Goal: Task Accomplishment & Management: Manage account settings

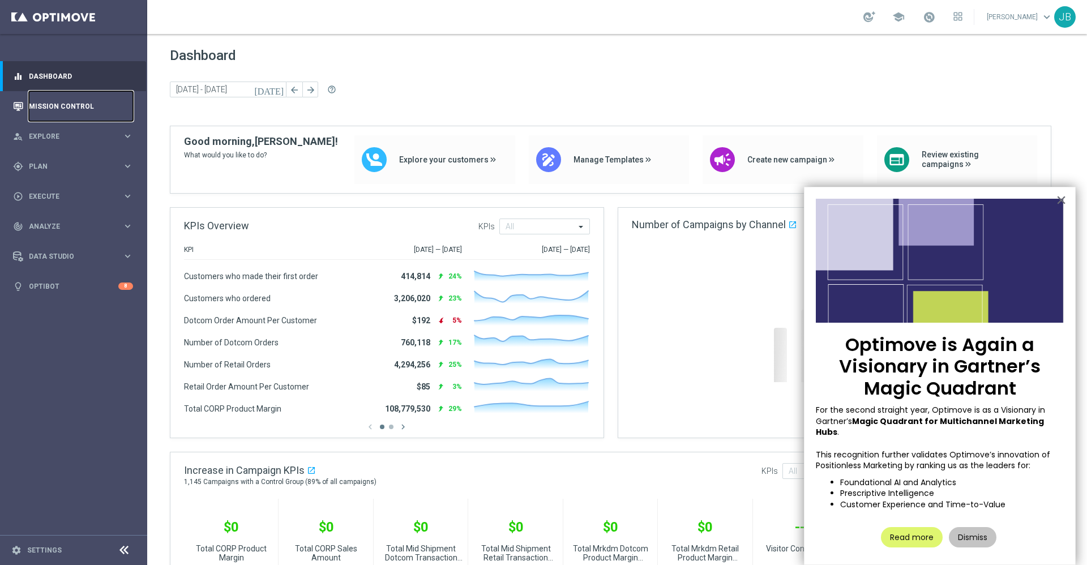
click at [95, 109] on link "Mission Control" at bounding box center [81, 106] width 104 height 30
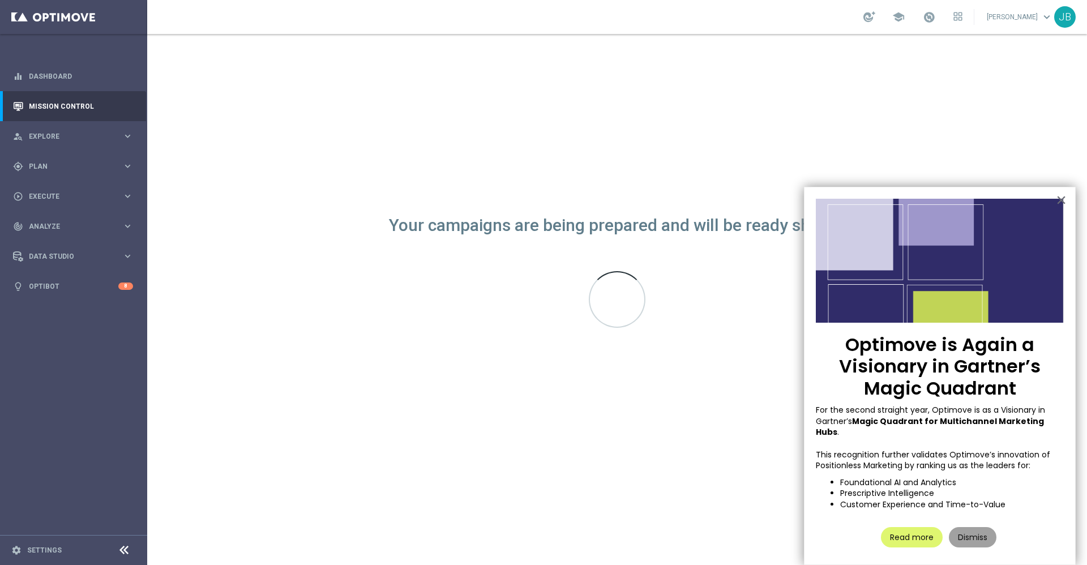
click at [975, 530] on button "Dismiss" at bounding box center [973, 537] width 48 height 20
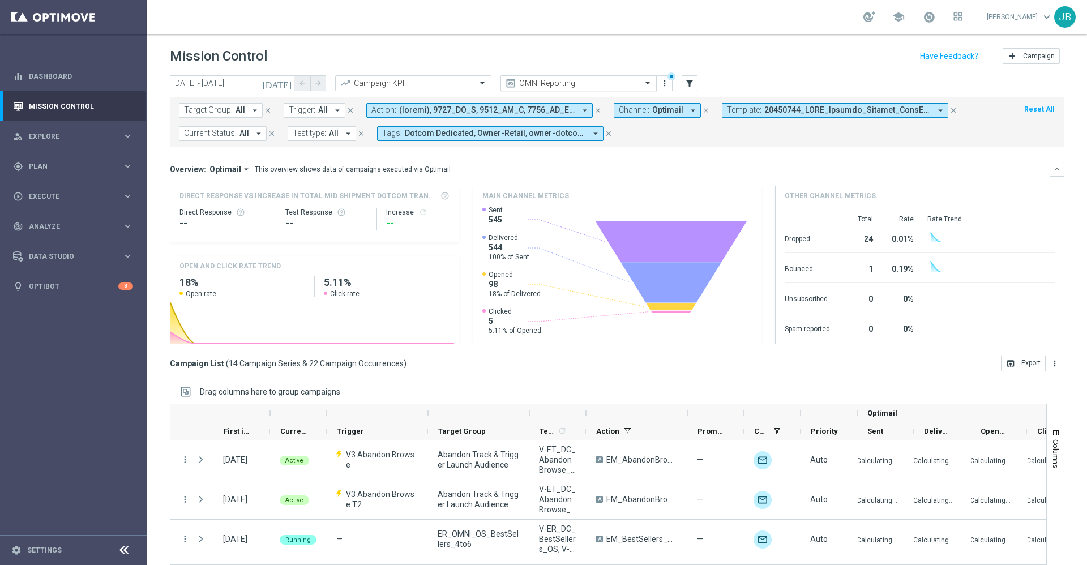
click at [556, 87] on input "text" at bounding box center [567, 84] width 121 height 10
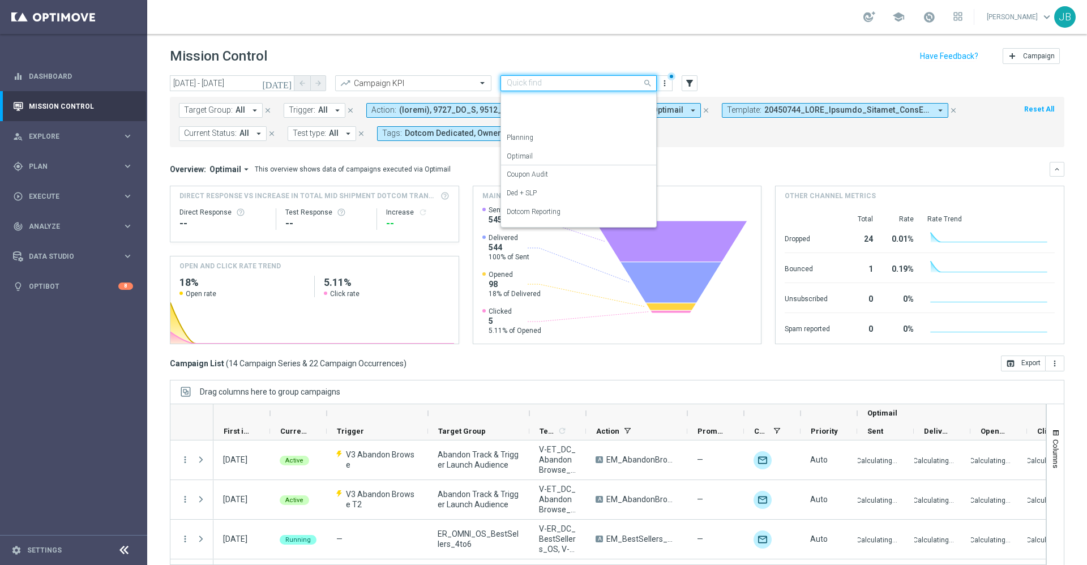
scroll to position [126, 0]
click at [554, 139] on label "Retail Reporting" at bounding box center [530, 142] width 47 height 10
click at [550, 86] on input "text" at bounding box center [567, 84] width 121 height 10
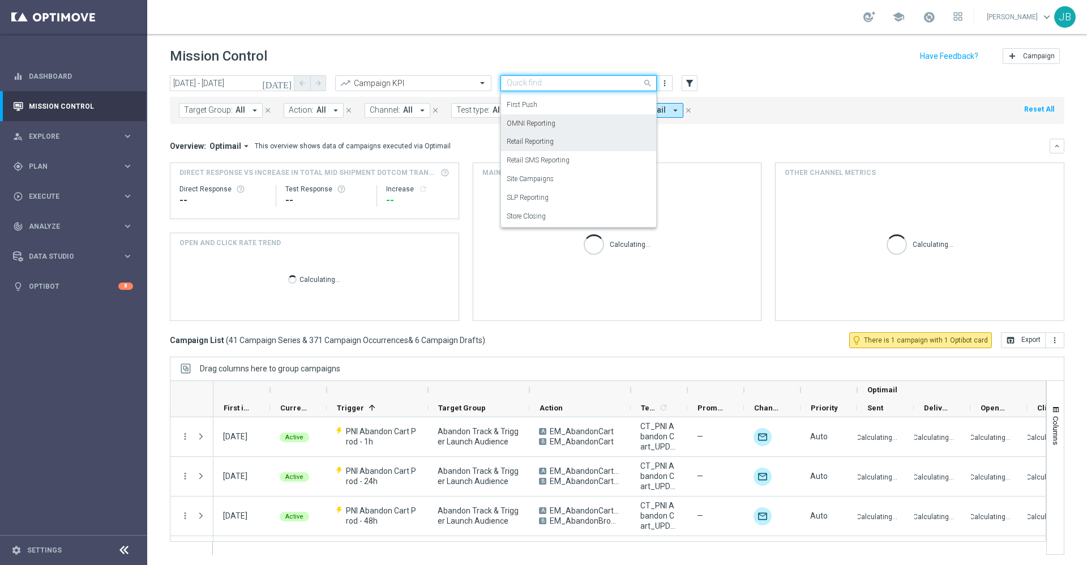
click at [552, 128] on div "OMNI Reporting" at bounding box center [579, 123] width 144 height 19
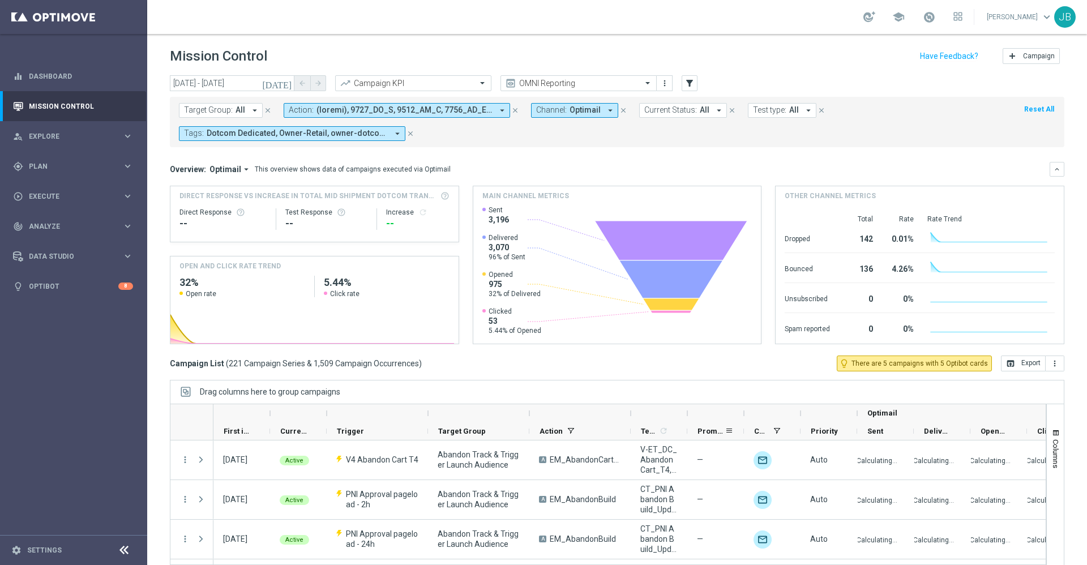
click at [698, 426] on div "Promotions" at bounding box center [711, 431] width 27 height 18
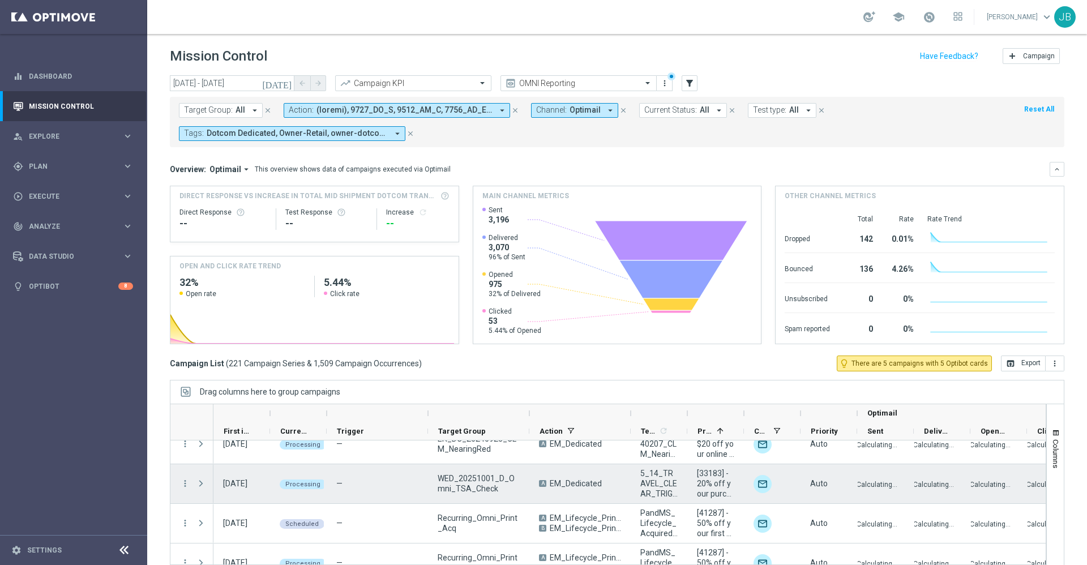
scroll to position [173, 0]
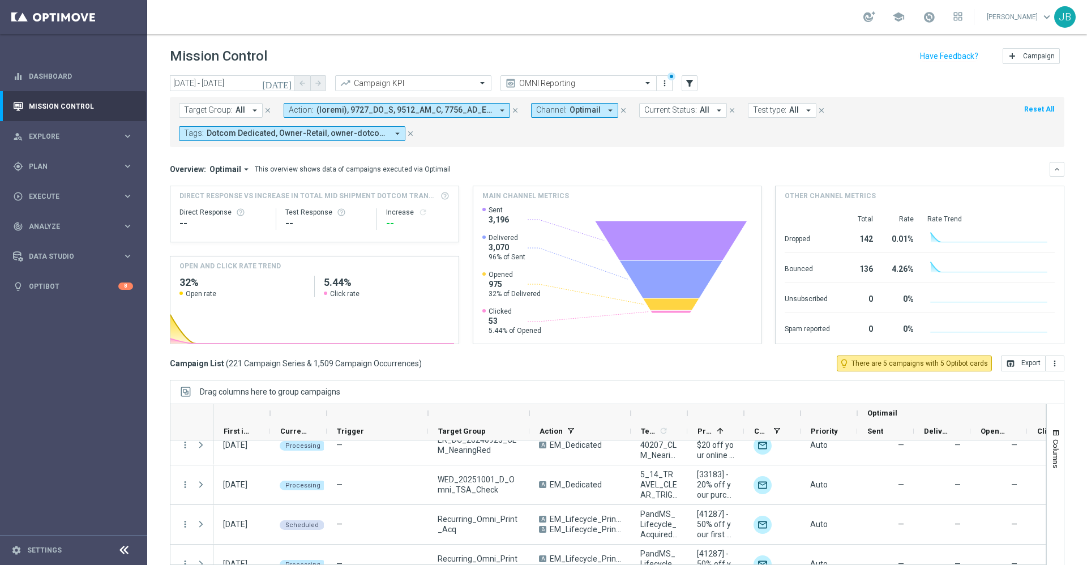
click at [286, 85] on icon "[DATE]" at bounding box center [277, 83] width 31 height 10
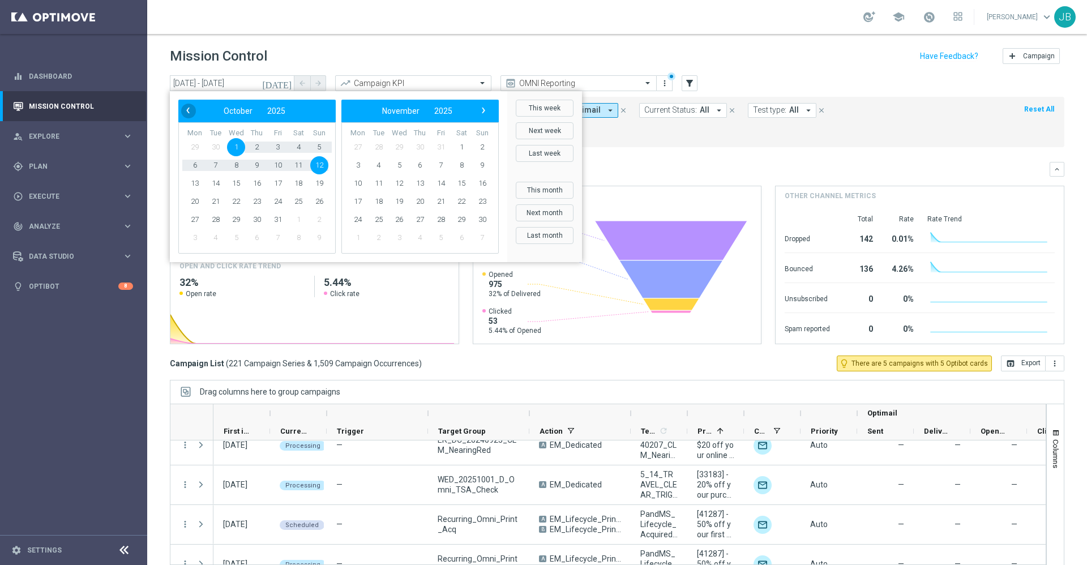
click at [193, 114] on span "‹" at bounding box center [188, 110] width 15 height 15
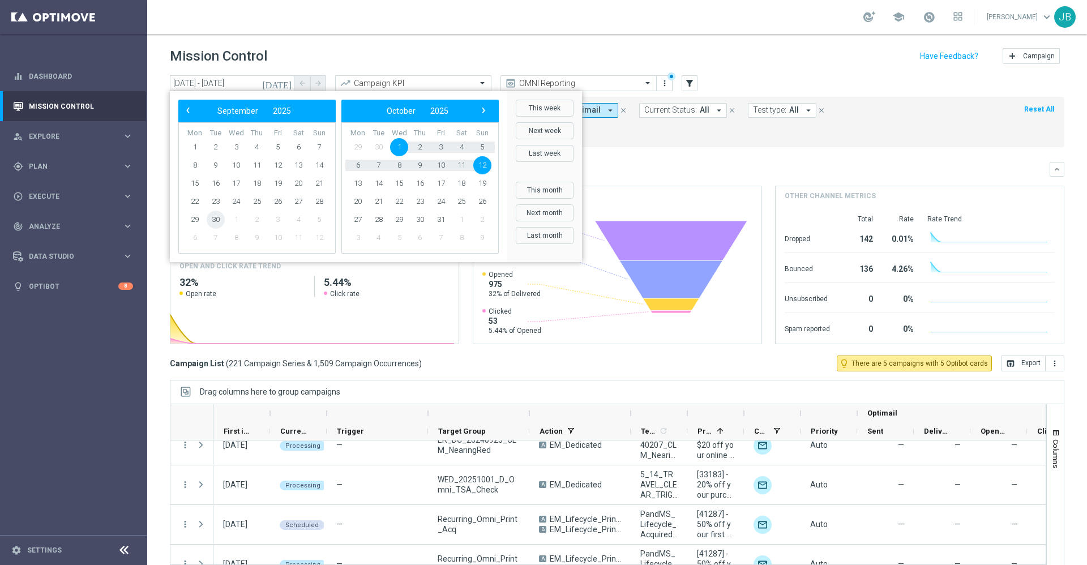
click at [216, 219] on span "30" at bounding box center [216, 220] width 18 height 18
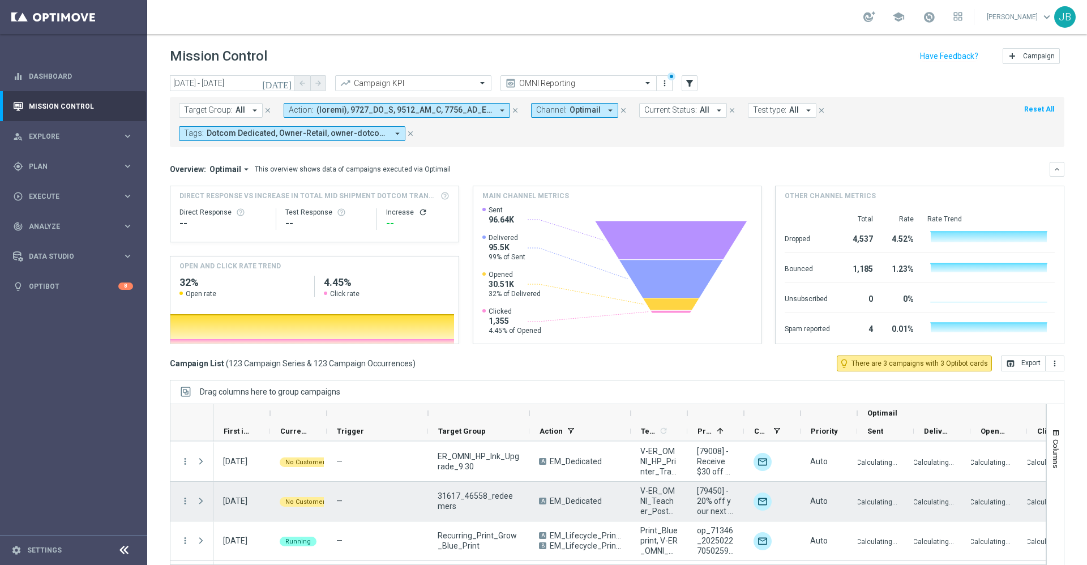
scroll to position [686, 0]
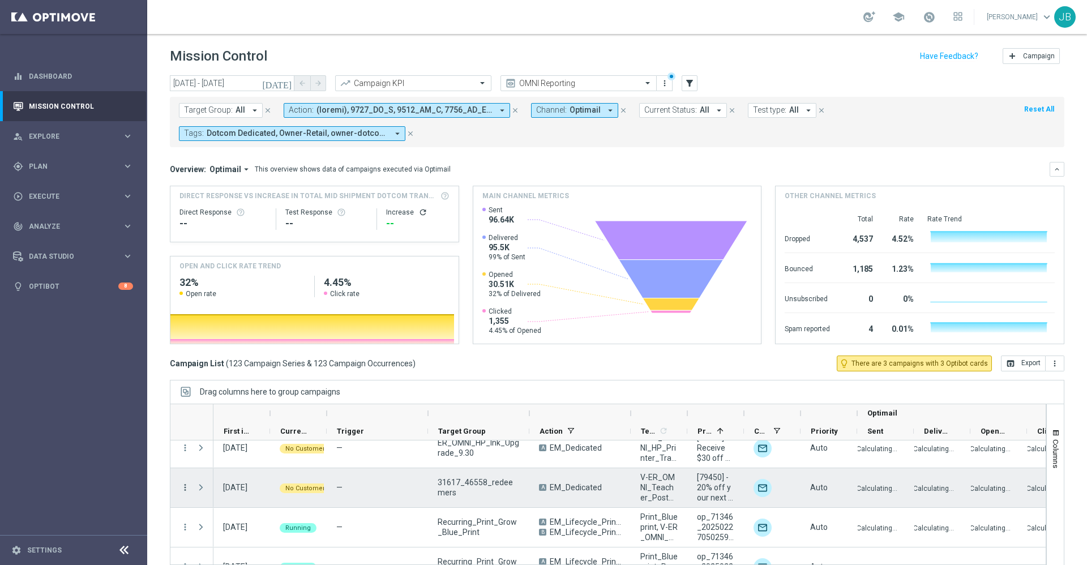
click at [187, 489] on icon "more_vert" at bounding box center [185, 488] width 10 height 10
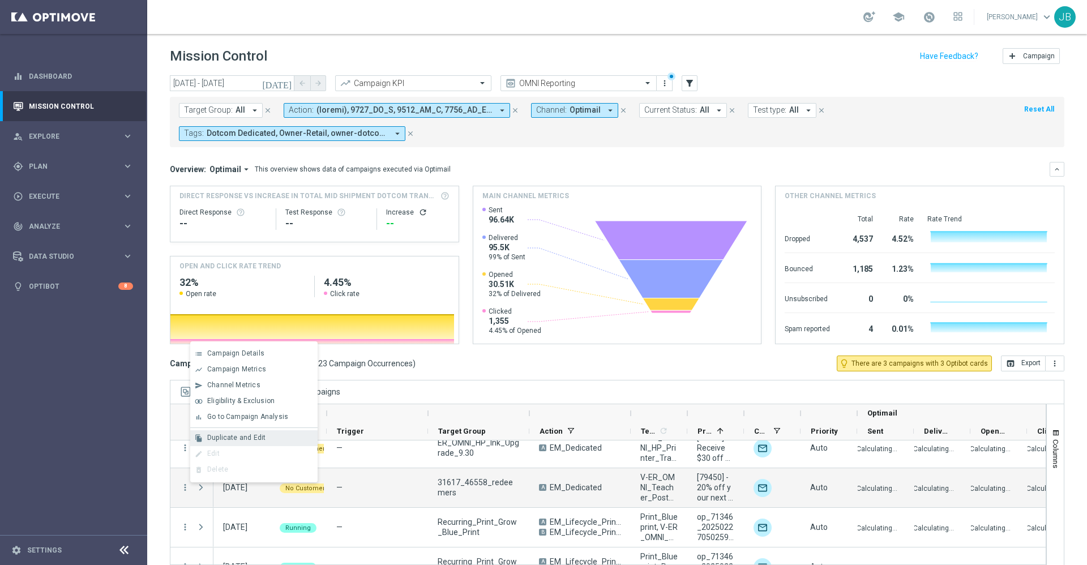
click at [249, 440] on span "Duplicate and Edit" at bounding box center [236, 438] width 58 height 8
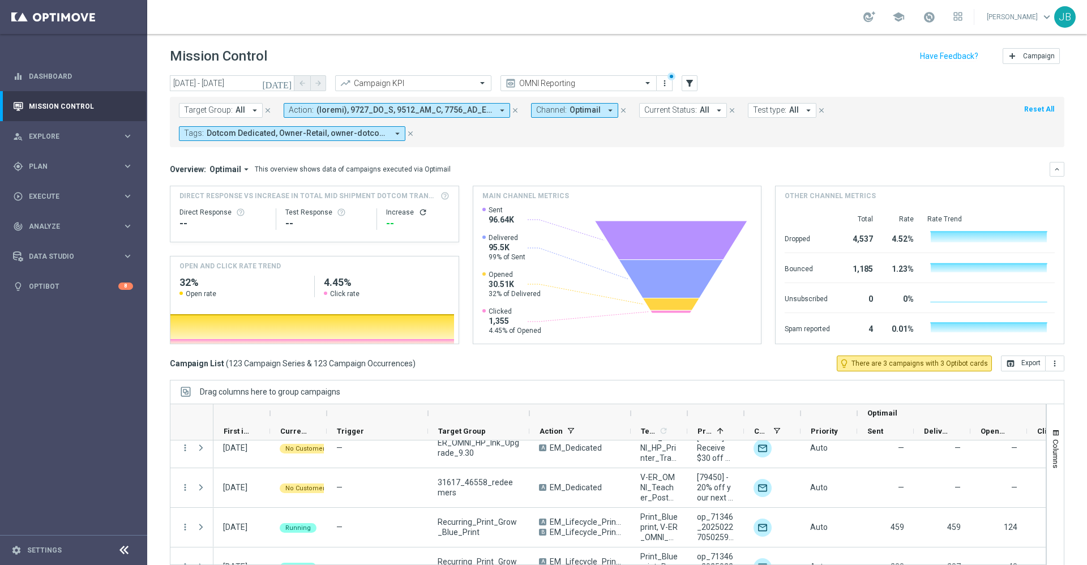
click at [286, 87] on icon "[DATE]" at bounding box center [277, 83] width 31 height 10
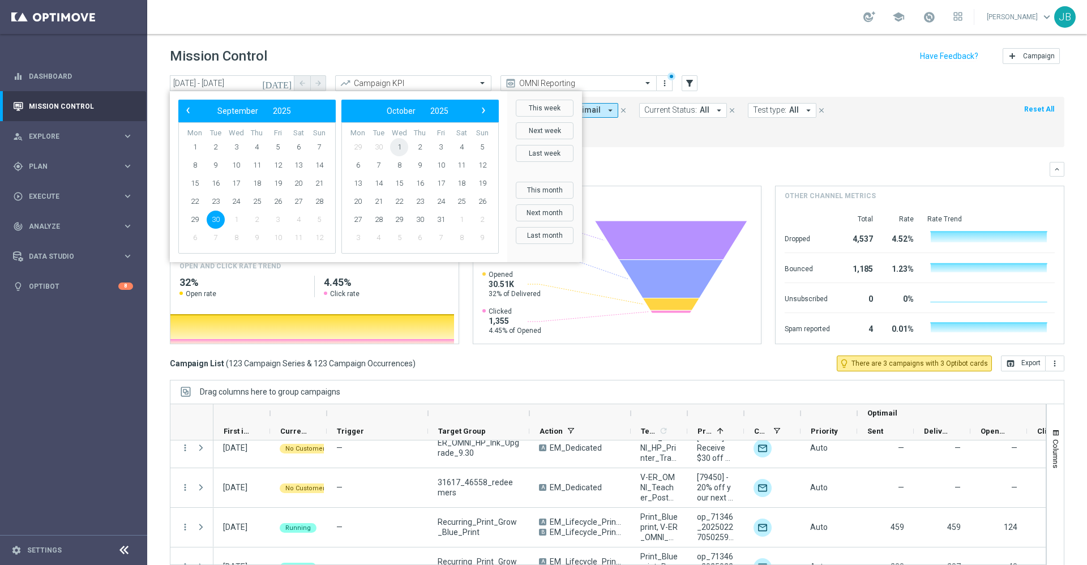
click at [398, 147] on span "1" at bounding box center [399, 147] width 18 height 18
click at [238, 146] on span "1" at bounding box center [236, 147] width 18 height 18
type input "[DATE] - [DATE]"
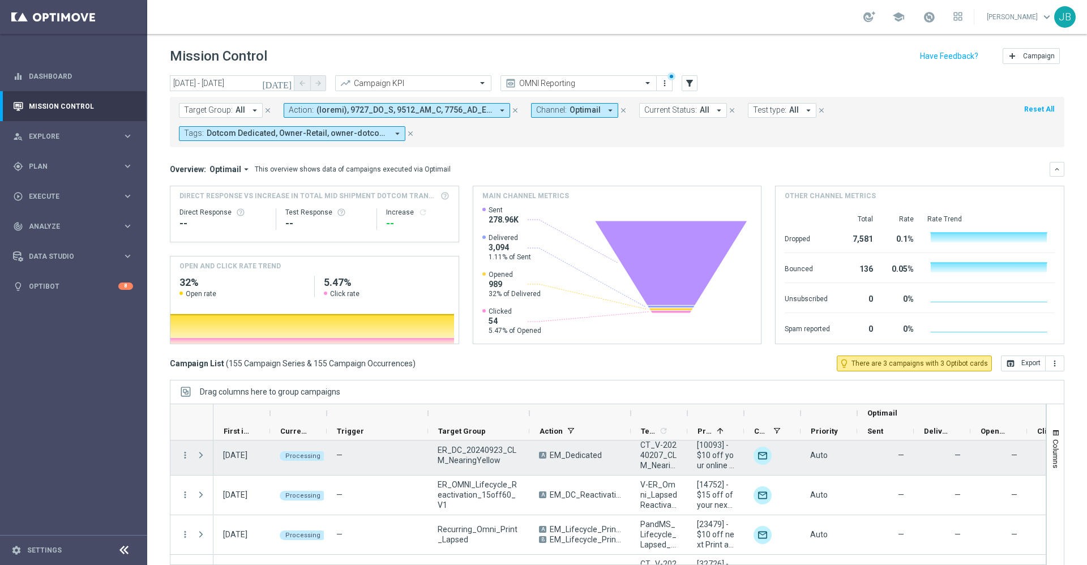
scroll to position [3, 0]
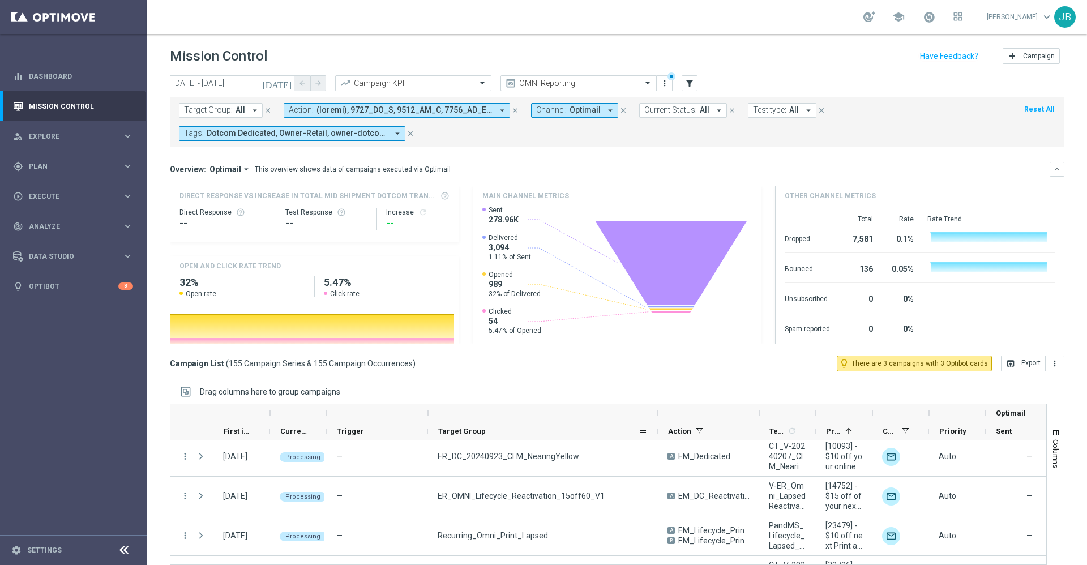
drag, startPoint x: 528, startPoint y: 413, endPoint x: 656, endPoint y: 422, distance: 128.9
click at [656, 422] on div "Optimail First in Range" at bounding box center [743, 422] width 1058 height 36
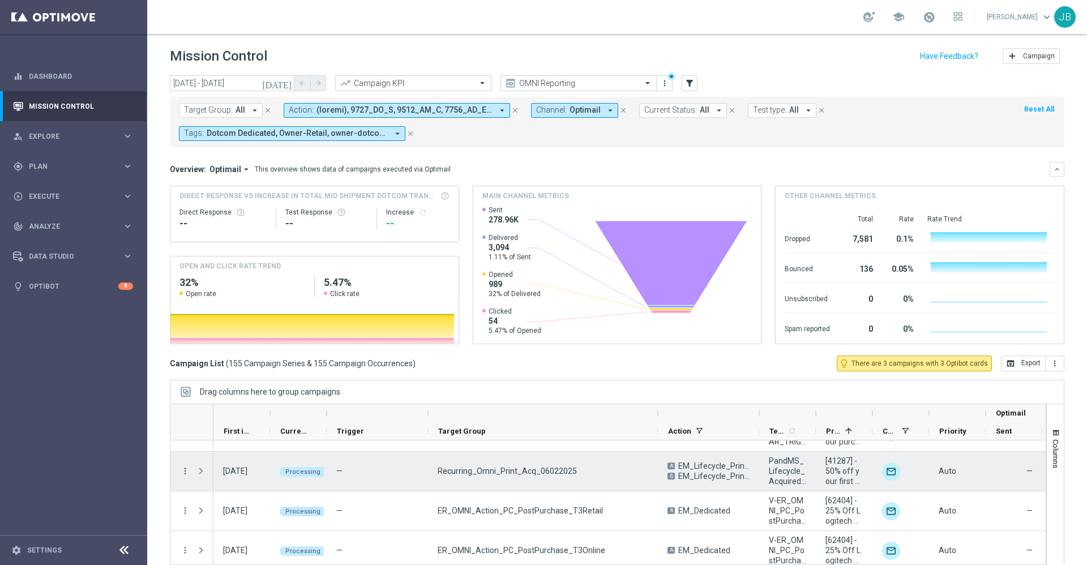
scroll to position [189, 0]
click at [182, 469] on icon "more_vert" at bounding box center [185, 469] width 10 height 10
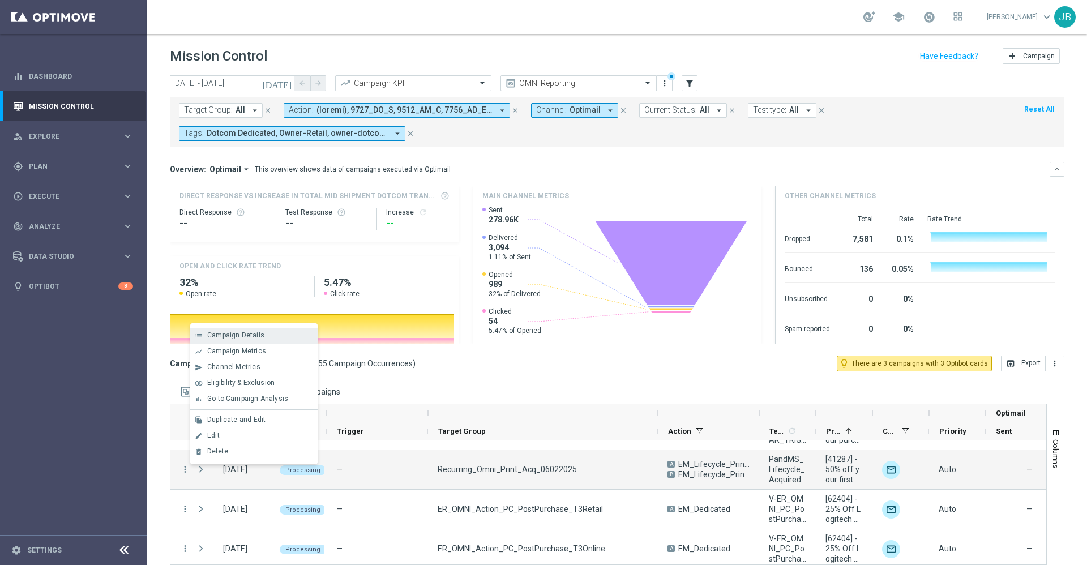
click at [246, 338] on span "Campaign Details" at bounding box center [235, 335] width 57 height 8
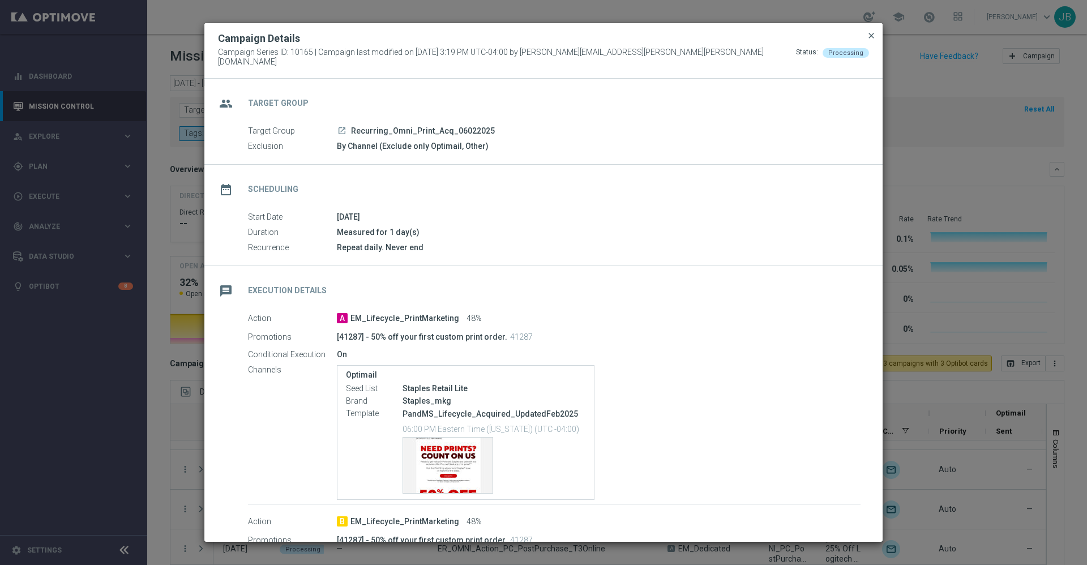
click at [872, 40] on span "close" at bounding box center [871, 35] width 9 height 9
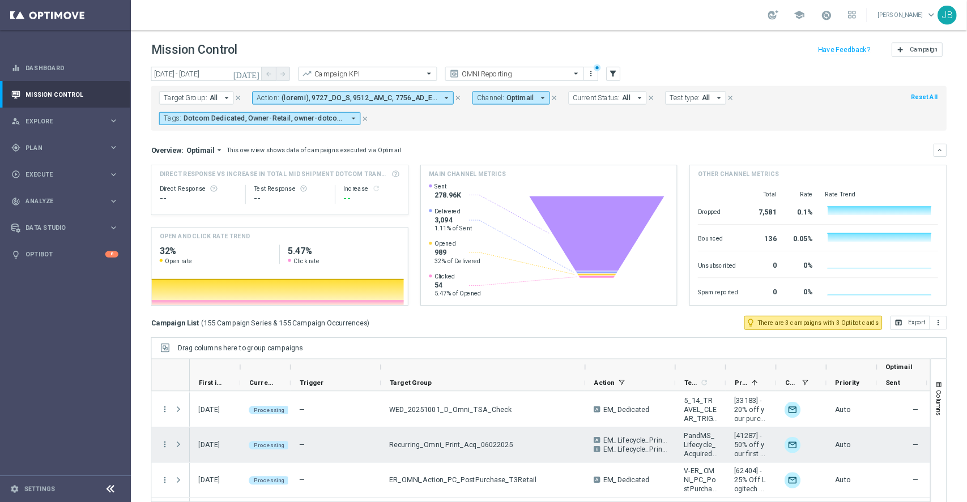
scroll to position [158, 0]
click at [182, 501] on icon "more_vert" at bounding box center [185, 500] width 10 height 10
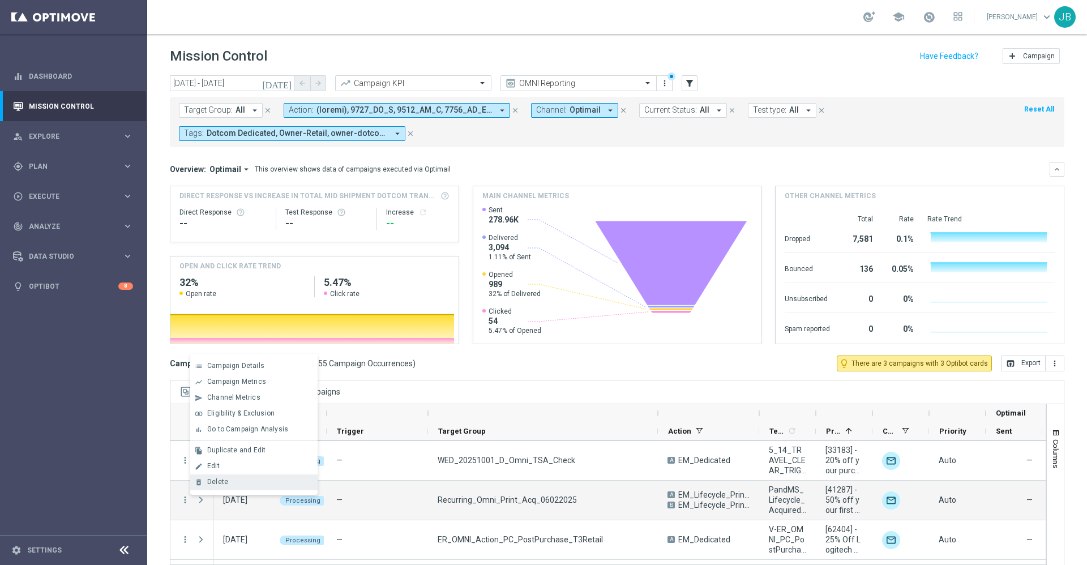
click at [219, 484] on span "Delete" at bounding box center [217, 482] width 21 height 8
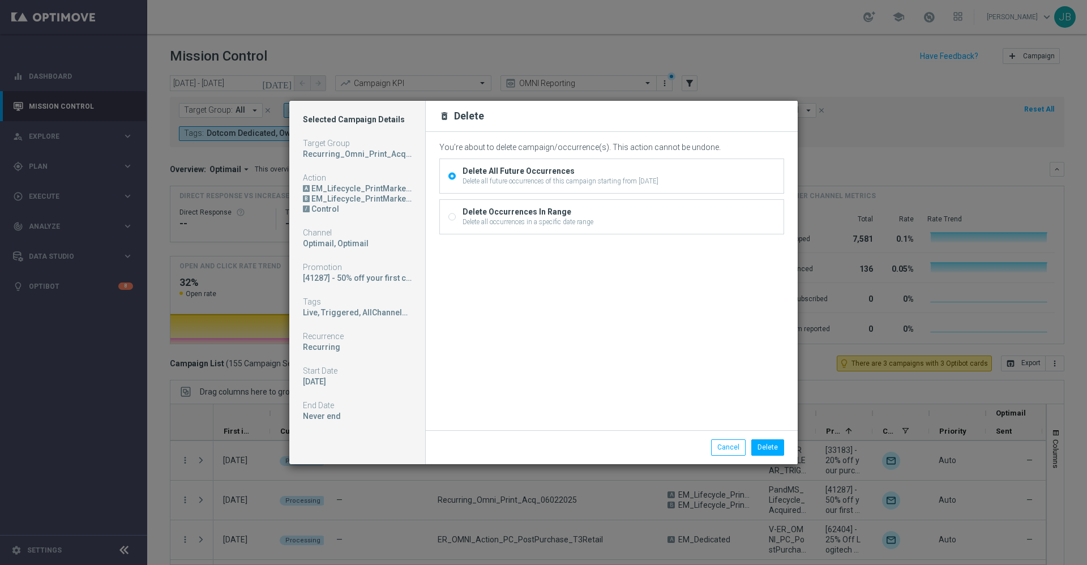
click at [452, 219] on input "Delete Occurrences In Range Delete all occurrences in a specific date range" at bounding box center [452, 218] width 7 height 7
radio input "true"
radio input "false"
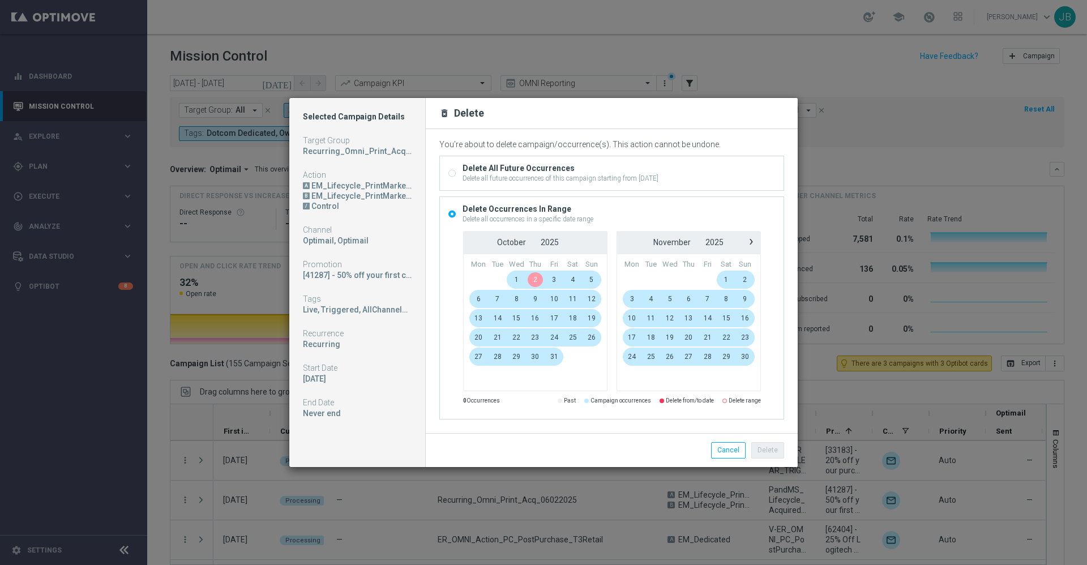
click at [536, 281] on span "2" at bounding box center [535, 280] width 19 height 18
click at [537, 279] on span "2" at bounding box center [535, 280] width 19 height 18
click at [556, 357] on span "31" at bounding box center [554, 357] width 19 height 18
click at [536, 280] on span "2" at bounding box center [535, 280] width 19 height 18
click at [576, 314] on span "18" at bounding box center [573, 318] width 19 height 18
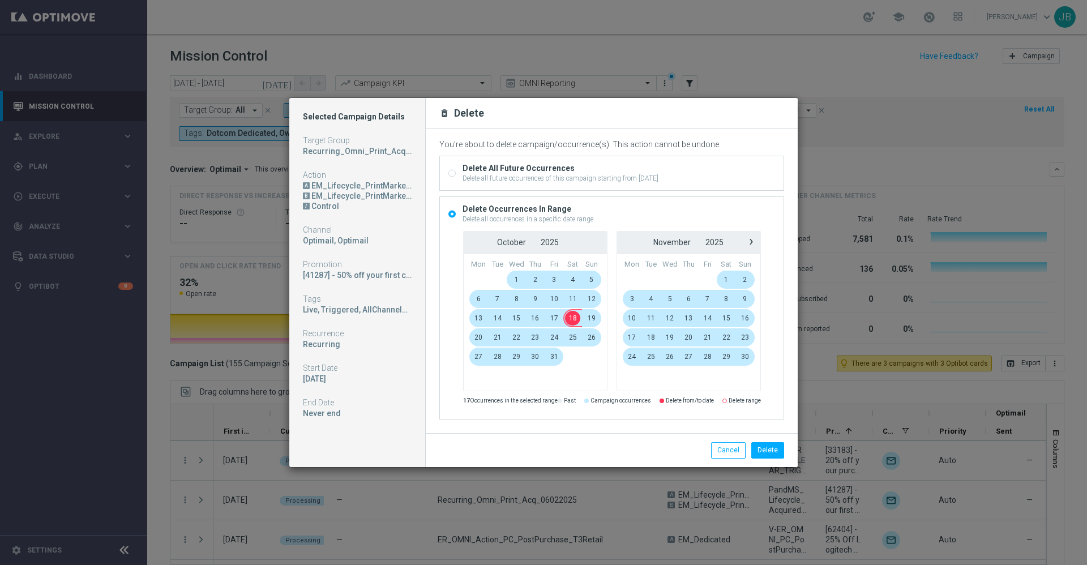
click at [535, 278] on span "2" at bounding box center [535, 280] width 19 height 18
click at [538, 279] on span "2" at bounding box center [535, 280] width 19 height 18
click at [573, 284] on tr "29 30 1 2 3 4 5" at bounding box center [535, 279] width 132 height 19
click at [725, 449] on button "Cancel" at bounding box center [728, 450] width 35 height 16
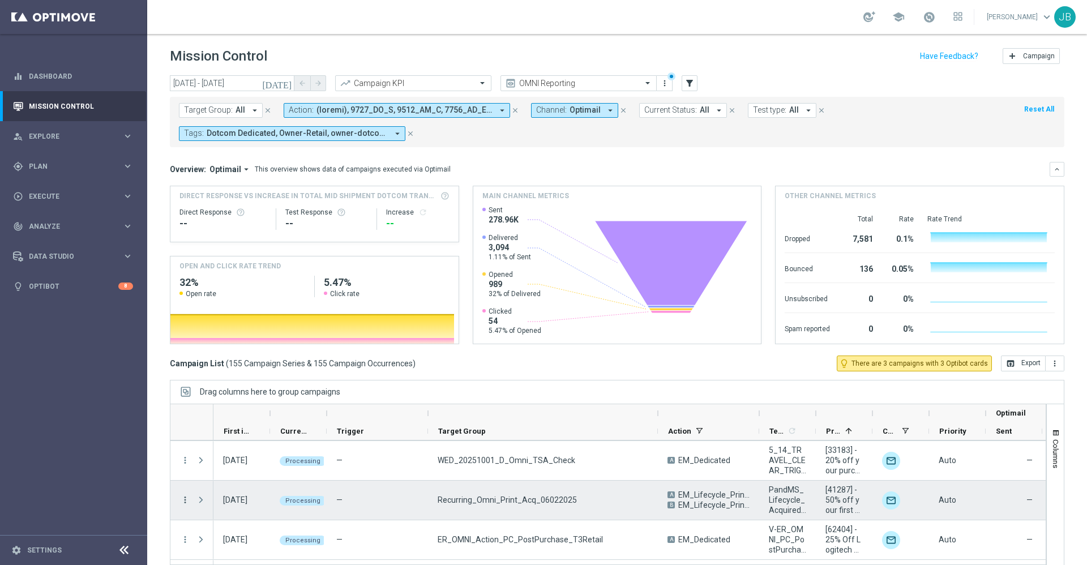
click at [185, 500] on icon "more_vert" at bounding box center [185, 500] width 10 height 10
click at [243, 480] on div "Delete" at bounding box center [259, 482] width 105 height 8
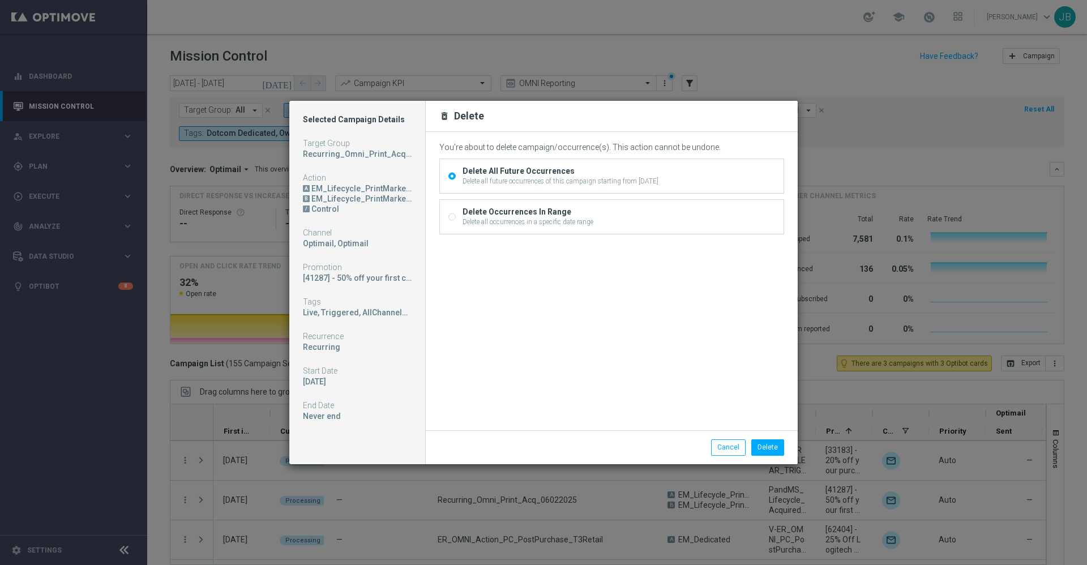
click at [451, 215] on input "Delete Occurrences In Range Delete all occurrences in a specific date range" at bounding box center [452, 218] width 7 height 7
radio input "true"
radio input "false"
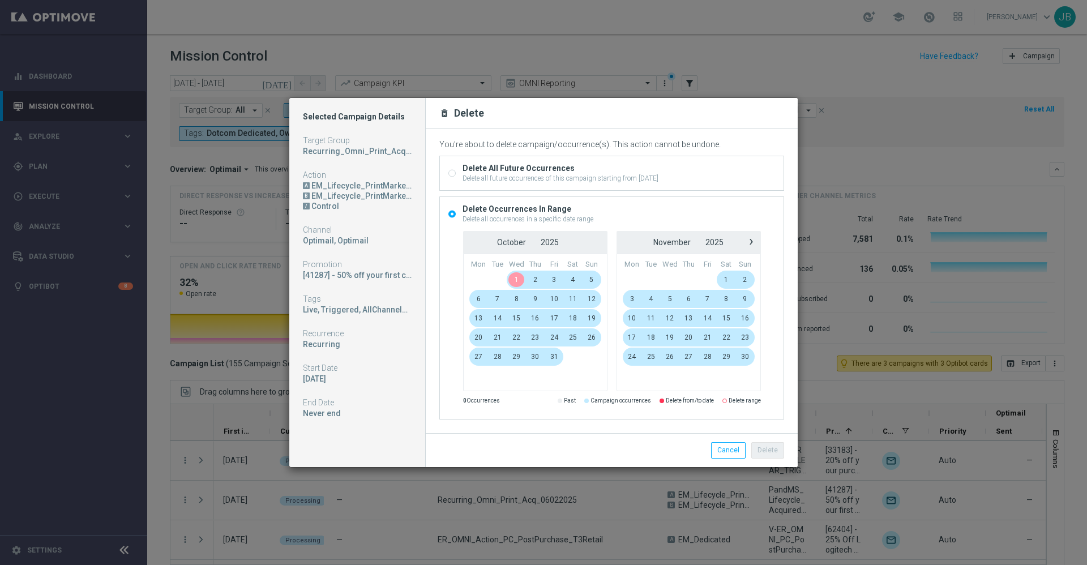
click at [518, 279] on span "1" at bounding box center [516, 280] width 19 height 18
click at [516, 275] on span "1" at bounding box center [516, 280] width 19 height 18
click at [518, 279] on span "1" at bounding box center [516, 280] width 19 height 18
click at [573, 325] on tbody "29 30 1 2 3 4 5 6 7 8 9 10 11 1" at bounding box center [535, 328] width 132 height 116
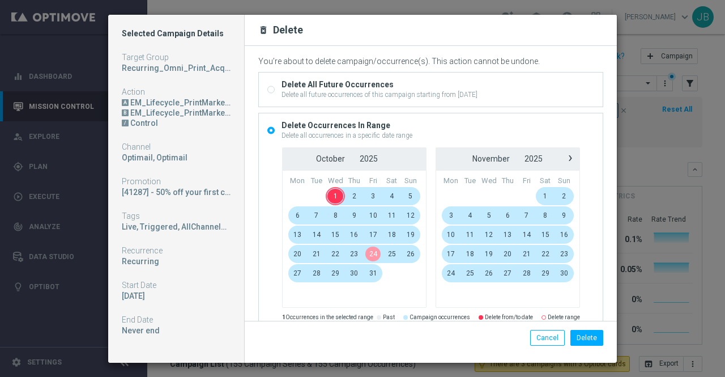
click at [369, 253] on span "24" at bounding box center [373, 254] width 19 height 18
click at [330, 193] on span "1" at bounding box center [335, 196] width 19 height 18
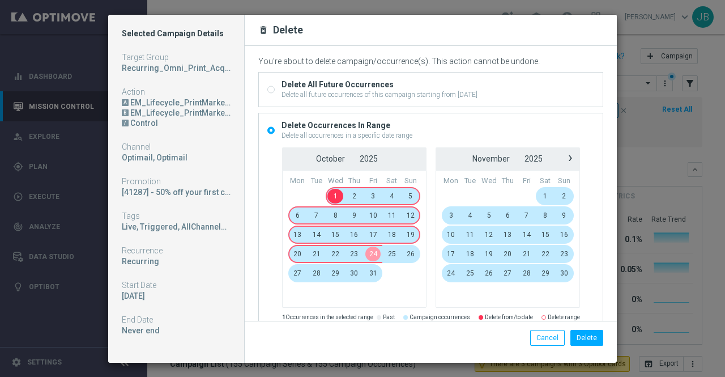
click at [366, 249] on span "24" at bounding box center [373, 254] width 19 height 18
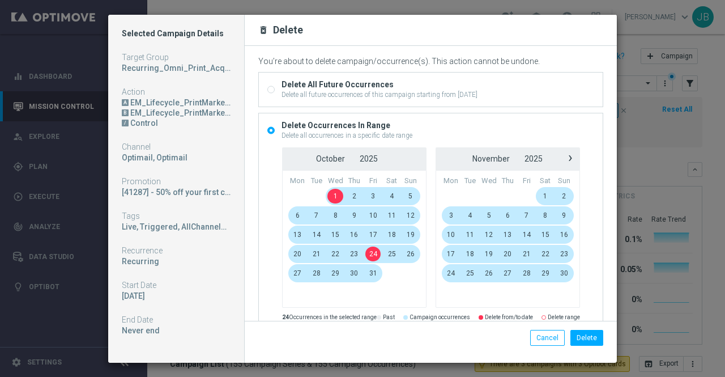
click at [332, 195] on span "1" at bounding box center [335, 196] width 19 height 18
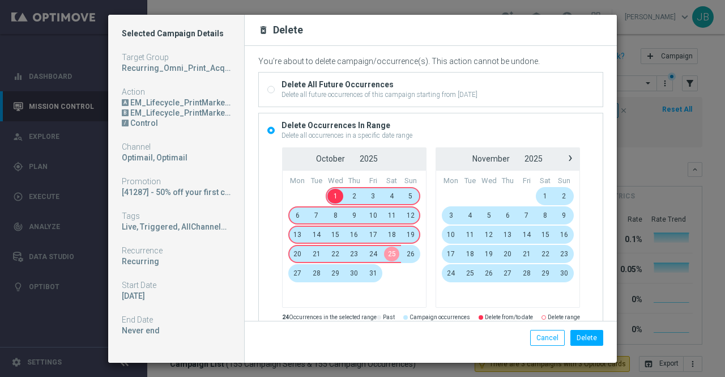
click at [382, 250] on span "25" at bounding box center [391, 254] width 19 height 18
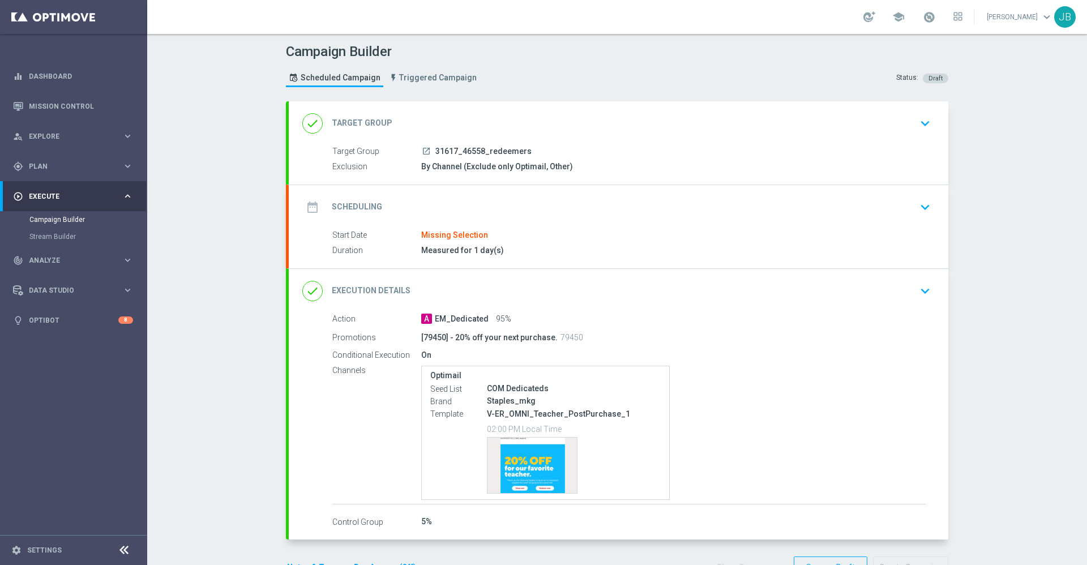
click at [369, 122] on h2 "Target Group" at bounding box center [362, 123] width 61 height 11
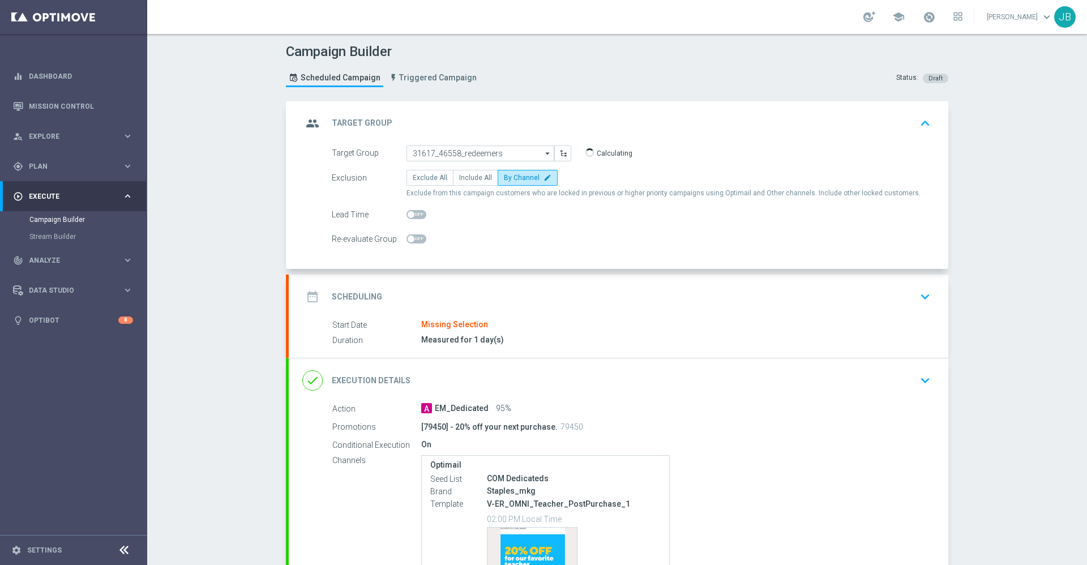
click at [366, 299] on h2 "Scheduling" at bounding box center [357, 297] width 50 height 11
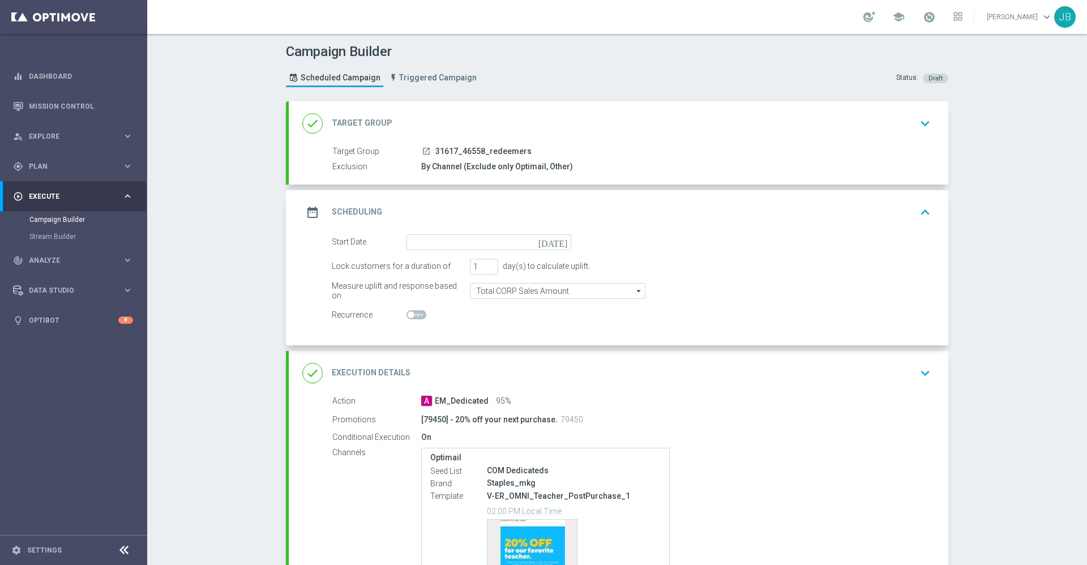
click at [555, 245] on icon "[DATE]" at bounding box center [555, 240] width 33 height 12
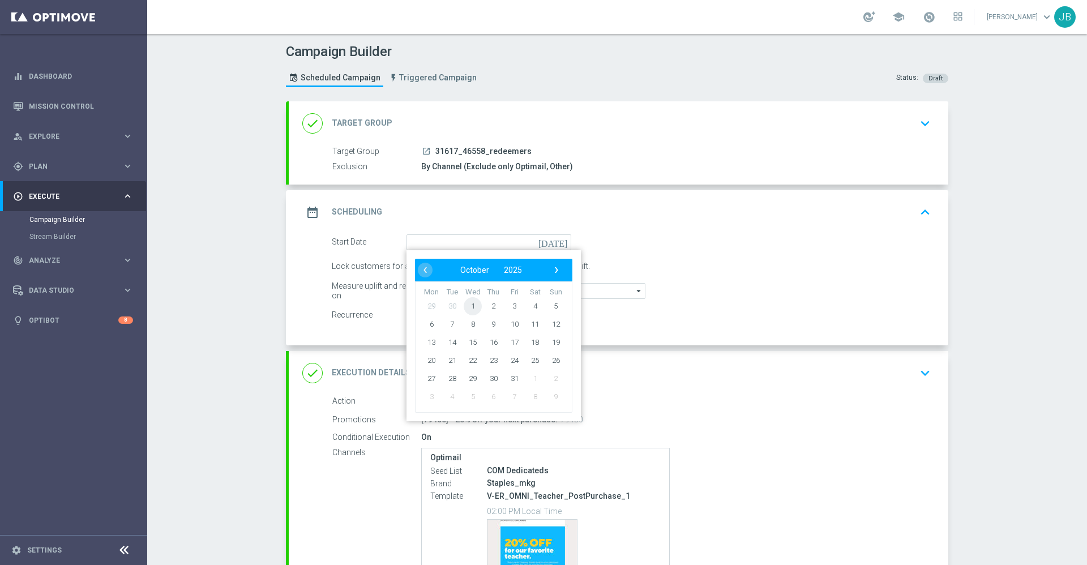
click at [469, 308] on span "1" at bounding box center [473, 306] width 18 height 18
type input "[DATE]"
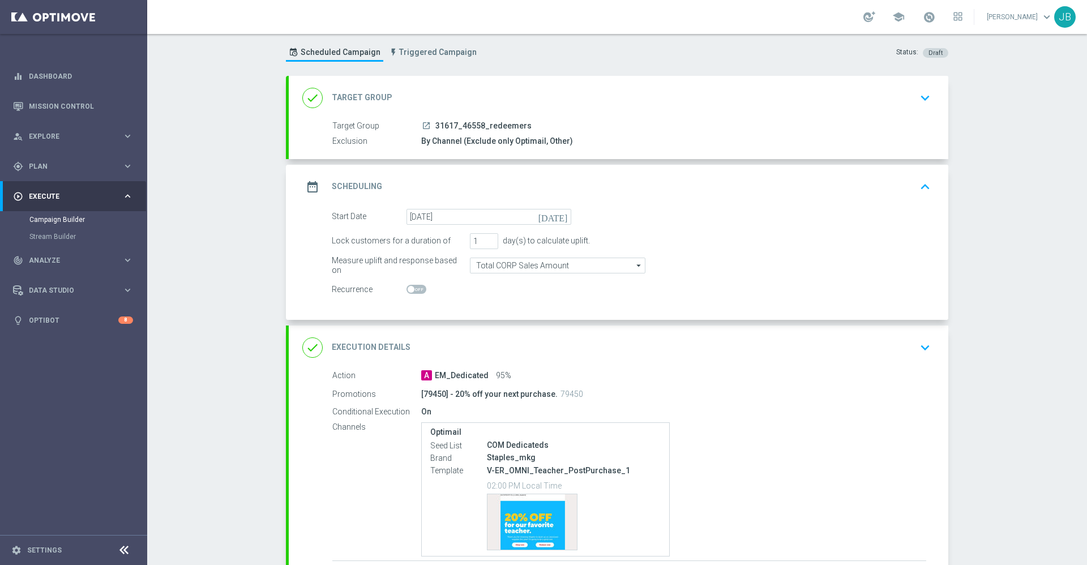
scroll to position [27, 0]
click at [387, 351] on h2 "Execution Details" at bounding box center [371, 346] width 79 height 11
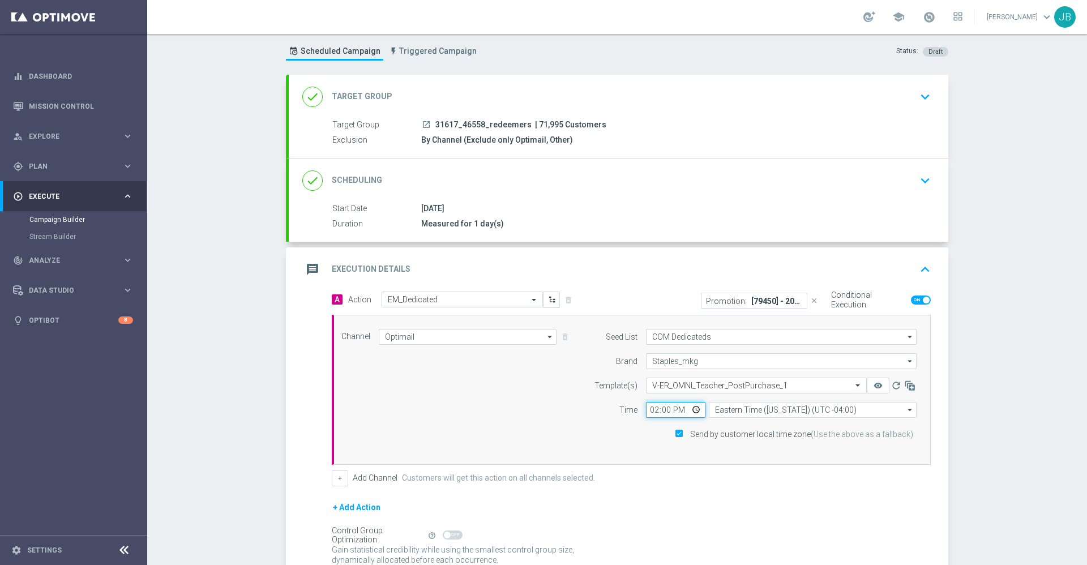
click at [650, 412] on input "14:00" at bounding box center [675, 410] width 59 height 16
type input "15:30"
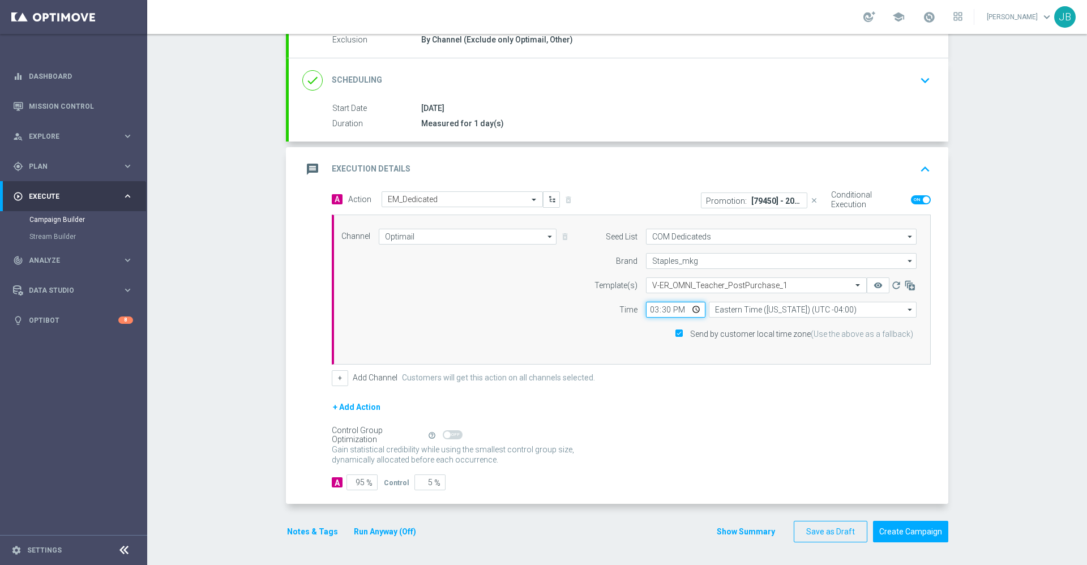
scroll to position [0, 0]
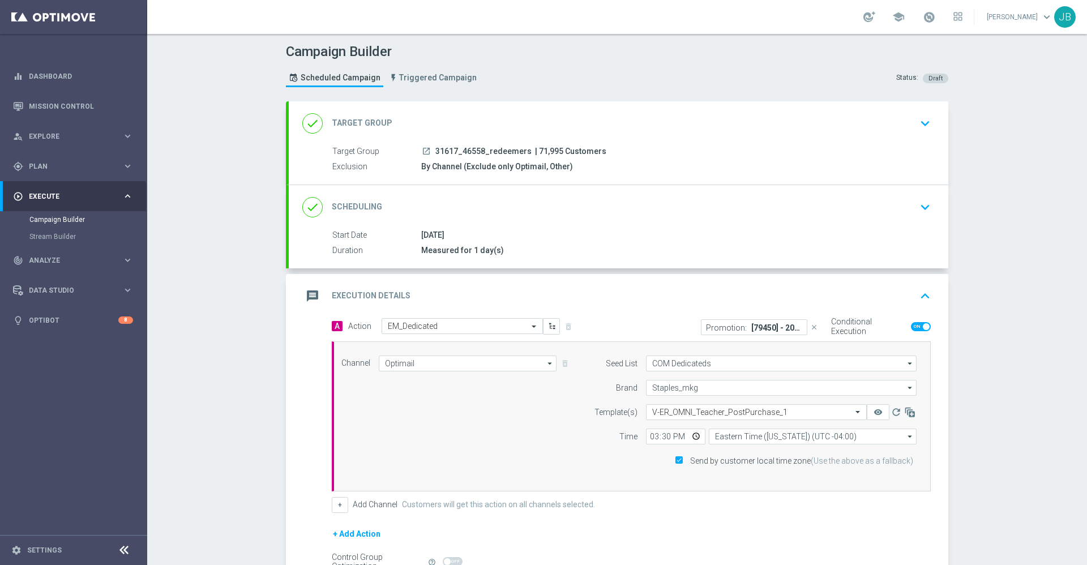
click at [374, 119] on h2 "Target Group" at bounding box center [362, 123] width 61 height 11
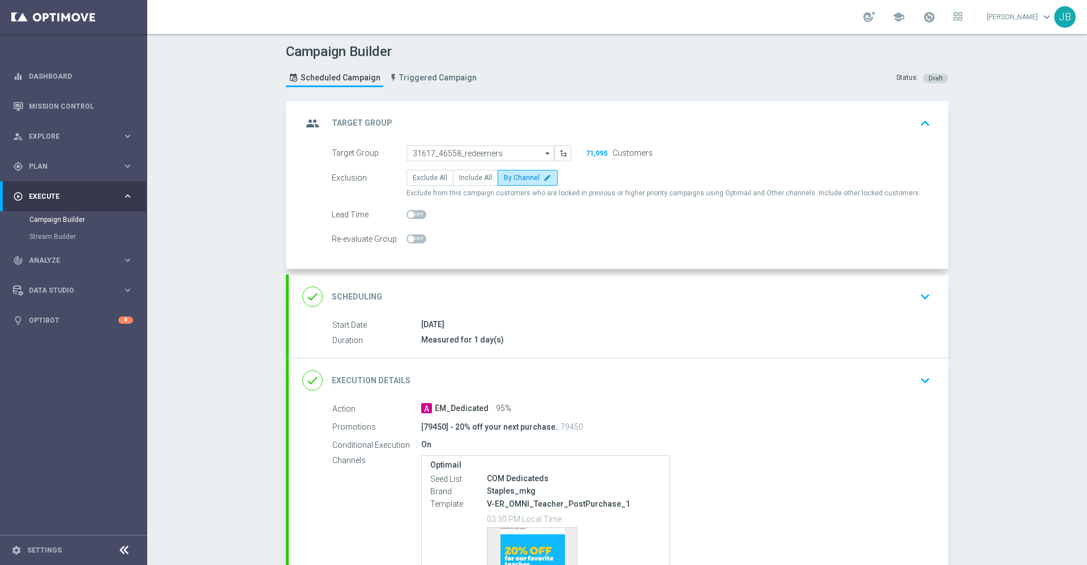
click at [355, 292] on h2 "Scheduling" at bounding box center [357, 297] width 50 height 11
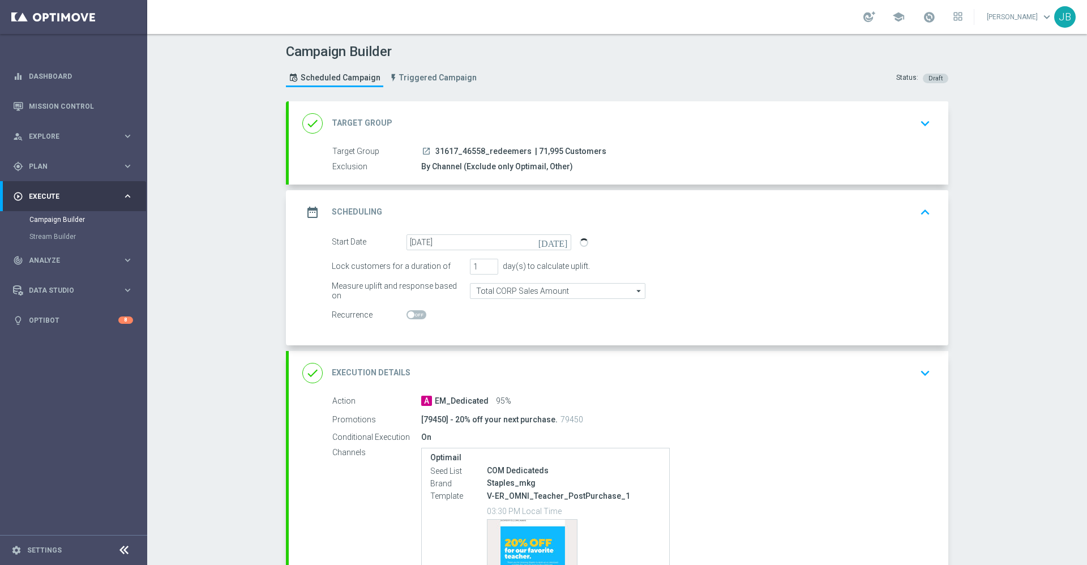
click at [369, 119] on h2 "Target Group" at bounding box center [362, 123] width 61 height 11
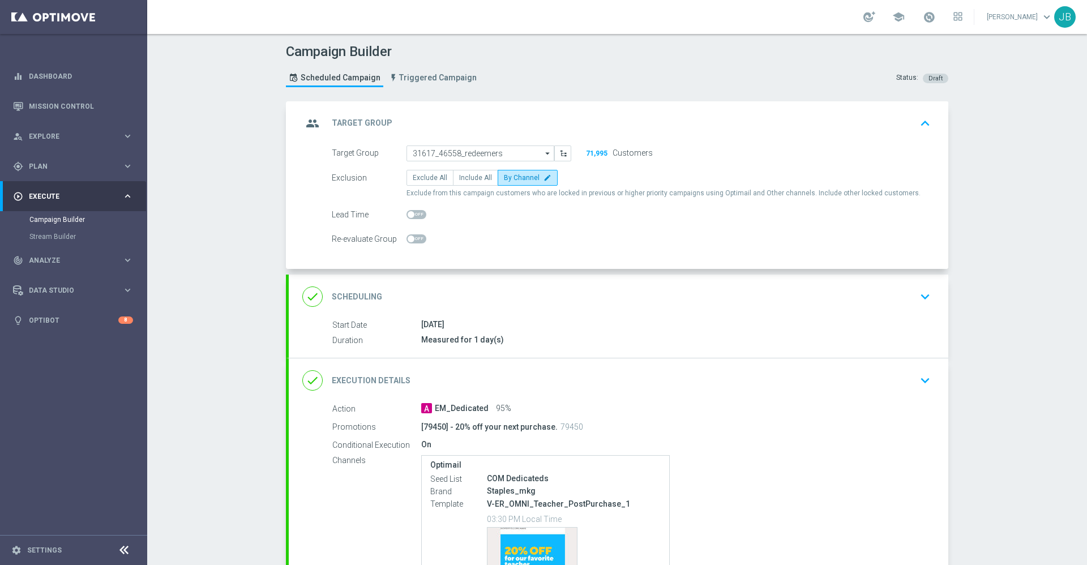
click at [353, 292] on h2 "Scheduling" at bounding box center [357, 297] width 50 height 11
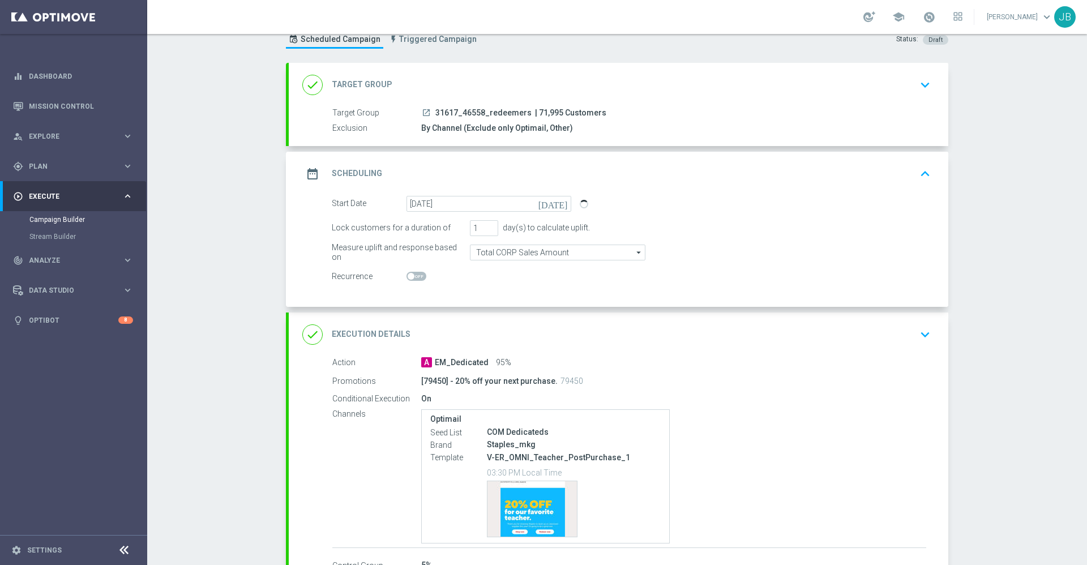
scroll to position [118, 0]
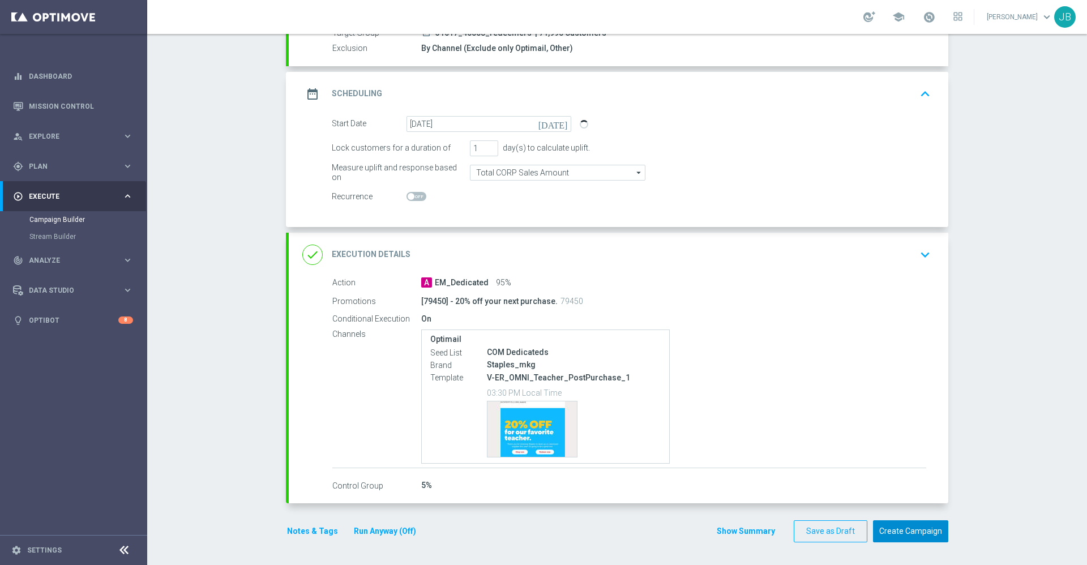
click at [920, 533] on button "Create Campaign" at bounding box center [910, 531] width 75 height 22
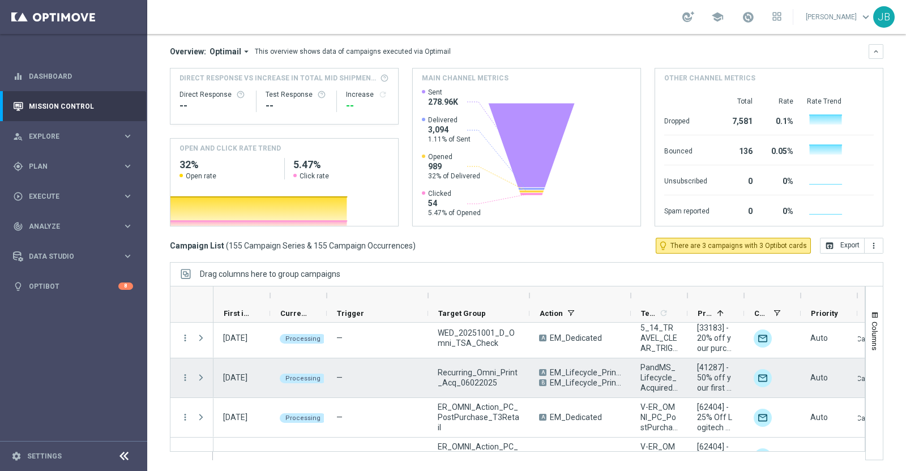
scroll to position [163, 0]
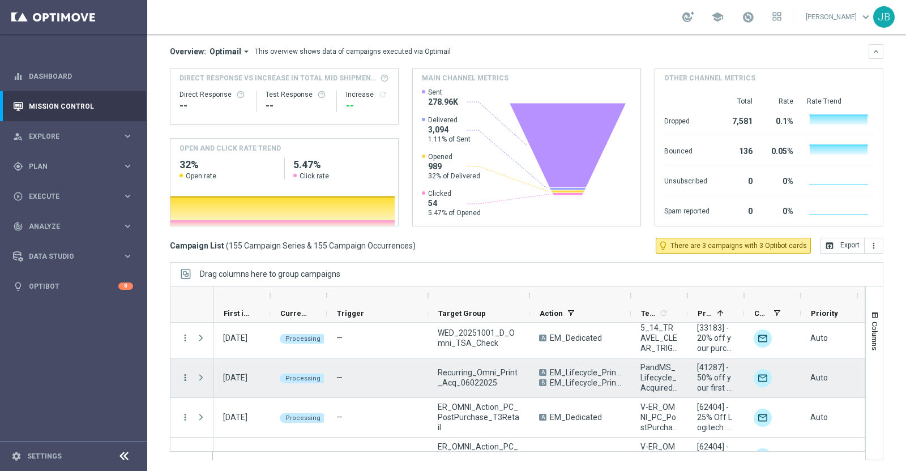
click at [184, 376] on icon "more_vert" at bounding box center [185, 378] width 10 height 10
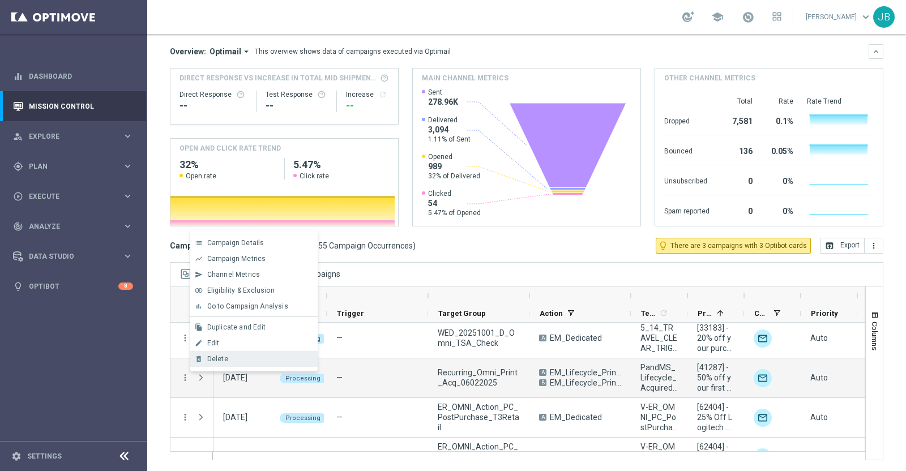
click at [238, 358] on div "Delete" at bounding box center [259, 359] width 105 height 8
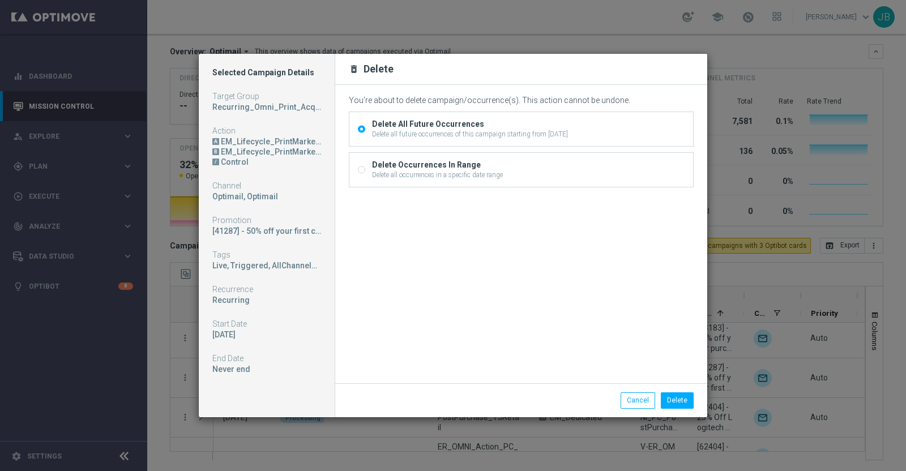
click at [360, 171] on input "Delete Occurrences In Range Delete all occurrences in a specific date range" at bounding box center [361, 171] width 7 height 7
radio input "true"
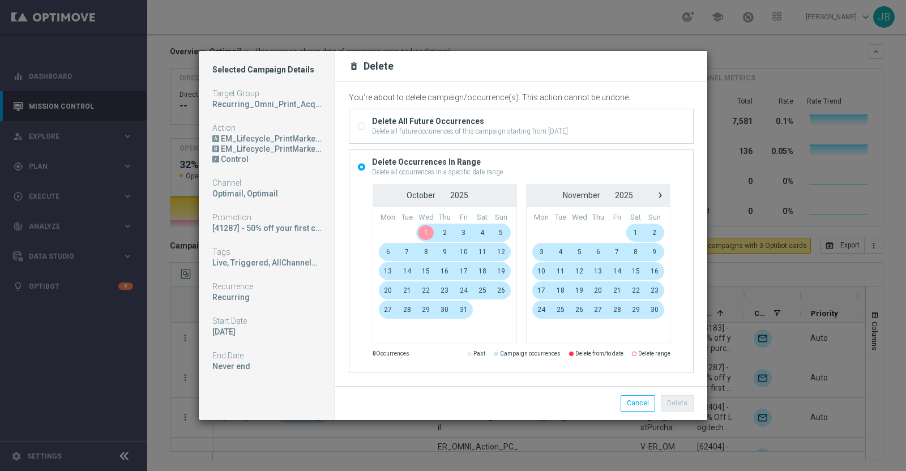
click at [425, 232] on span "1" at bounding box center [425, 233] width 19 height 18
click at [429, 231] on span "1" at bounding box center [425, 233] width 19 height 18
click at [497, 281] on span "26" at bounding box center [501, 290] width 19 height 18
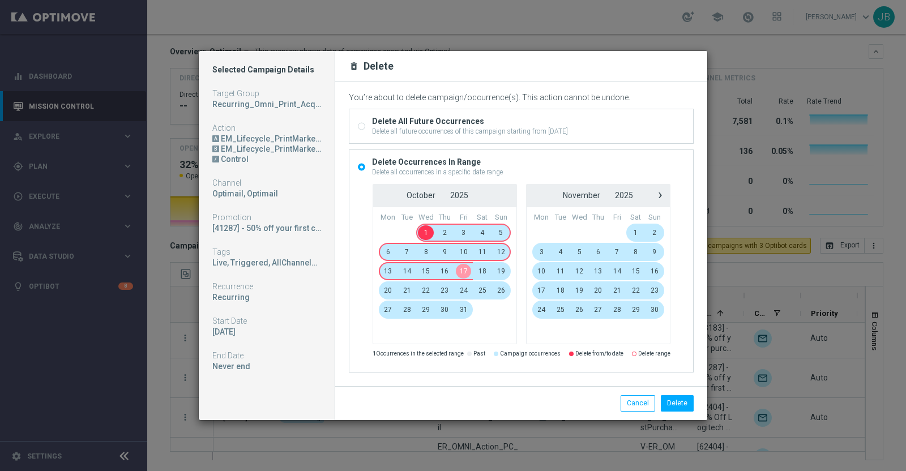
click at [463, 267] on span "17" at bounding box center [463, 271] width 19 height 18
click at [426, 233] on span "1" at bounding box center [425, 233] width 19 height 18
click at [503, 249] on span "12" at bounding box center [501, 252] width 19 height 18
click at [361, 130] on input "Delete All Future Occurrences Delete all future occurrences of this campaign st…" at bounding box center [361, 126] width 7 height 7
radio input "true"
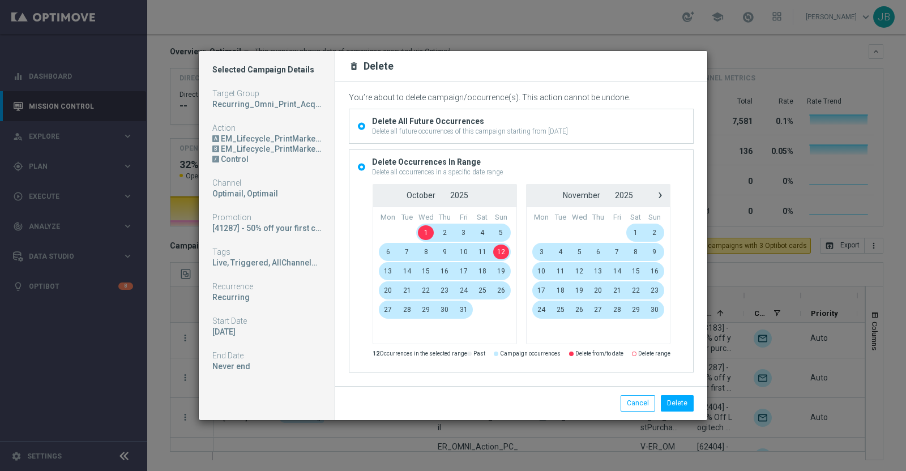
radio input "false"
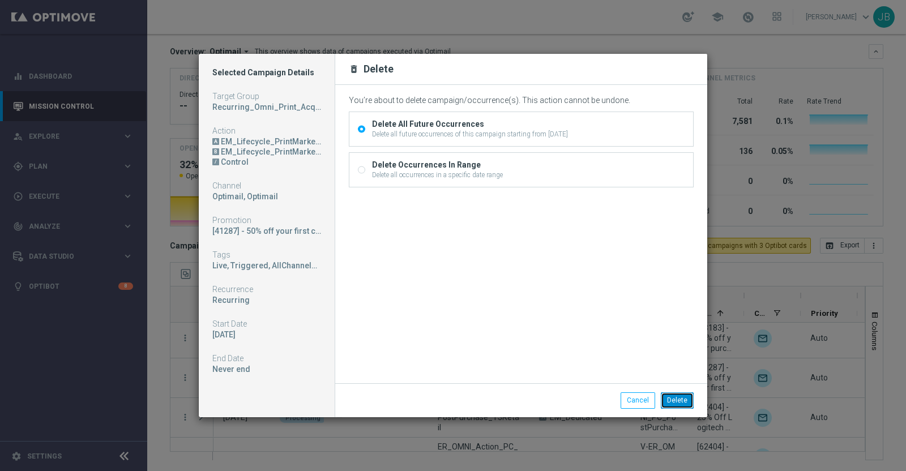
click at [685, 376] on button "Delete" at bounding box center [677, 400] width 33 height 16
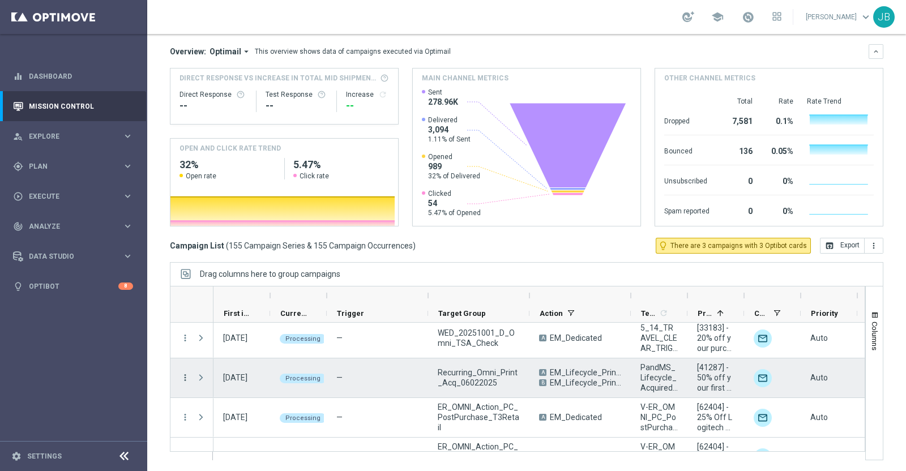
click at [183, 376] on icon "more_vert" at bounding box center [185, 378] width 10 height 10
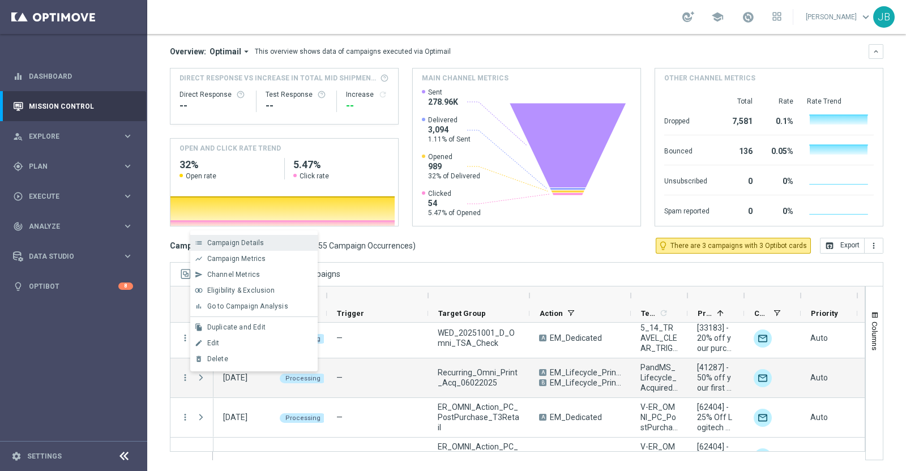
click at [246, 242] on span "Campaign Details" at bounding box center [235, 243] width 57 height 8
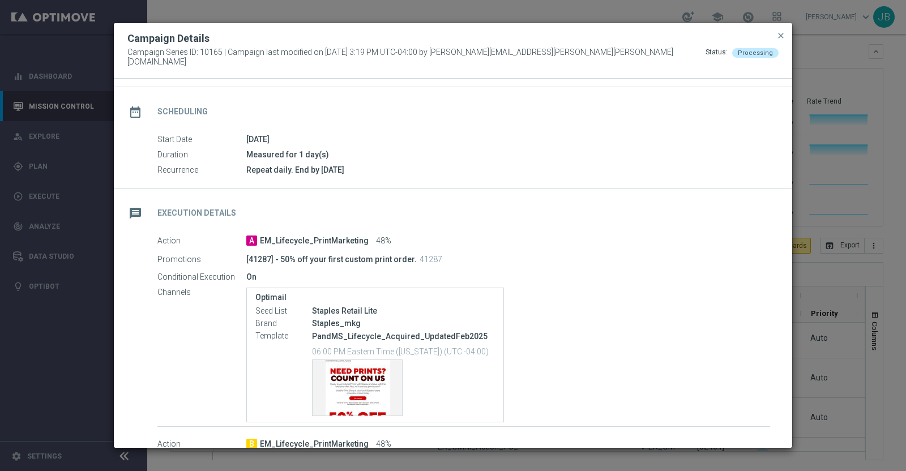
scroll to position [0, 0]
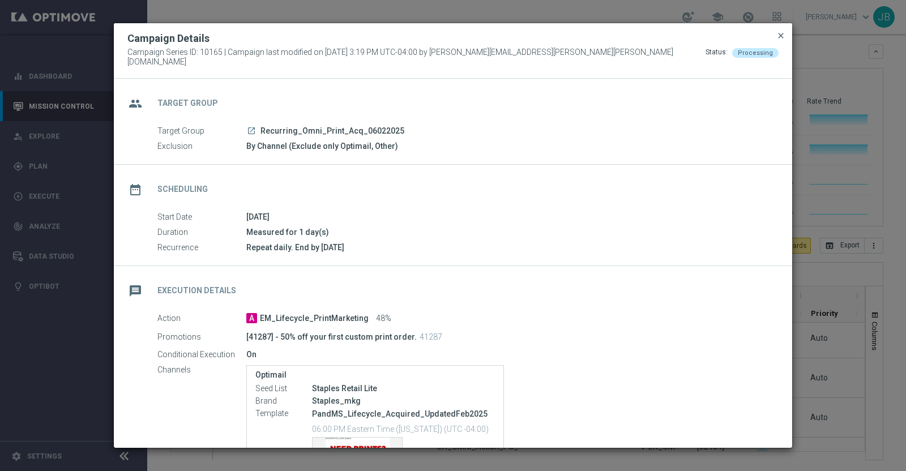
click at [724, 40] on span "close" at bounding box center [780, 35] width 9 height 9
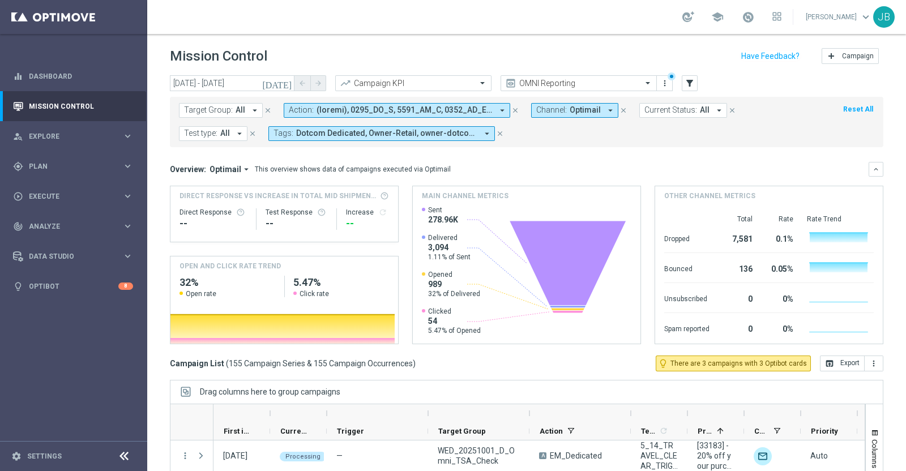
click at [285, 83] on icon "[DATE]" at bounding box center [277, 83] width 31 height 10
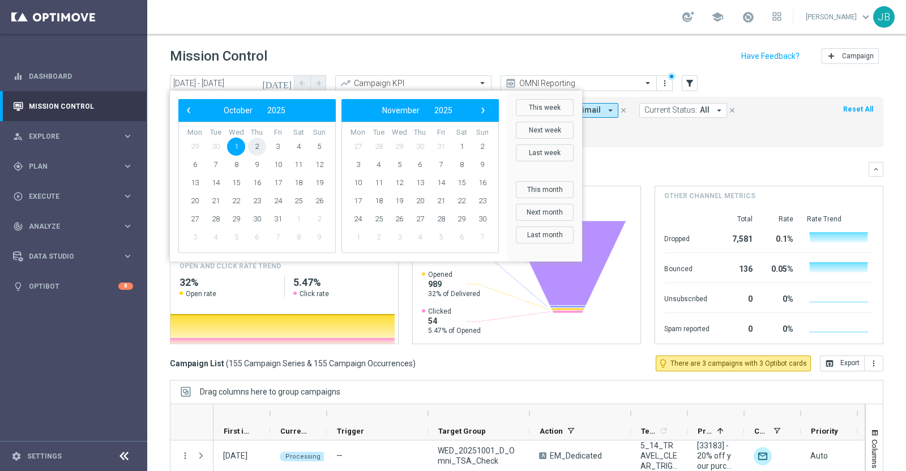
click at [258, 146] on span "2" at bounding box center [257, 147] width 18 height 18
type input "02 Oct 2025 - 02 Oct 2025"
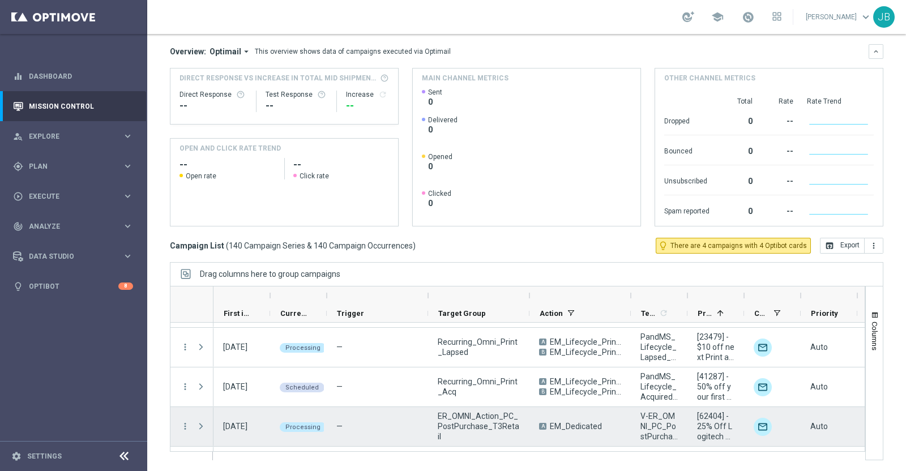
scroll to position [35, 0]
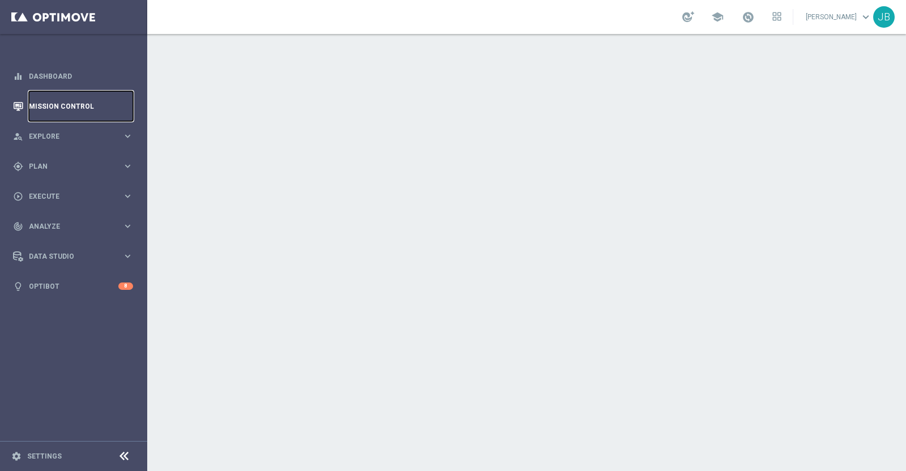
click at [80, 103] on link "Mission Control" at bounding box center [81, 106] width 104 height 30
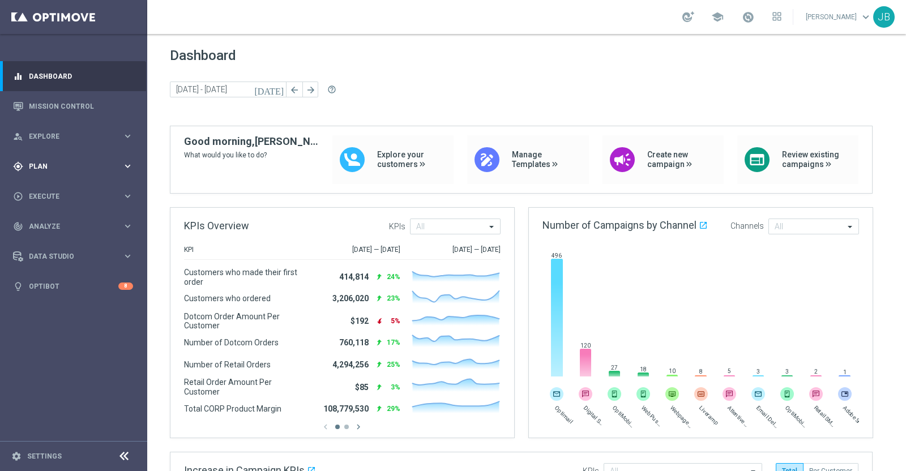
click at [62, 165] on span "Plan" at bounding box center [75, 166] width 93 height 7
click at [61, 190] on link "Target Groups" at bounding box center [73, 189] width 88 height 9
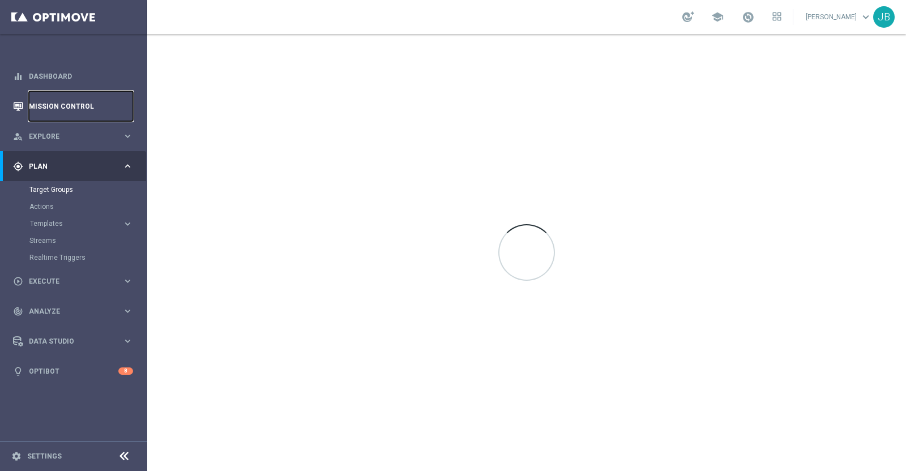
click at [66, 103] on link "Mission Control" at bounding box center [81, 106] width 104 height 30
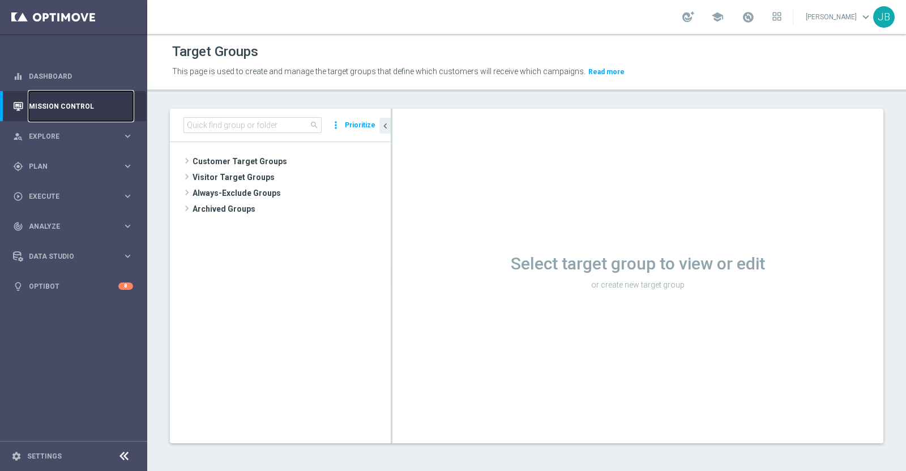
click at [67, 104] on link "Mission Control" at bounding box center [81, 106] width 104 height 30
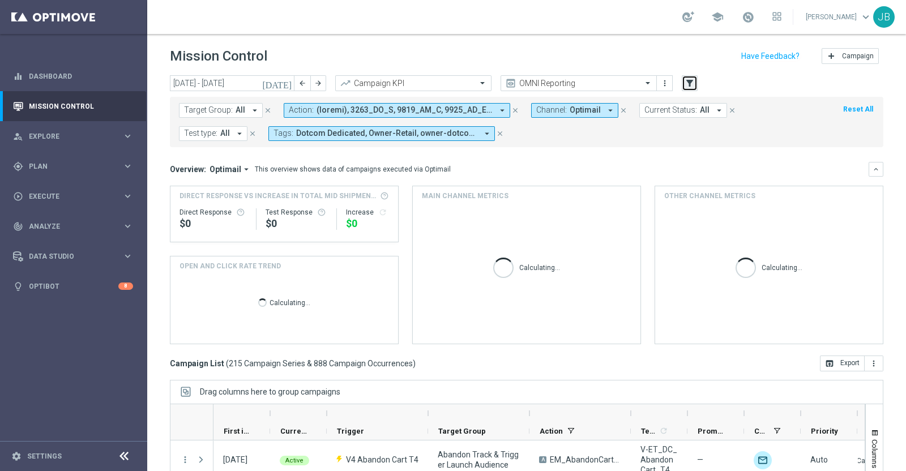
click at [686, 84] on icon "filter_alt" at bounding box center [690, 83] width 10 height 10
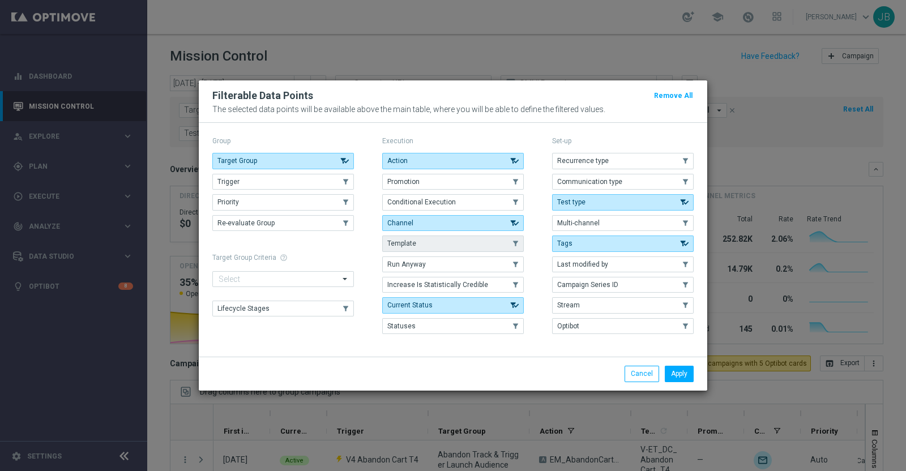
click at [466, 246] on button "Template" at bounding box center [453, 244] width 142 height 16
click at [676, 373] on button "Apply" at bounding box center [679, 374] width 29 height 16
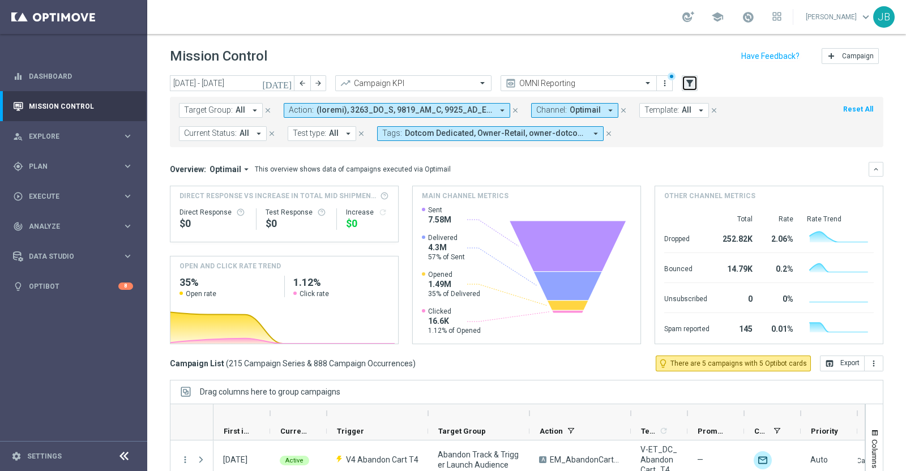
click at [688, 82] on icon "filter_alt" at bounding box center [690, 83] width 10 height 10
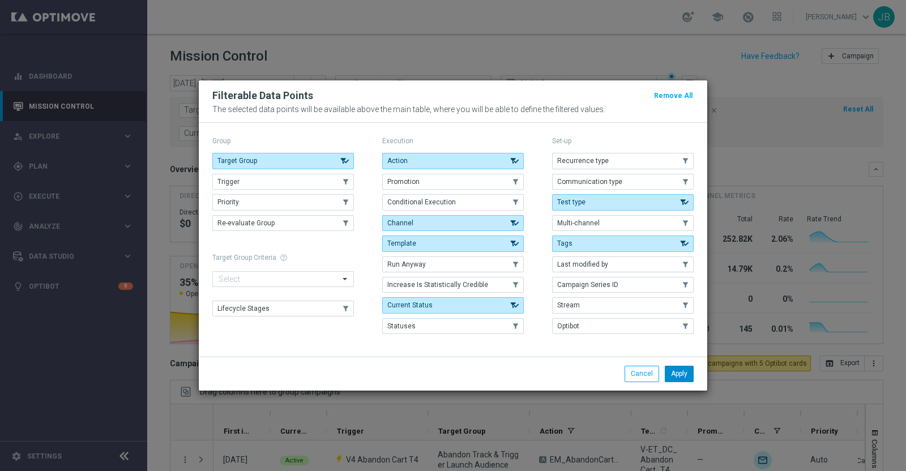
click at [675, 376] on button "Apply" at bounding box center [679, 374] width 29 height 16
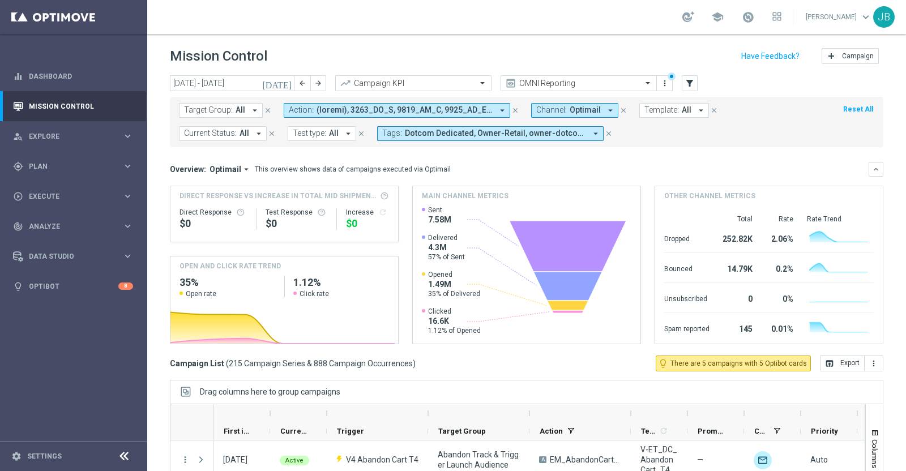
click at [644, 109] on span "Template:" at bounding box center [661, 110] width 35 height 10
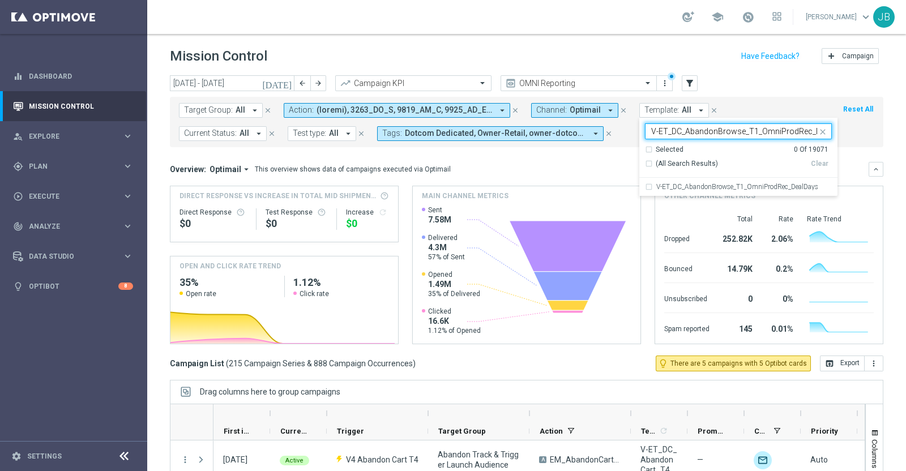
scroll to position [0, 24]
click at [672, 190] on label "V-ET_DC_AbandonBrowse_T1_OmniProdRec_DealDays" at bounding box center [737, 186] width 162 height 7
type input "V-ET_DC_AbandonBrowse_T1_OmniProdRec_DealDays"
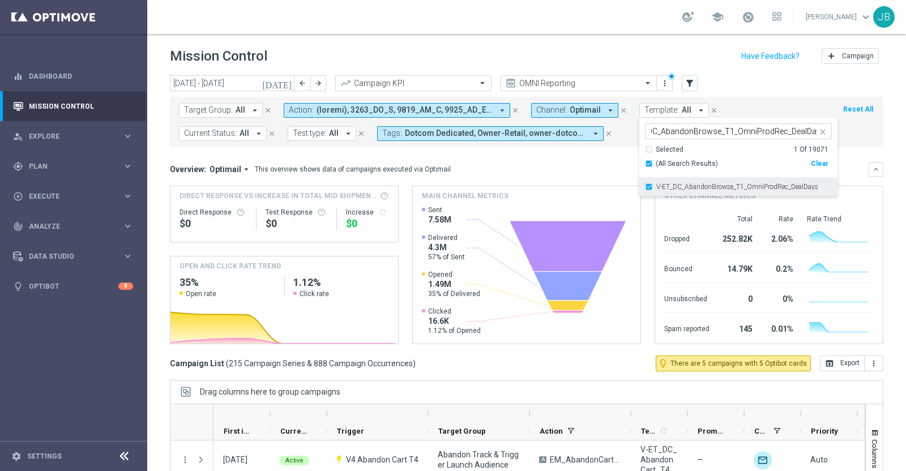
scroll to position [0, 0]
click at [588, 176] on div "Overview: Optimail arrow_drop_down This overview shows data of campaigns execut…" at bounding box center [527, 169] width 714 height 15
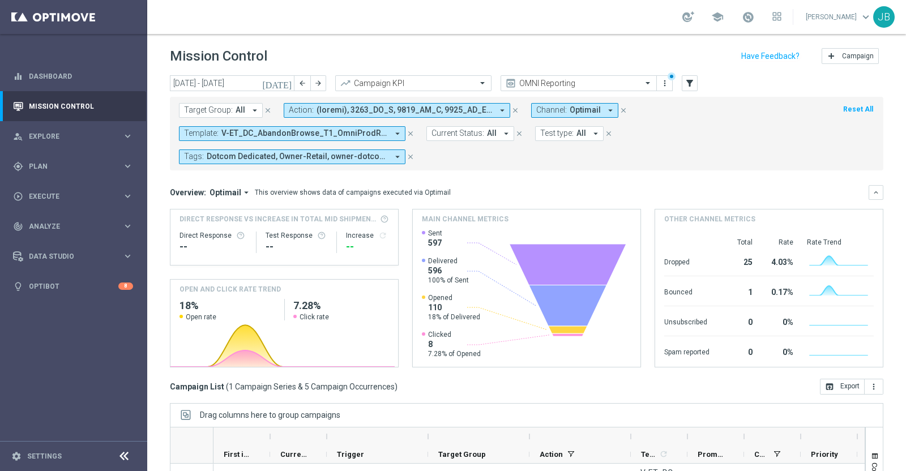
click at [309, 134] on span "V-ET_DC_AbandonBrowse_T1_OmniProdRec_DealDays" at bounding box center [304, 134] width 167 height 10
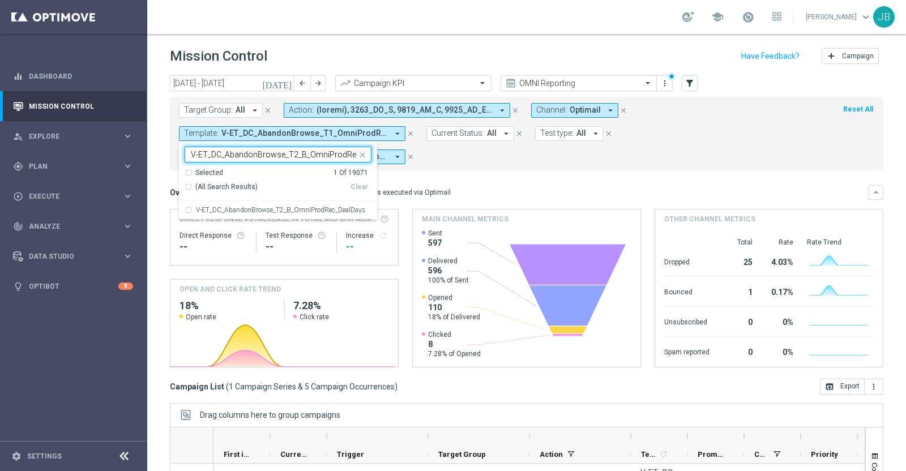
scroll to position [0, 33]
click at [301, 208] on label "V-ET_DC_AbandonBrowse_T2_B_OmniProdRec_DealDays" at bounding box center [280, 210] width 169 height 7
type input "V-ET_DC_AbandonBrowse_T2_B_OmniProdRec_DealDays"
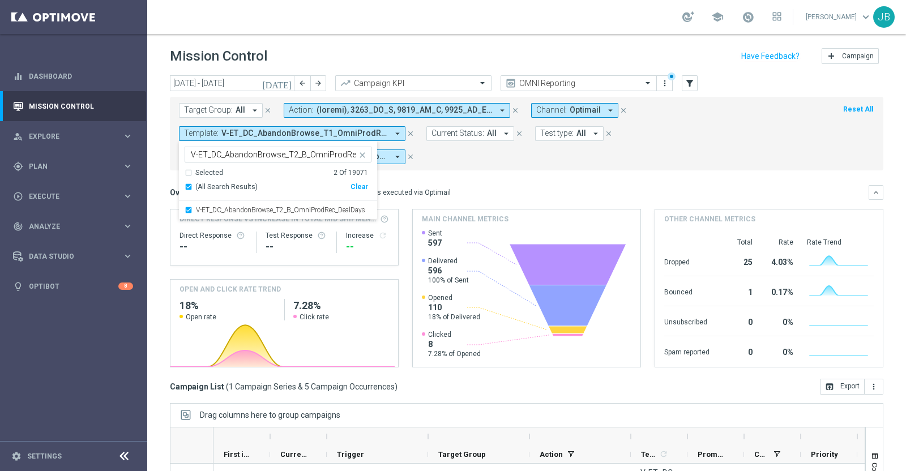
click at [487, 168] on div "Target Group: All arrow_drop_down close Action: arrow_drop_down close Channel: …" at bounding box center [527, 134] width 714 height 74
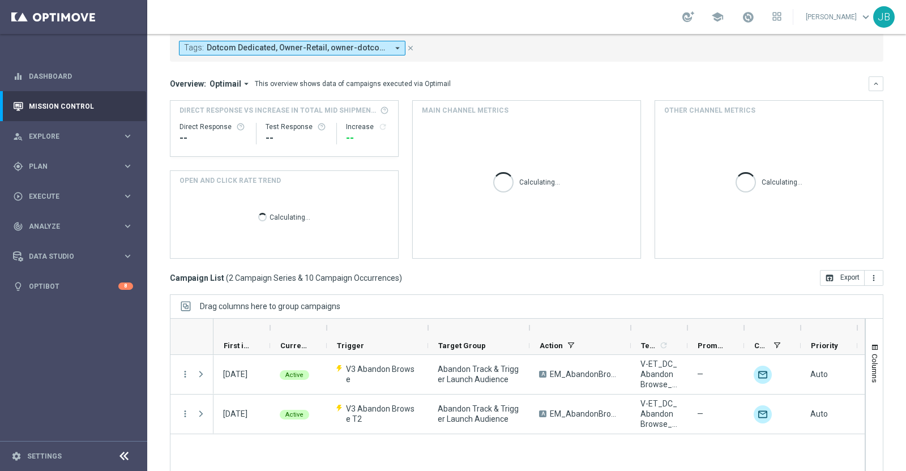
scroll to position [140, 0]
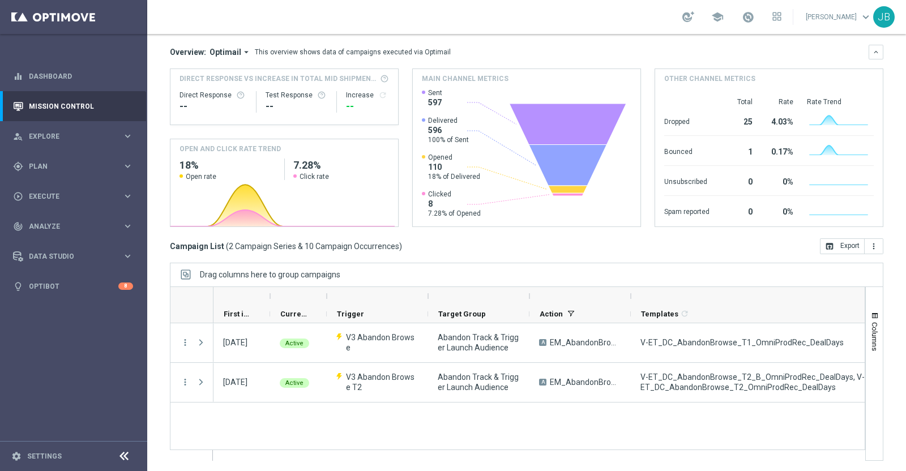
drag, startPoint x: 687, startPoint y: 297, endPoint x: 878, endPoint y: 317, distance: 192.4
click at [878, 317] on div "[DATE] [DATE] - [DATE] arrow_back arrow_forward Campaign KPI trending_up OMNI R…" at bounding box center [526, 128] width 759 height 386
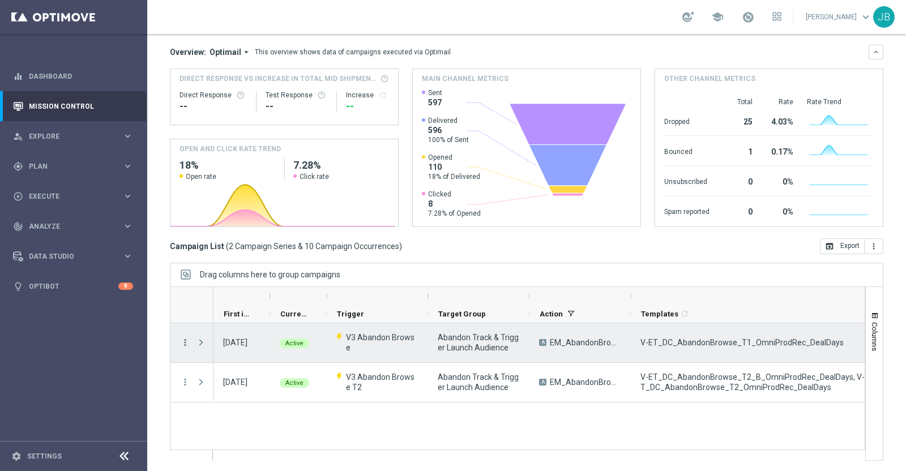
click at [184, 341] on icon "more_vert" at bounding box center [185, 343] width 10 height 10
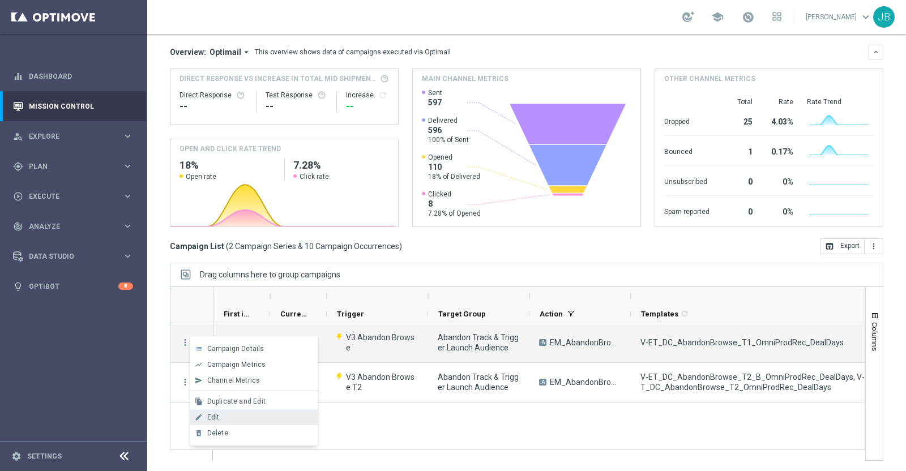
click at [219, 419] on div "Edit" at bounding box center [259, 417] width 105 height 8
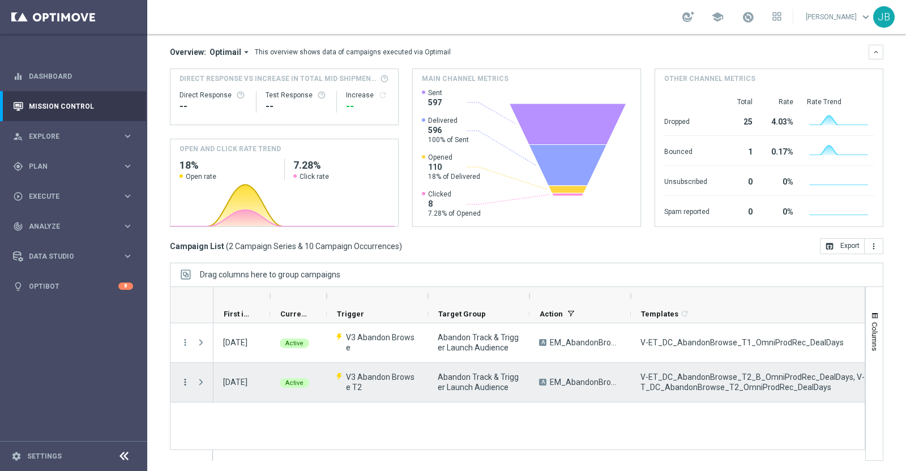
click at [185, 383] on icon "more_vert" at bounding box center [185, 382] width 10 height 10
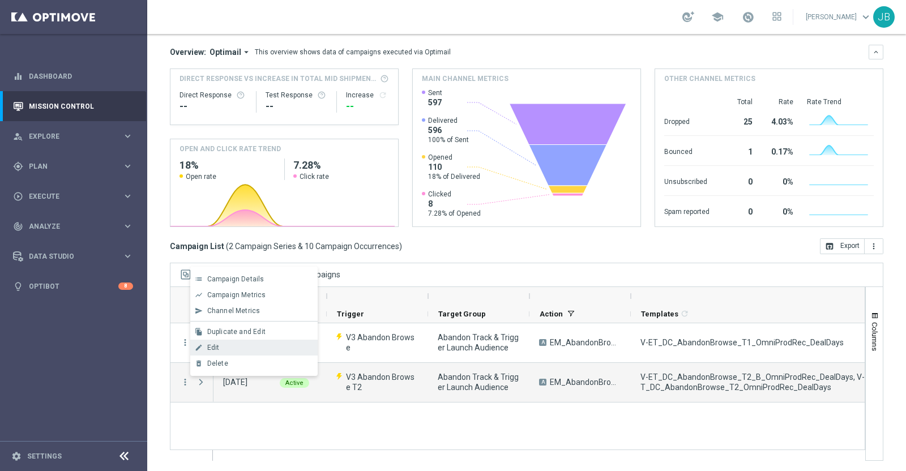
click at [219, 344] on div "Edit" at bounding box center [259, 348] width 105 height 8
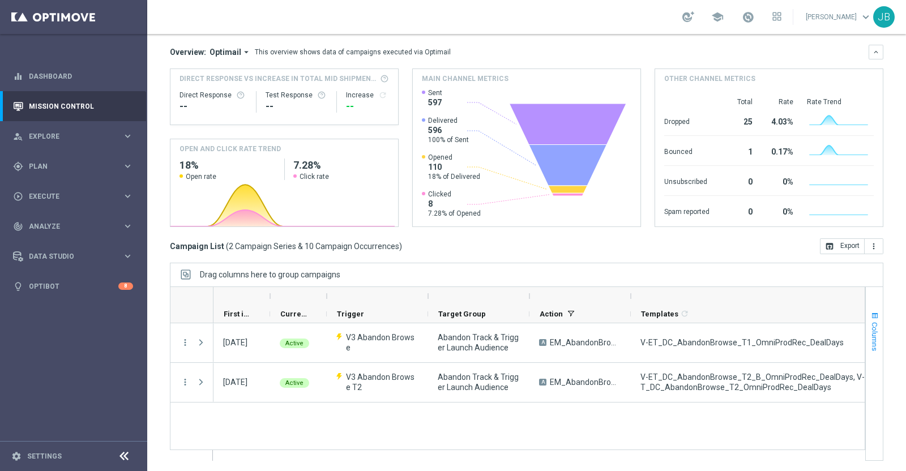
click at [869, 327] on button "Columns" at bounding box center [874, 331] width 17 height 61
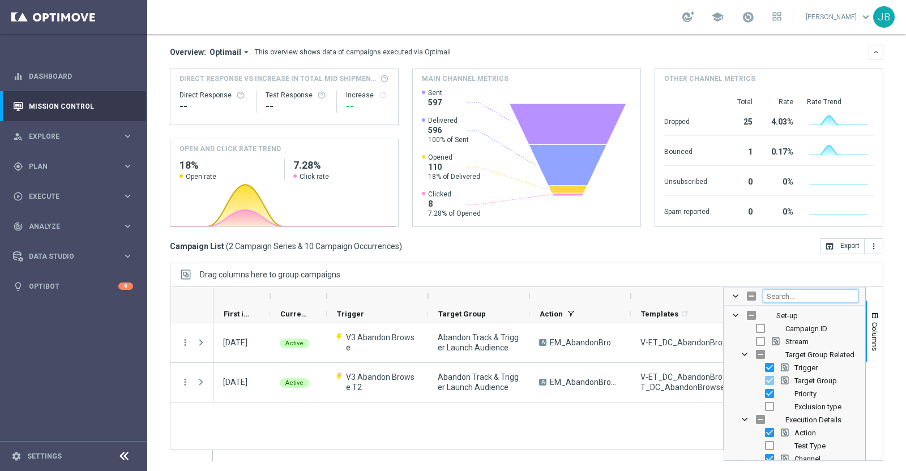
click at [793, 296] on input "Filter Columns Input" at bounding box center [811, 296] width 96 height 14
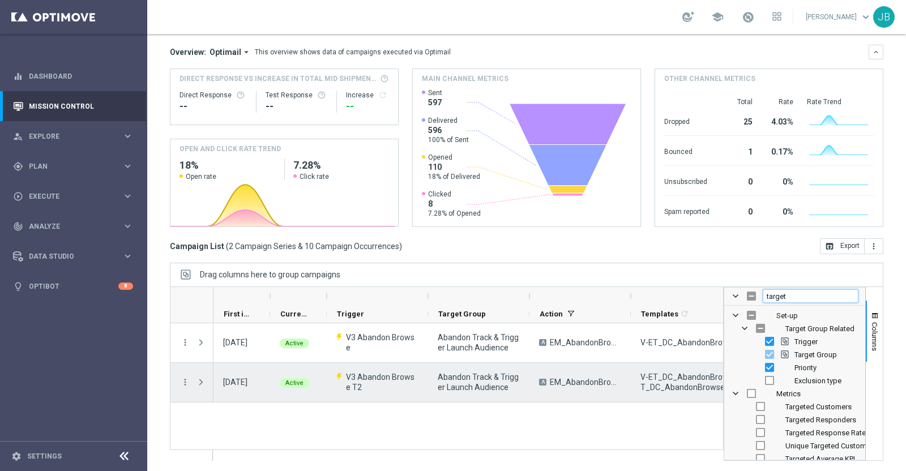
type input "target"
click at [595, 397] on div "A EM_AbandonBrowse_T2" at bounding box center [580, 382] width 101 height 39
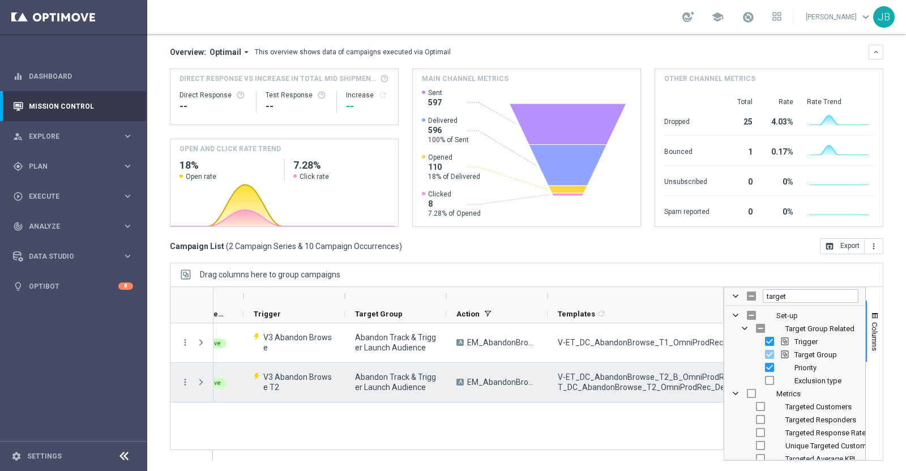
scroll to position [0, 84]
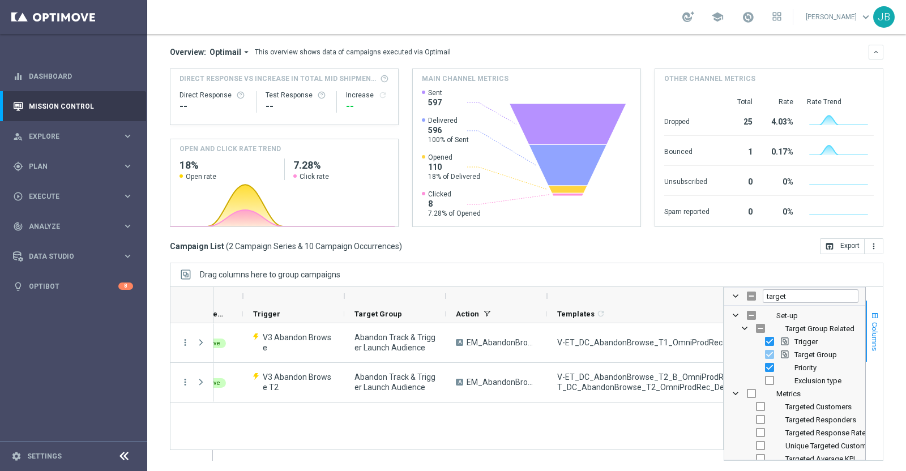
click at [870, 327] on span "Columns" at bounding box center [874, 336] width 9 height 29
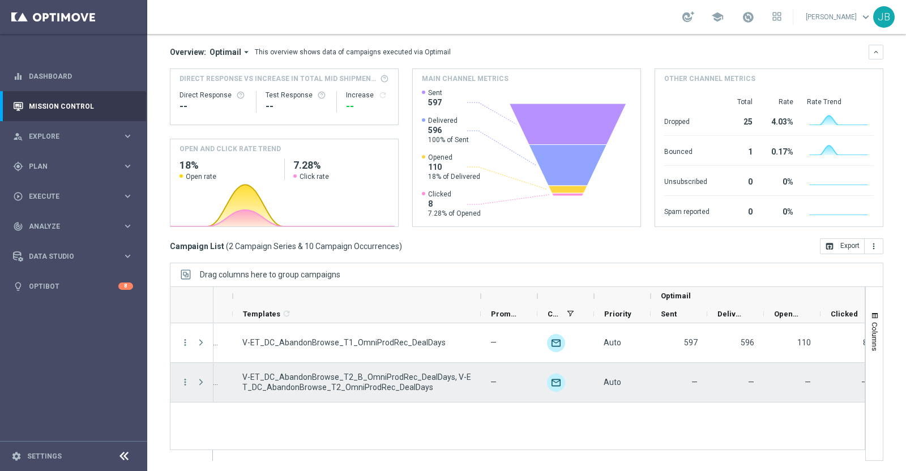
scroll to position [0, 391]
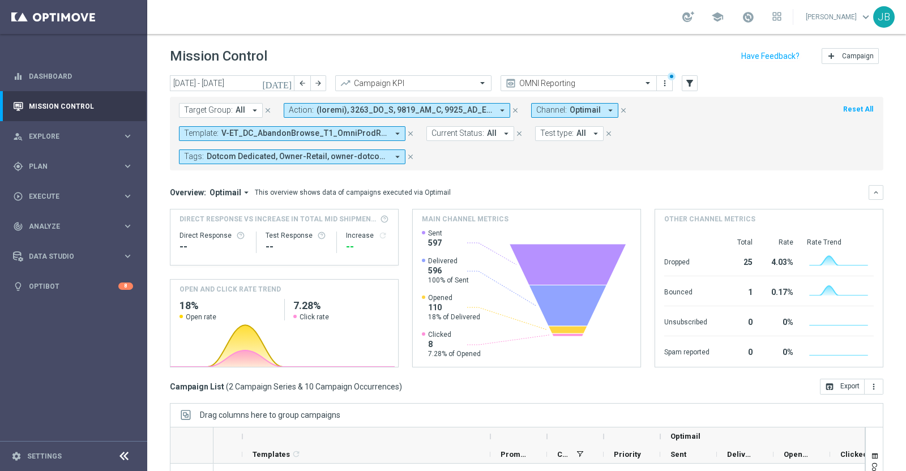
click at [284, 83] on icon "[DATE]" at bounding box center [277, 83] width 31 height 10
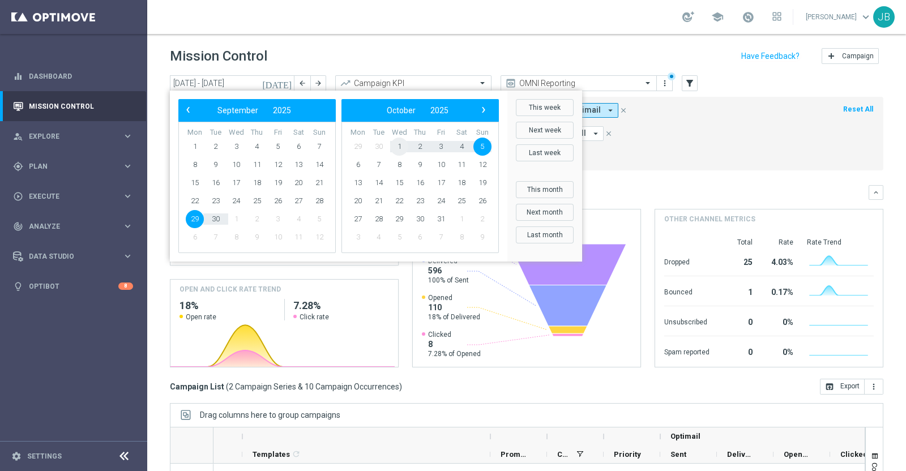
click at [402, 148] on span "1" at bounding box center [399, 147] width 18 height 18
click at [237, 146] on span "1" at bounding box center [236, 147] width 18 height 18
type input "[DATE] - [DATE]"
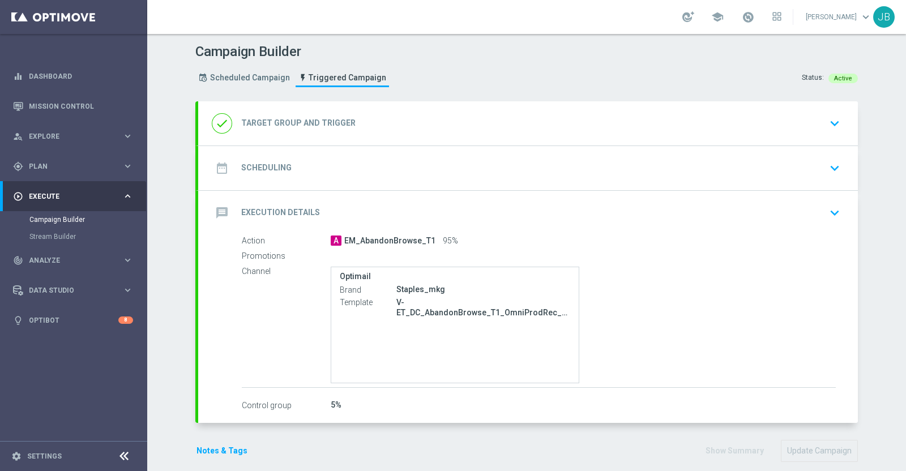
radio input "false"
radio input "true"
type input "[DATE]"
checkbox input "true"
type input "Hour(s)"
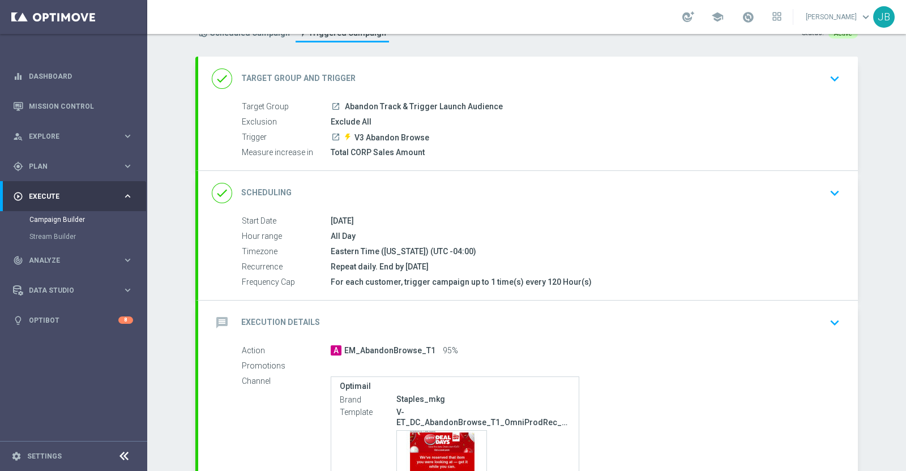
scroll to position [46, 0]
click at [266, 194] on h2 "Scheduling" at bounding box center [266, 191] width 50 height 11
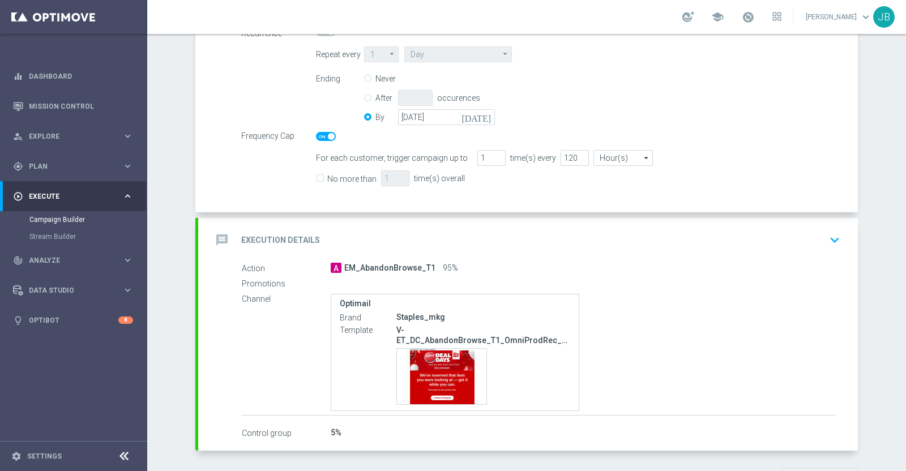
scroll to position [335, 0]
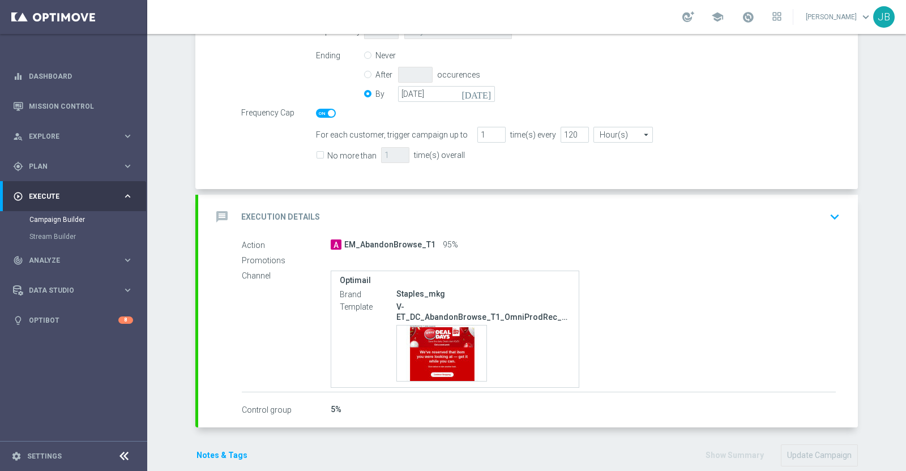
click at [298, 220] on h2 "Execution Details" at bounding box center [280, 217] width 79 height 11
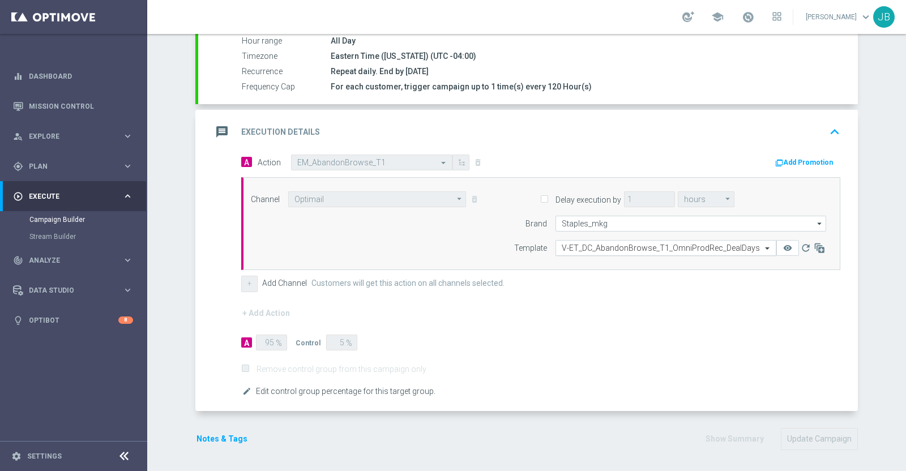
scroll to position [240, 0]
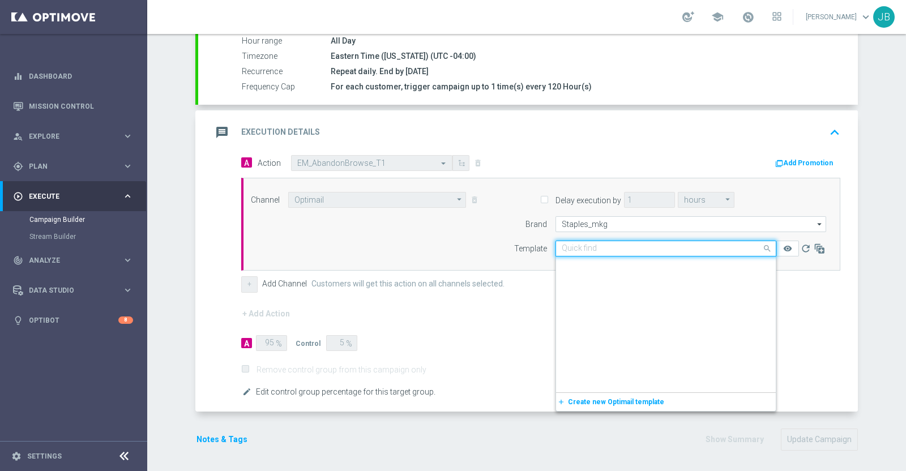
click at [594, 241] on div "Quick find V-ET_DC_AbandonBrowse_T1_OmniProdRec_DealDays" at bounding box center [666, 249] width 221 height 16
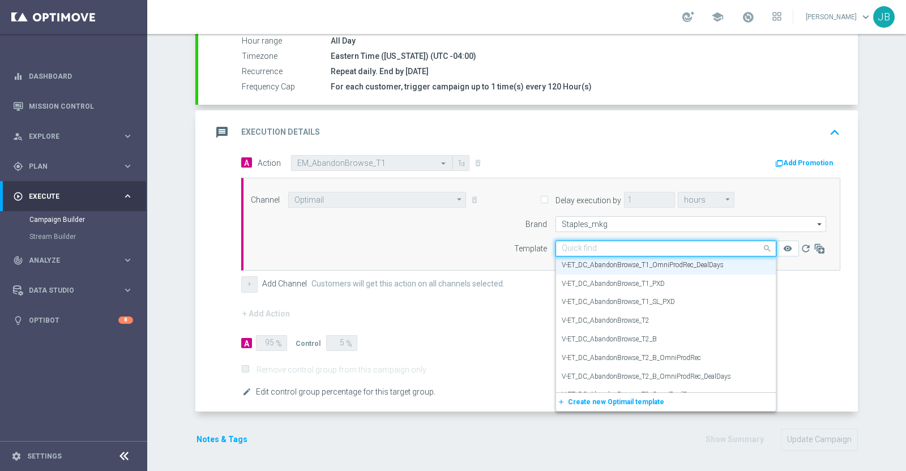
paste input "V-ET_DC_AbandonBrowse_T2_B_OmniProdRec_DealDays"
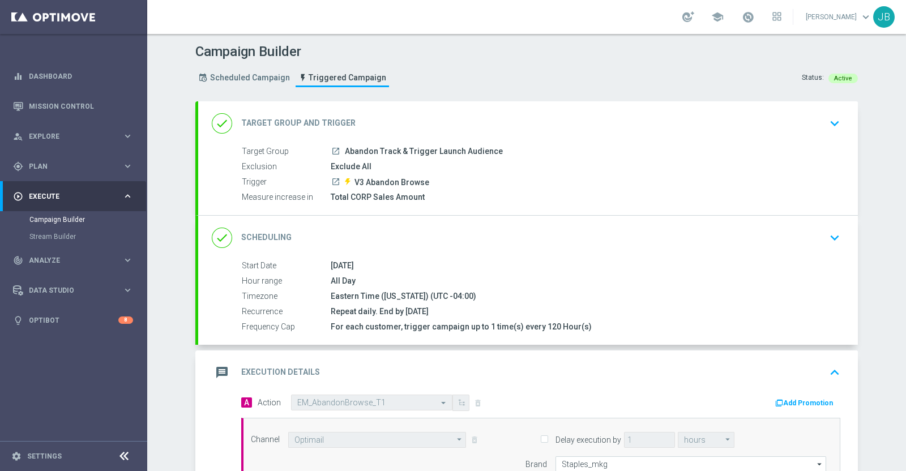
scroll to position [240, 0]
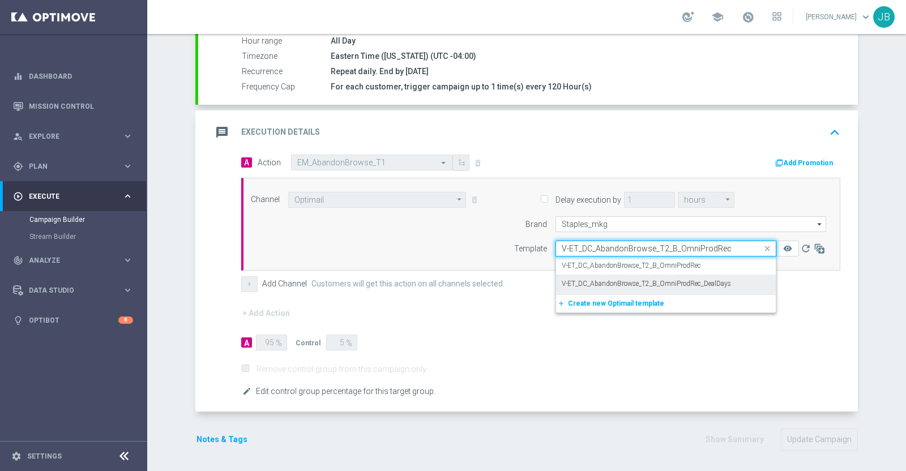
type input "V-ET_DC_AbandonBrowse_T2_B_OmniProdRec"
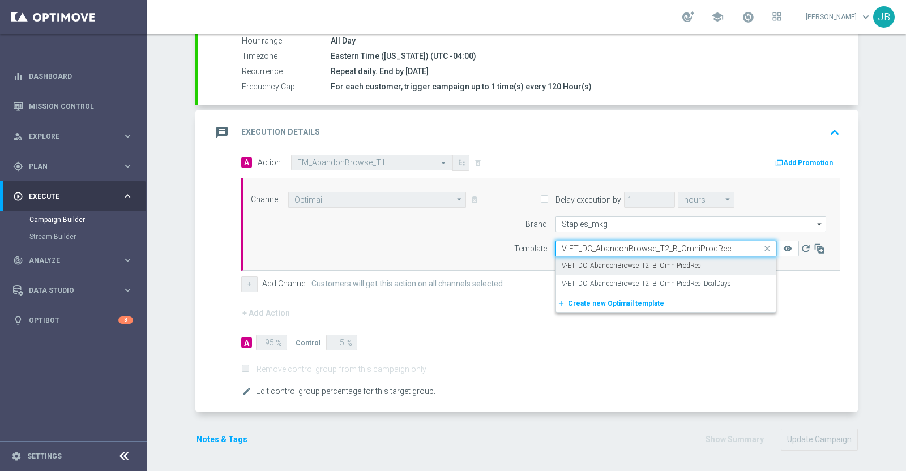
drag, startPoint x: 729, startPoint y: 244, endPoint x: 523, endPoint y: 229, distance: 206.7
click at [523, 229] on div "Delay execution by 1 hours hours arrow_drop_down Show Selected 0 of NaN" at bounding box center [661, 224] width 345 height 65
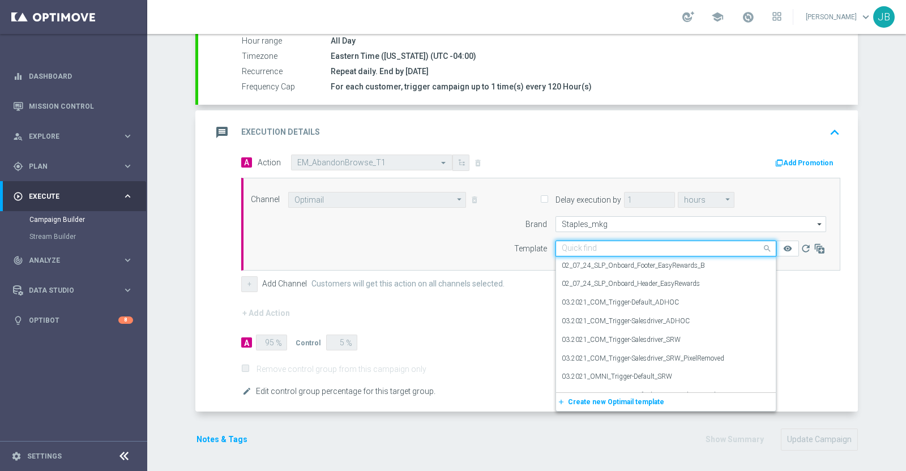
paste input "V-ET_DC_AbandonBrowse_T1_OmniProdRec"
type input "V-ET_DC_AbandonBrowse_T1_OmniProdRec"
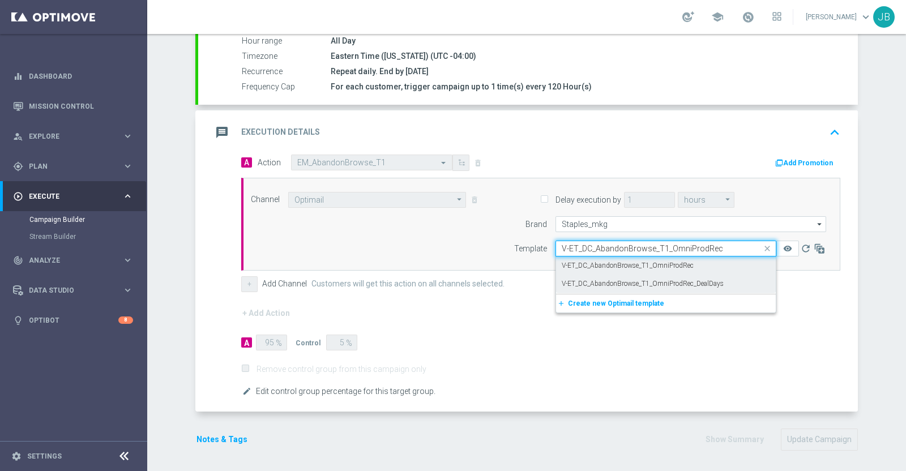
click at [659, 266] on label "V-ET_DC_AbandonBrowse_T1_OmniProdRec" at bounding box center [628, 266] width 132 height 10
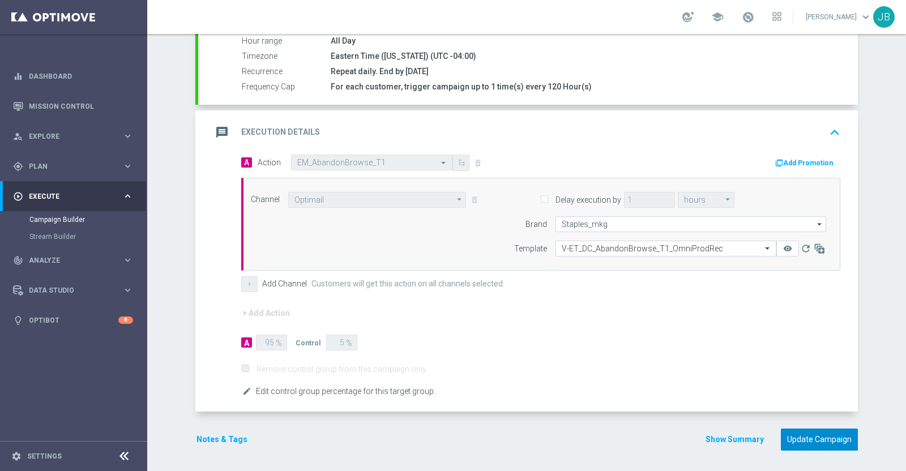
click at [797, 437] on button "Update Campaign" at bounding box center [819, 440] width 77 height 22
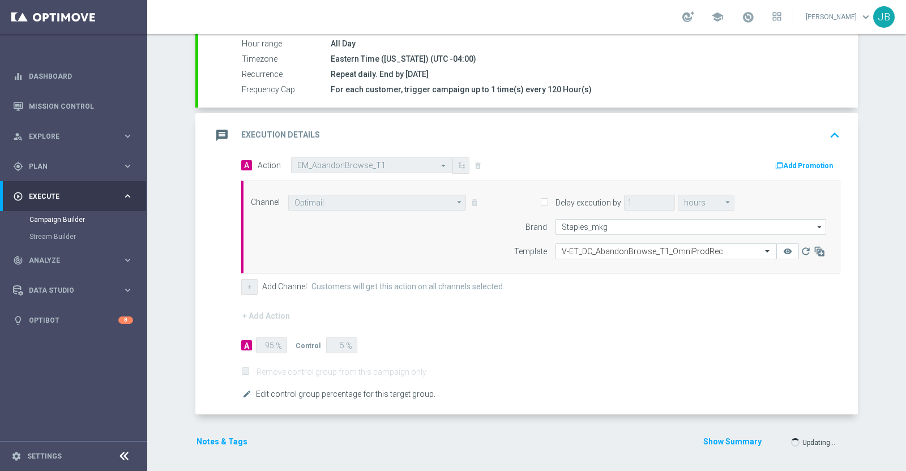
scroll to position [237, 0]
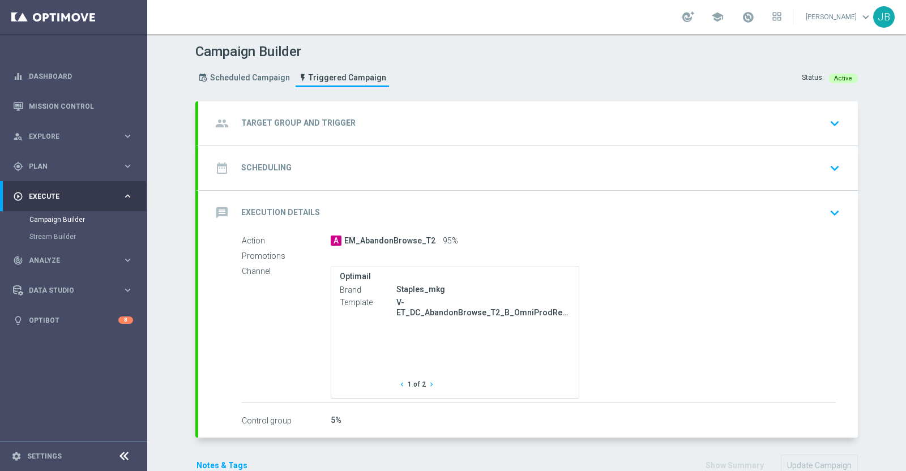
type input "Abandon Track & Trigger Launch Audience"
type input "V3 Abandon Browse T2"
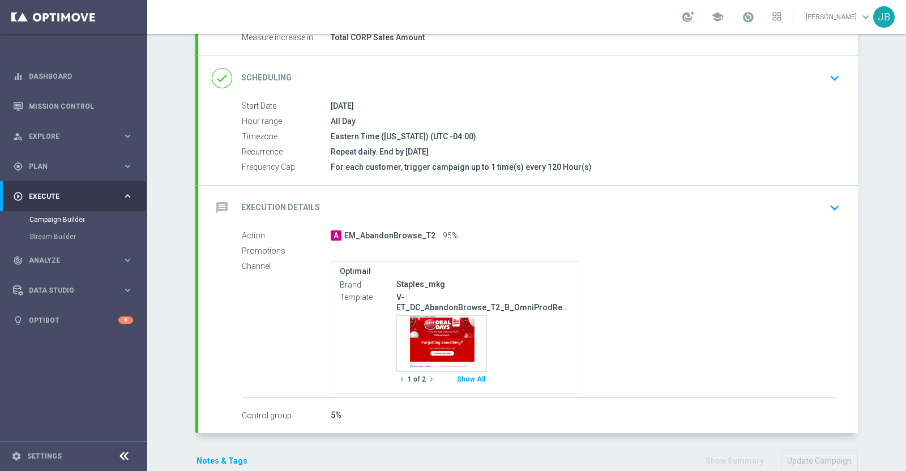
scroll to position [164, 0]
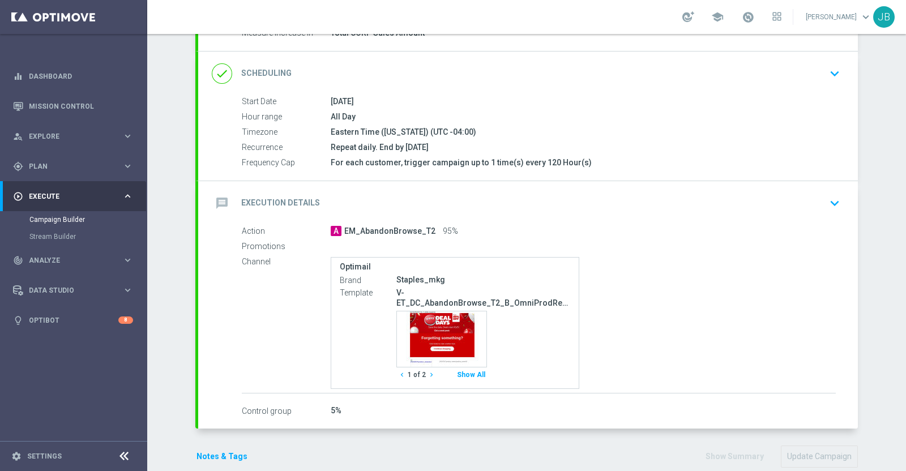
click at [263, 202] on h2 "Execution Details" at bounding box center [280, 203] width 79 height 11
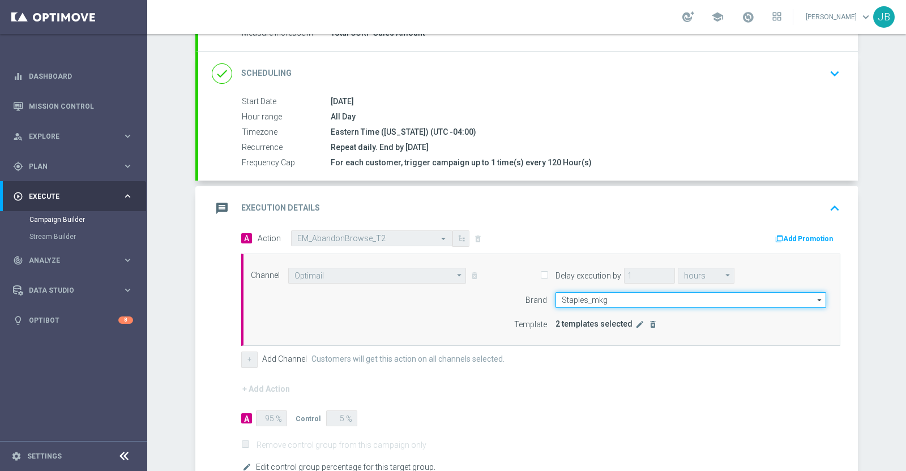
click at [614, 298] on input "Staples_mkg" at bounding box center [691, 300] width 271 height 16
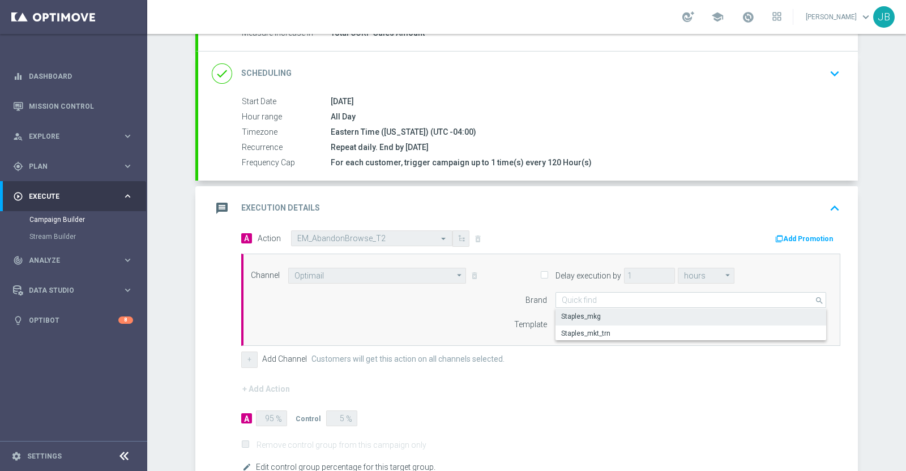
click at [463, 315] on div "Channel Optimail Optimail arrow_drop_down Show Selected 0 of NaN Optimail" at bounding box center [538, 300] width 592 height 65
type input "Staples_mkg"
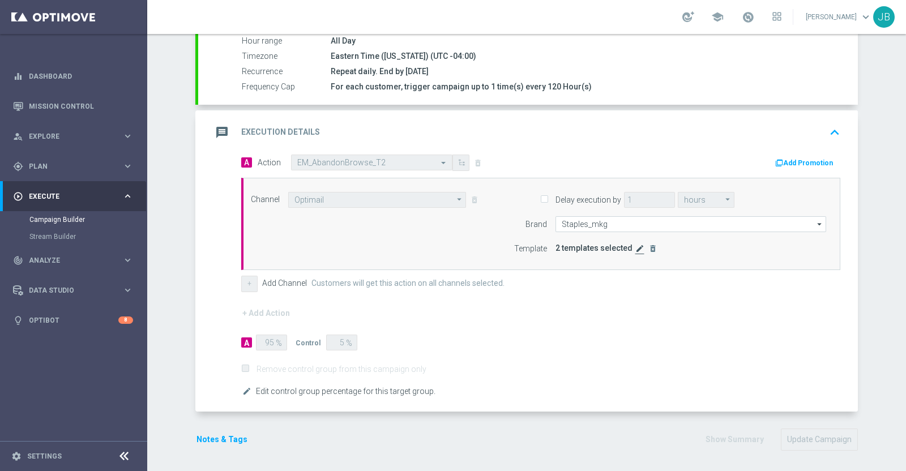
click at [635, 247] on icon "edit" at bounding box center [639, 248] width 9 height 9
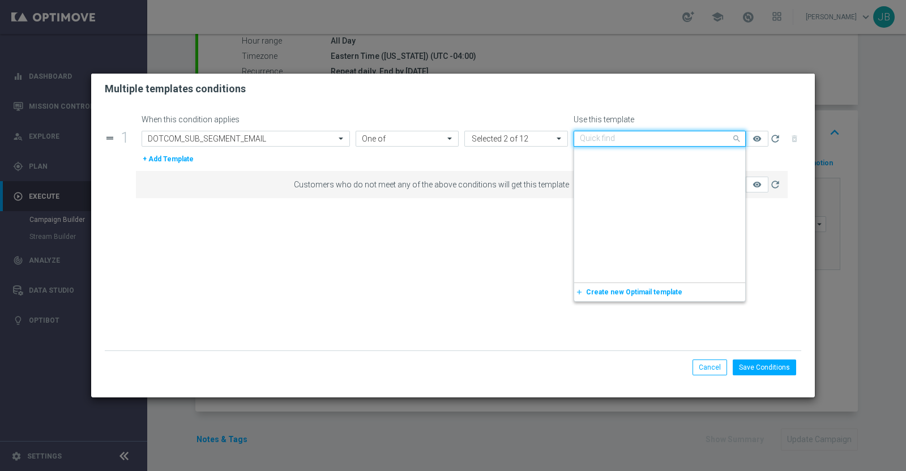
click at [630, 138] on input "text" at bounding box center [648, 139] width 137 height 10
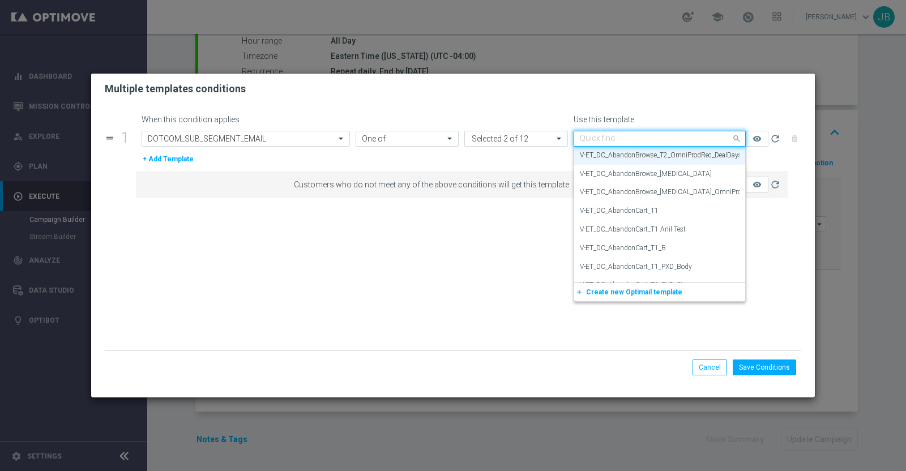
paste input "V-ET_DC_AbandonBrowse_T2_OmniProdRec_DealDays"
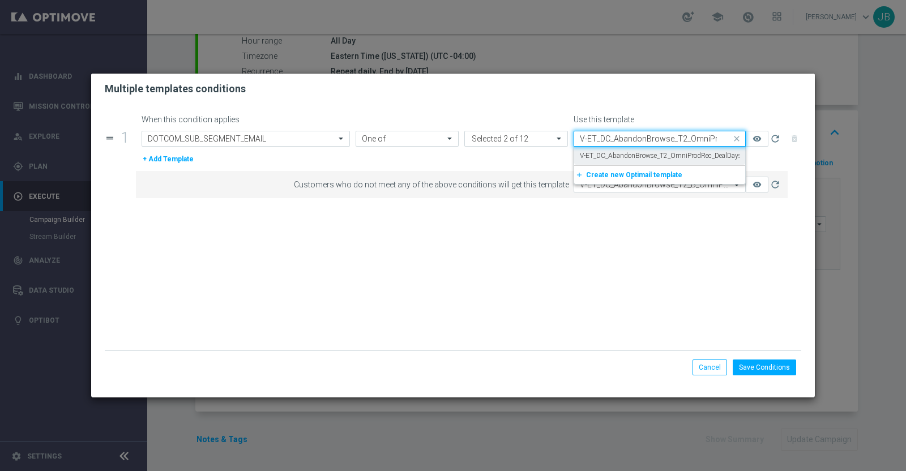
scroll to position [0, 0]
type input "V-ET_DC_AbandonBrowse_T2_OmniProdRec"
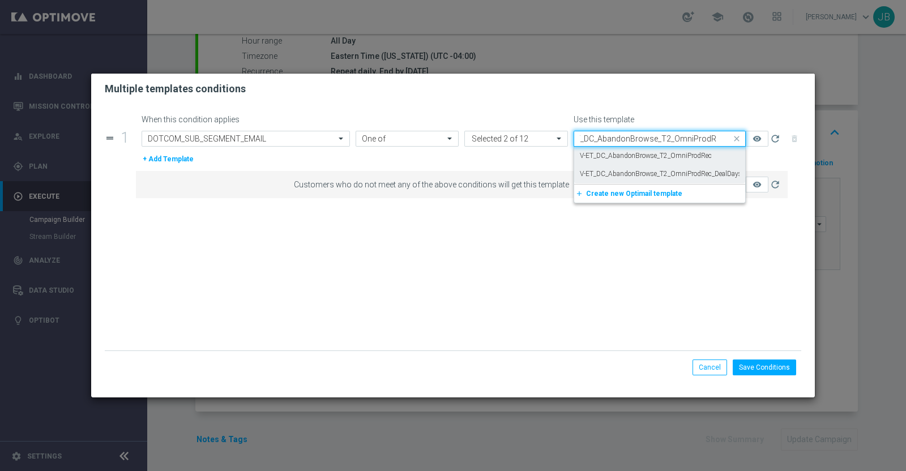
click at [642, 159] on label "V-ET_DC_AbandonBrowse_T2_OmniProdRec" at bounding box center [646, 156] width 132 height 10
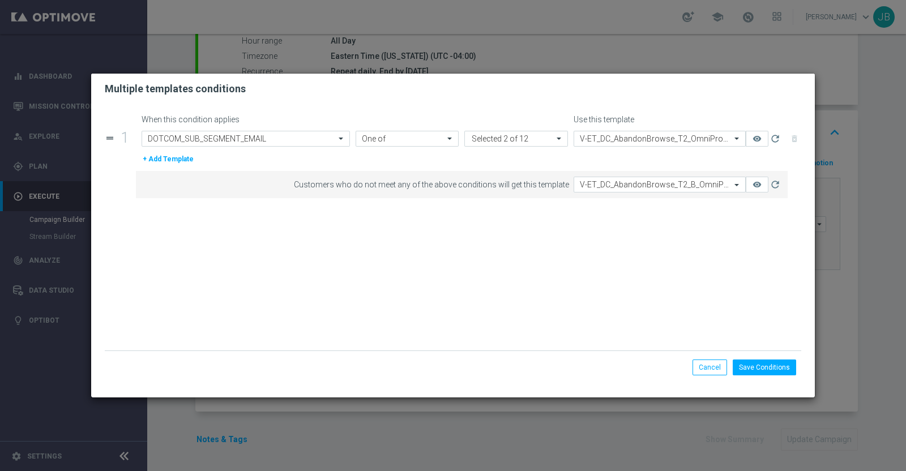
scroll to position [0, 0]
click at [685, 186] on input "text" at bounding box center [648, 185] width 137 height 10
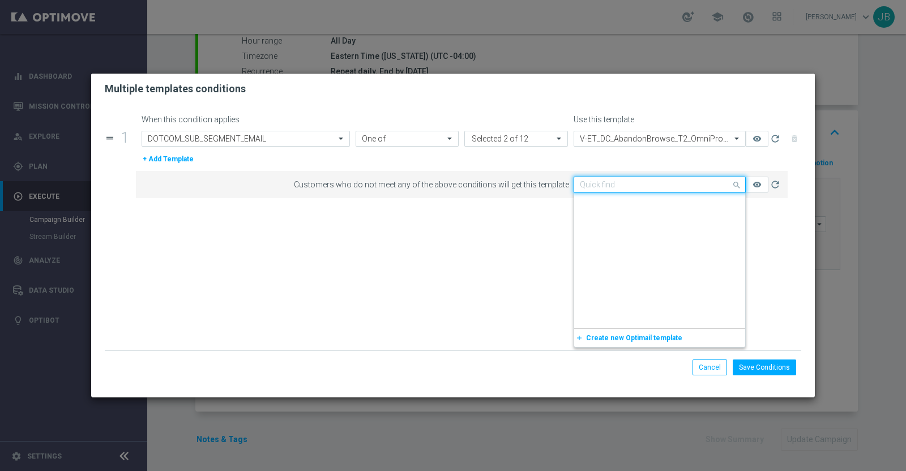
scroll to position [4373, 0]
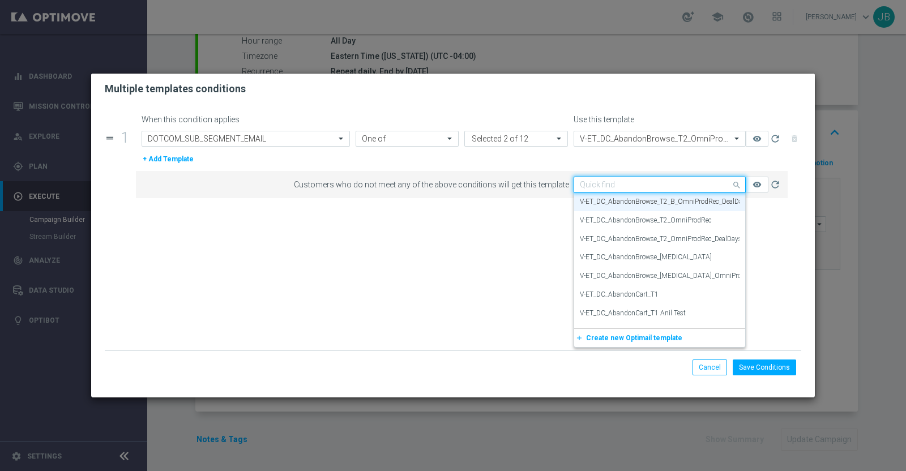
paste input "V-ET_DC_AbandonBrowse_T2_B_OmniProdRec_DealDays"
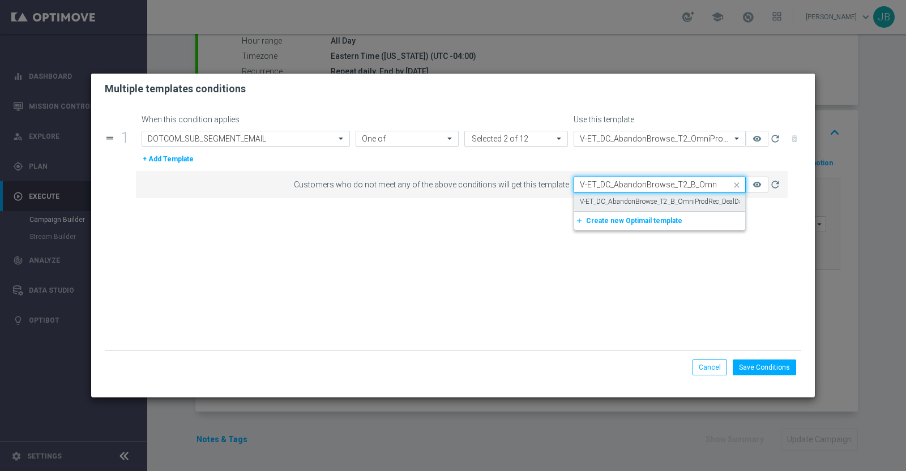
scroll to position [0, 0]
type input "V-ET_DC_AbandonBrowse_T2_B_OmniProdRec"
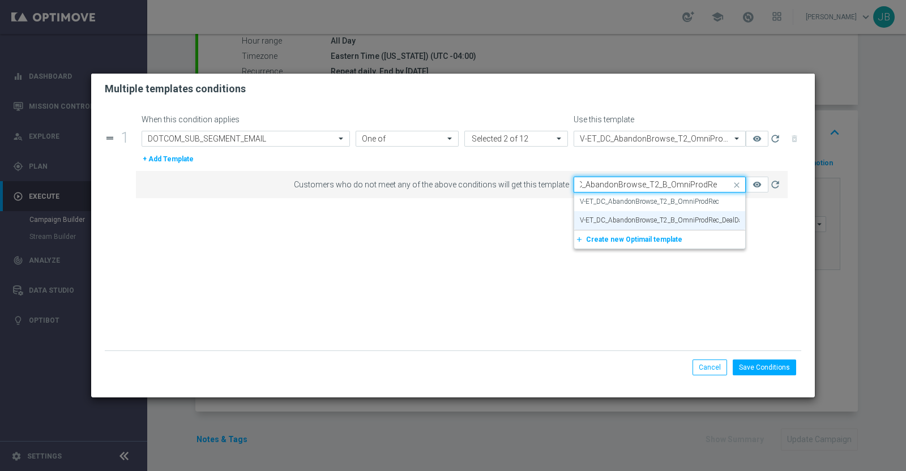
scroll to position [0, 25]
click at [677, 199] on label "V-ET_DC_AbandonBrowse_T2_B_OmniProdRec" at bounding box center [649, 202] width 139 height 10
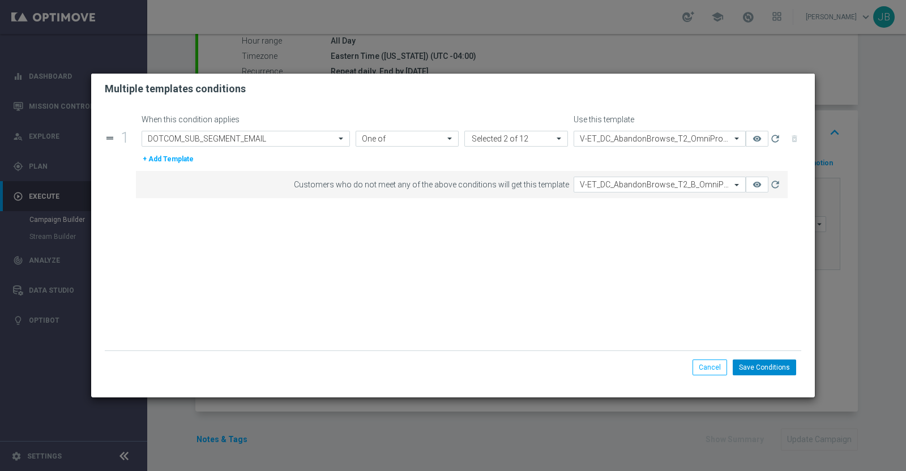
click at [759, 368] on button "Save Conditions" at bounding box center [764, 368] width 63 height 16
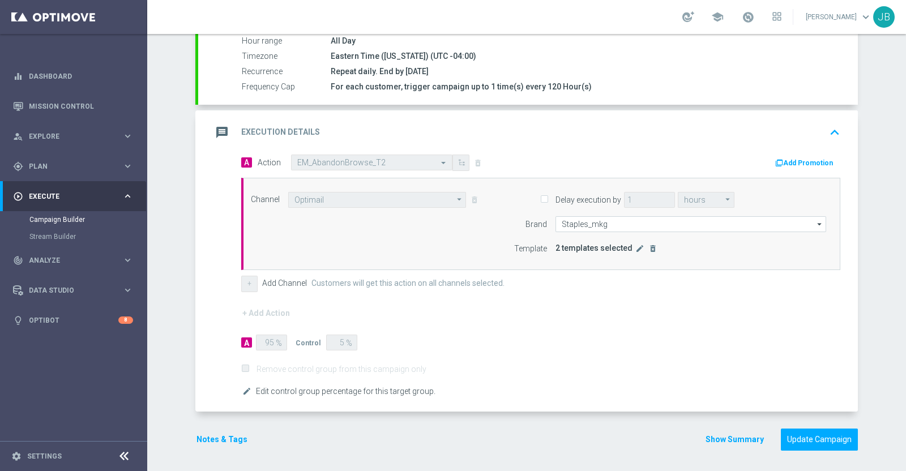
click at [279, 131] on h2 "Execution Details" at bounding box center [280, 132] width 79 height 11
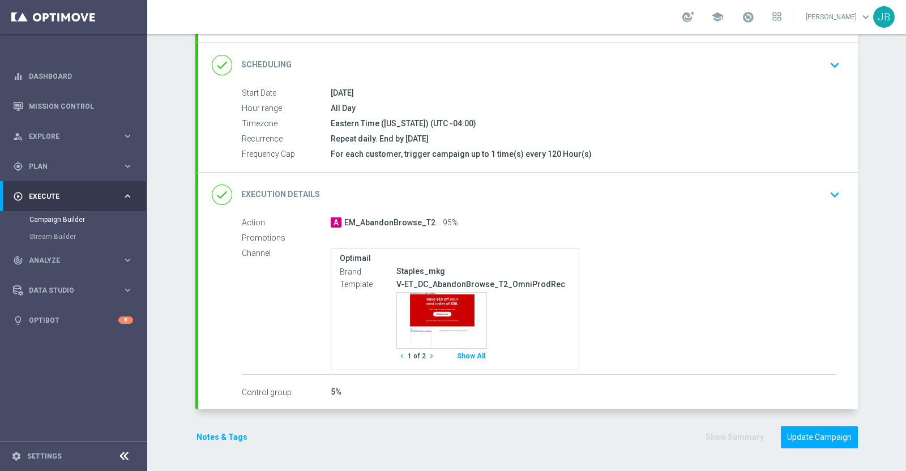
scroll to position [171, 0]
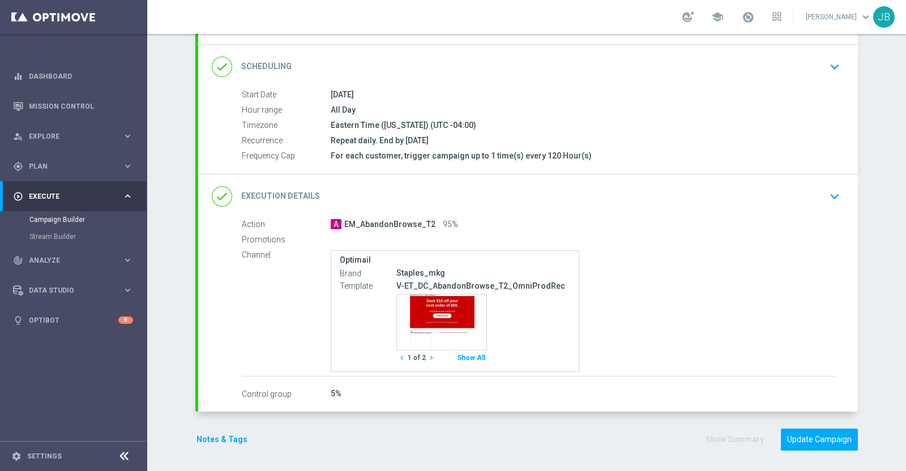
click at [428, 356] on icon "chevron_right" at bounding box center [432, 358] width 8 height 8
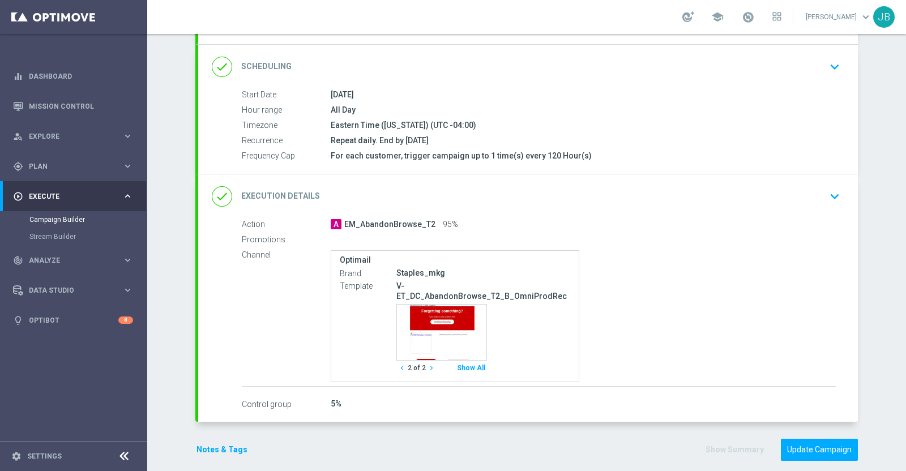
click at [428, 364] on icon "chevron_right" at bounding box center [432, 368] width 8 height 8
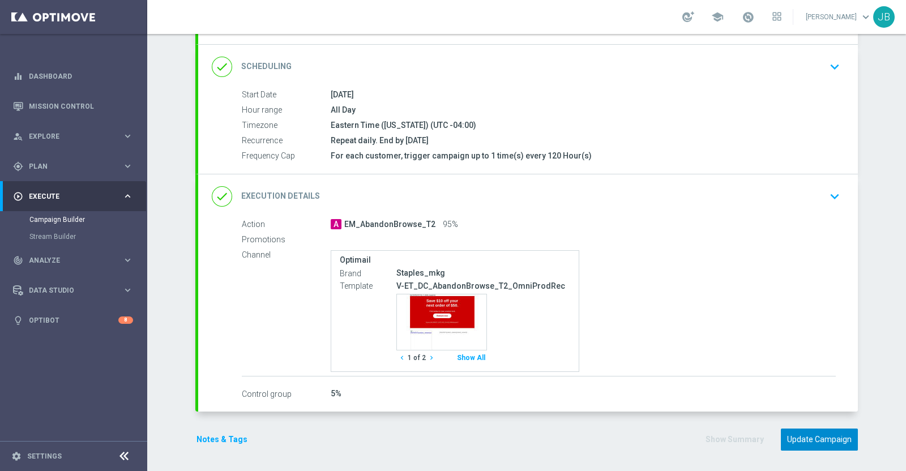
click at [792, 437] on button "Update Campaign" at bounding box center [819, 440] width 77 height 22
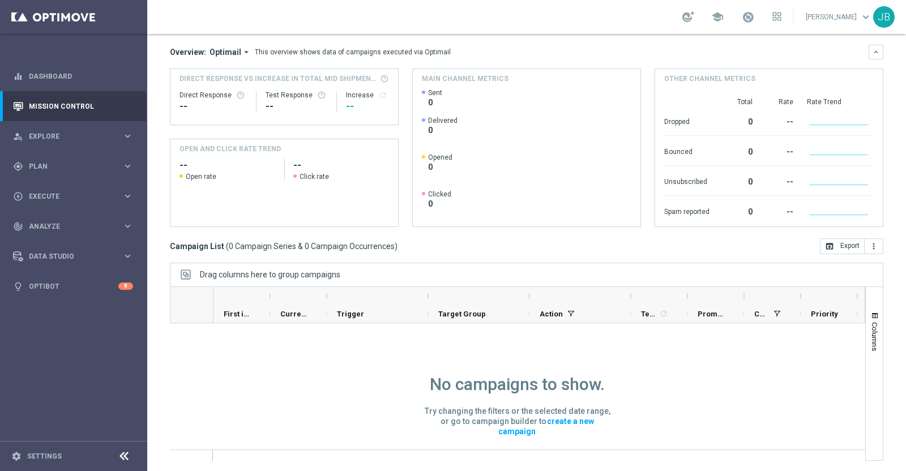
scroll to position [27, 0]
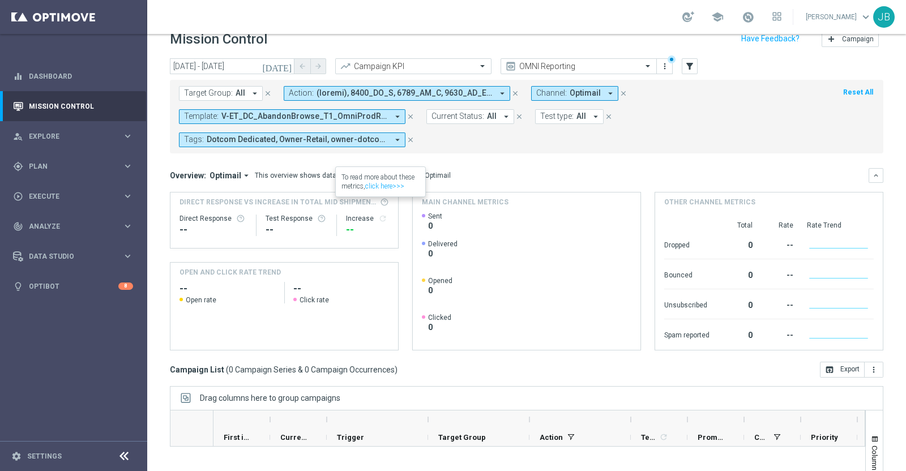
scroll to position [16, 0]
click at [379, 114] on span "V-ET_DC_AbandonBrowse_T1_OmniProdRec_DealDays, V-ET_DC_AbandonBrowse_T2_B_OmniP…" at bounding box center [304, 117] width 167 height 10
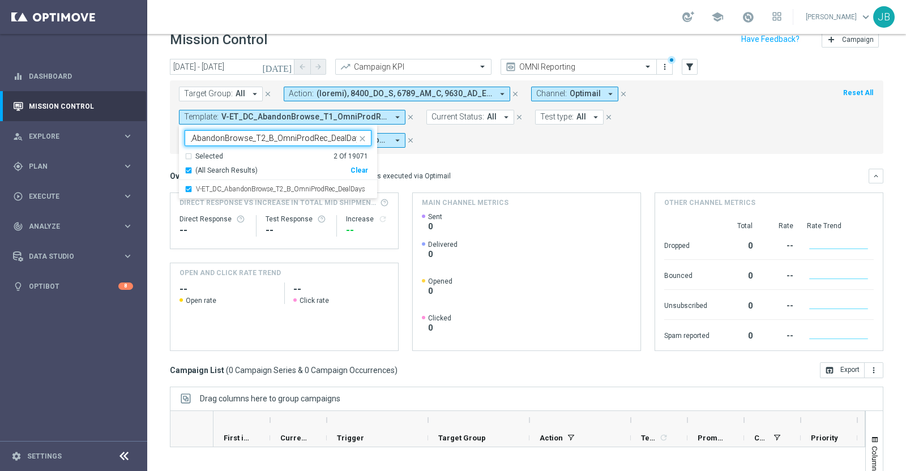
scroll to position [0, 28]
type input "V"
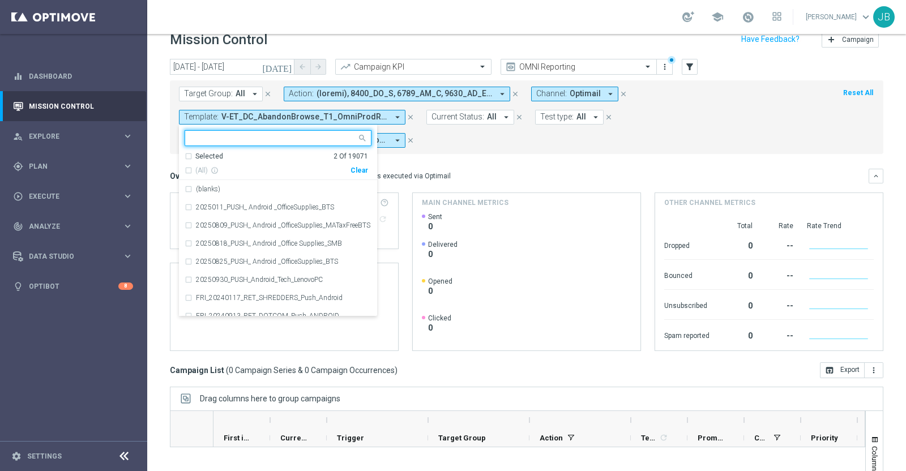
scroll to position [0, 0]
click at [0, 0] on div "Clear" at bounding box center [0, 0] width 0 height 0
click at [238, 131] on div at bounding box center [271, 138] width 172 height 14
paste input "V-ET_DC_AbandonBrowse_T1_OmniProdRec"
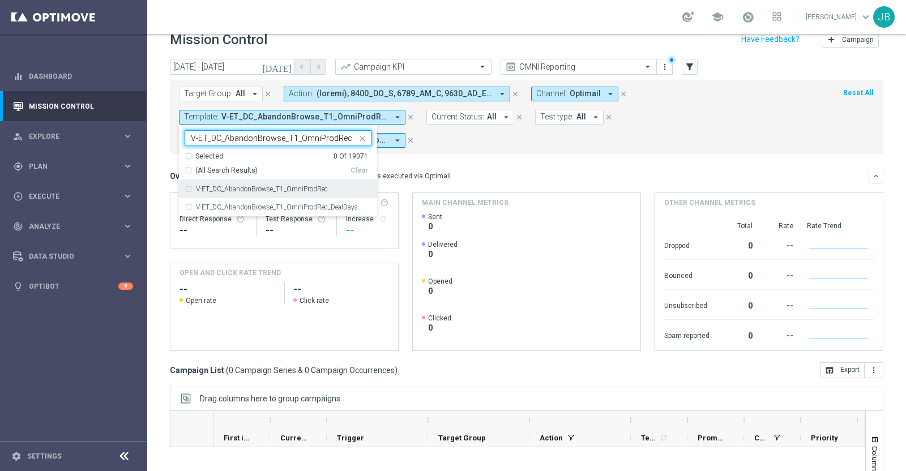
click at [267, 186] on label "V-ET_DC_AbandonBrowse_T1_OmniProdRec" at bounding box center [262, 189] width 132 height 7
type input "V-ET_DC_AbandonBrowse_T1_OmniProdRec"
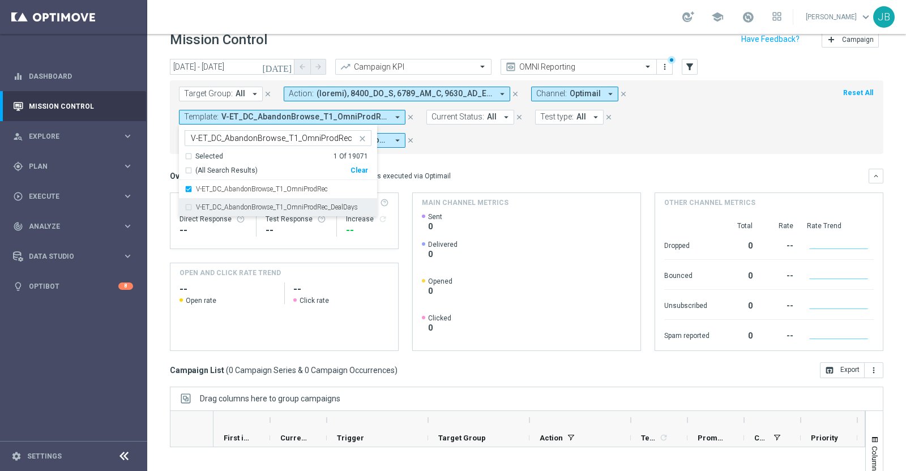
click at [362, 140] on icon "close" at bounding box center [362, 138] width 9 height 9
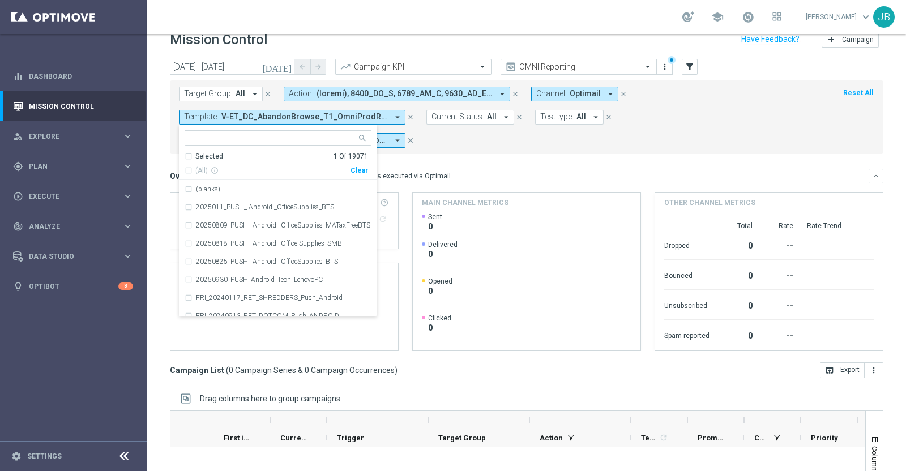
click at [314, 137] on input "text" at bounding box center [274, 139] width 166 height 10
paste input "V-ET_DC_AbandonBrowse_T2_B_OmniProdRec"
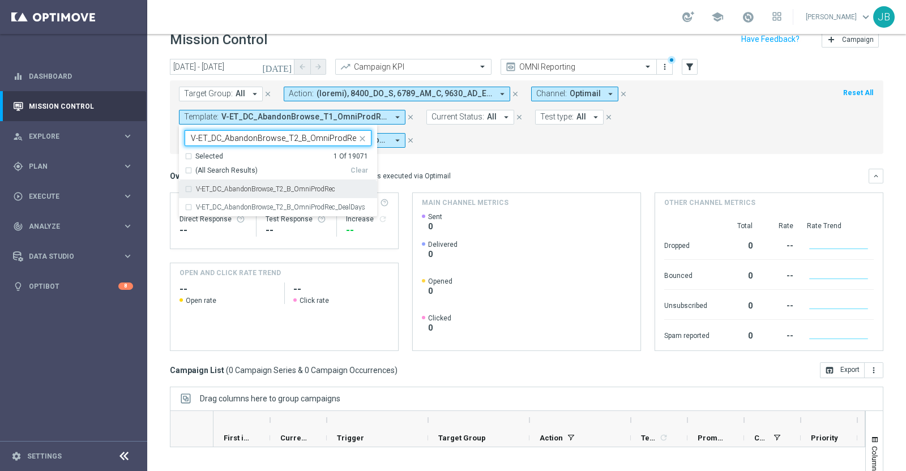
click at [307, 188] on label "V-ET_DC_AbandonBrowse_T2_B_OmniProdRec" at bounding box center [265, 189] width 139 height 7
type input "V-ET_DC_AbandonBrowse_T2_B_OmniProdRec"
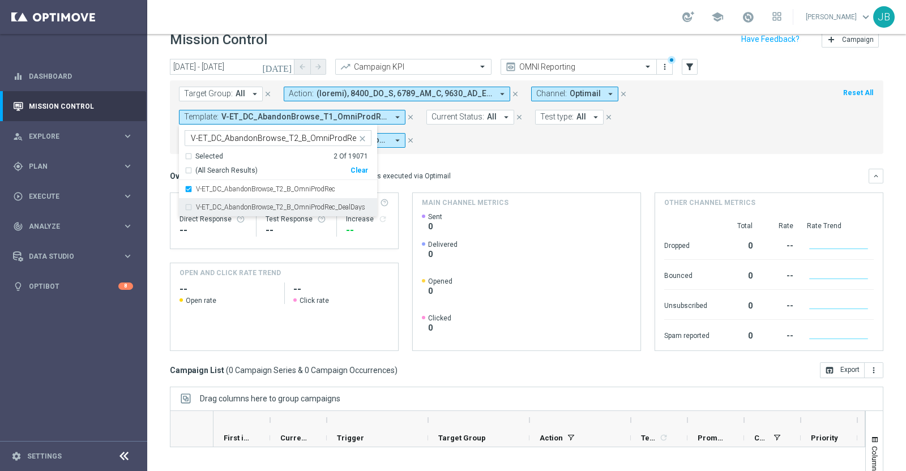
click at [353, 136] on input "V-ET_DC_AbandonBrowse_T2_B_OmniProdRec" at bounding box center [274, 139] width 166 height 10
drag, startPoint x: 352, startPoint y: 137, endPoint x: 211, endPoint y: 140, distance: 141.1
click at [211, 140] on input "V-ET_DC_AbandonBrowse_T2_B_OmniProdRec" at bounding box center [274, 139] width 166 height 10
click at [277, 207] on label "V-ET_DC_AbandonBrowse_T2_B_OmniProdRec_DealDays" at bounding box center [280, 207] width 169 height 7
click at [331, 207] on label "V-ET_DC_AbandonBrowse_T2_B_OmniProdRec_DealDays" at bounding box center [280, 207] width 169 height 7
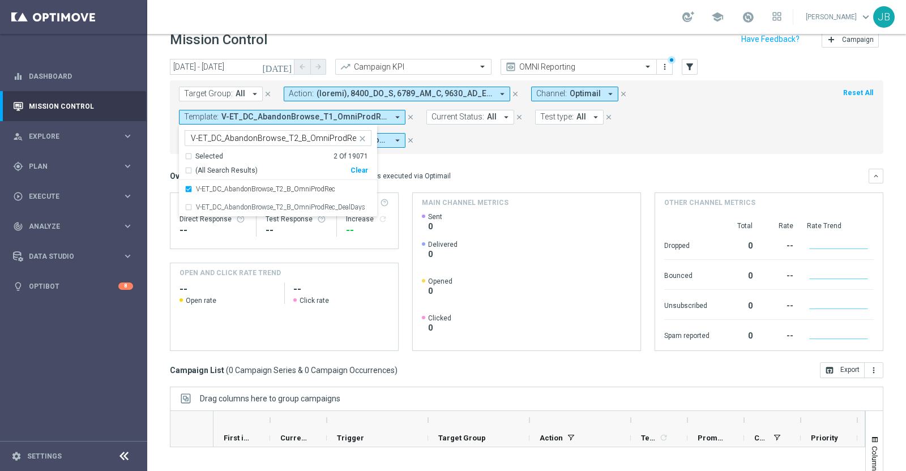
click at [183, 136] on ng-select "Selected 2 of 19071 V-ET_DC_AbandonBrowse_T2_B_OmniProdRec Selected 2 Of 19071 …" at bounding box center [278, 173] width 198 height 87
drag, startPoint x: 190, startPoint y: 135, endPoint x: 358, endPoint y: 153, distance: 169.1
click at [358, 153] on ng-select "Selected 2 of 19071 V-ET_DC_AbandonBrowse_T2_B_OmniProdRec Selected 2 Of 19071 …" at bounding box center [278, 173] width 198 height 87
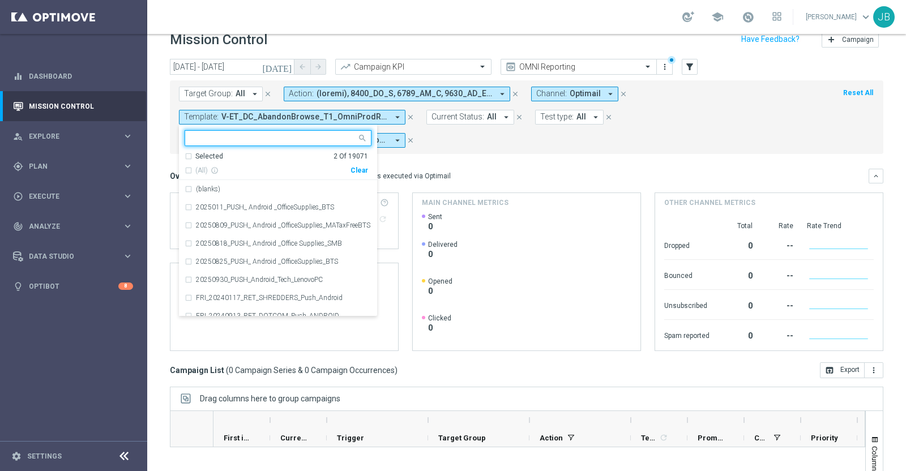
paste input "V-ET_DC_AbandonBrowse_T2_OmniProdRec"
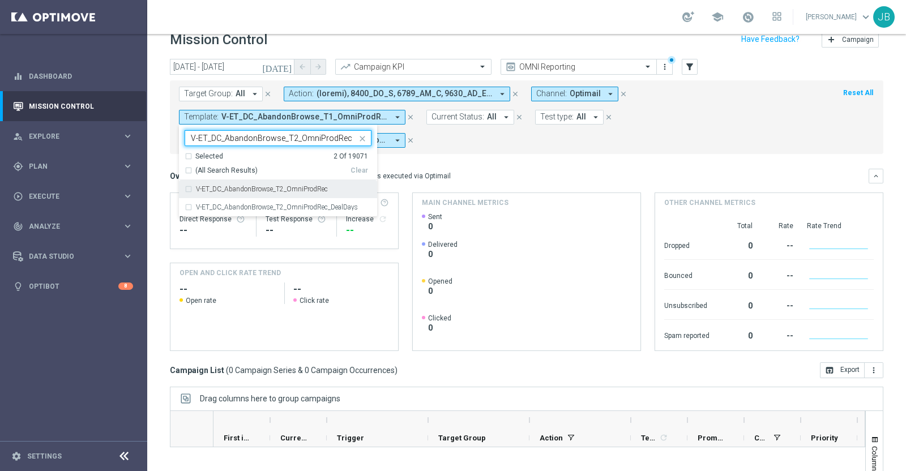
click at [328, 186] on label "V-ET_DC_AbandonBrowse_T2_OmniProdRec" at bounding box center [262, 189] width 132 height 7
type input "V-ET_DC_AbandonBrowse_T2_OmniProdRec"
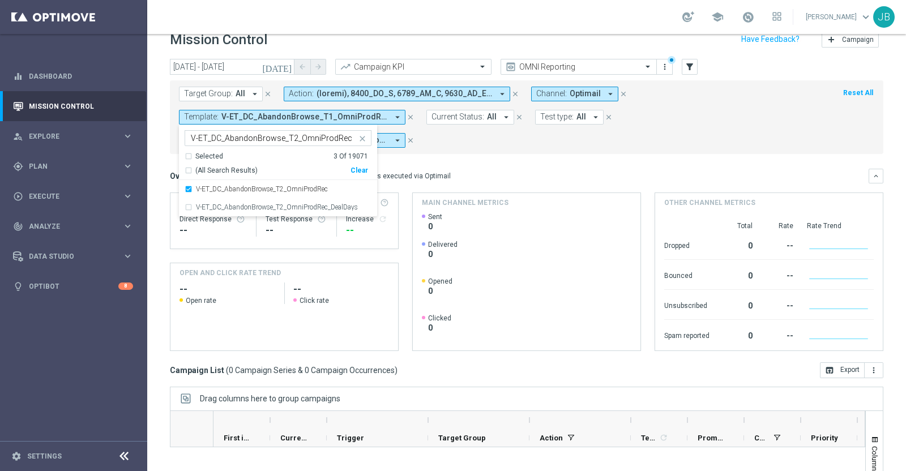
click at [459, 169] on div "Overview: Optimail arrow_drop_down This overview shows data of campaigns execut…" at bounding box center [527, 176] width 714 height 15
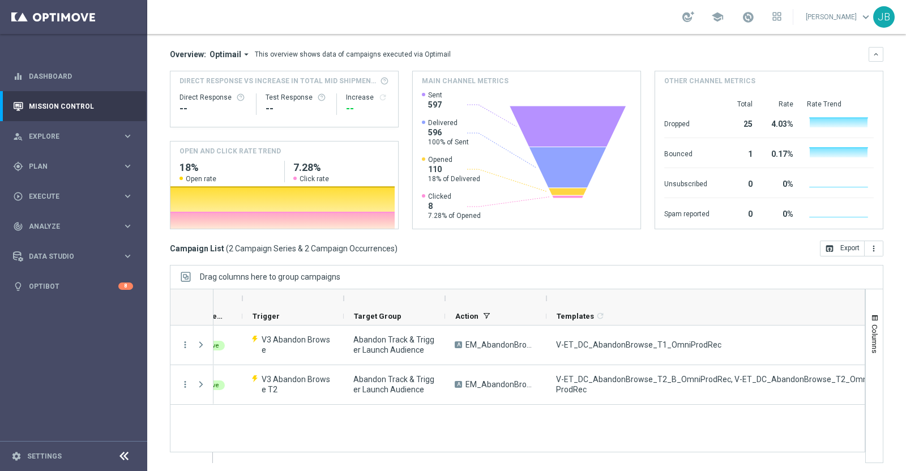
drag, startPoint x: 601, startPoint y: 296, endPoint x: 886, endPoint y: 330, distance: 287.4
click at [886, 330] on div "Mission Control add Campaign today 01 Oct 2025 - 01 Oct 2025 arrow_back arrow_f…" at bounding box center [526, 252] width 759 height 437
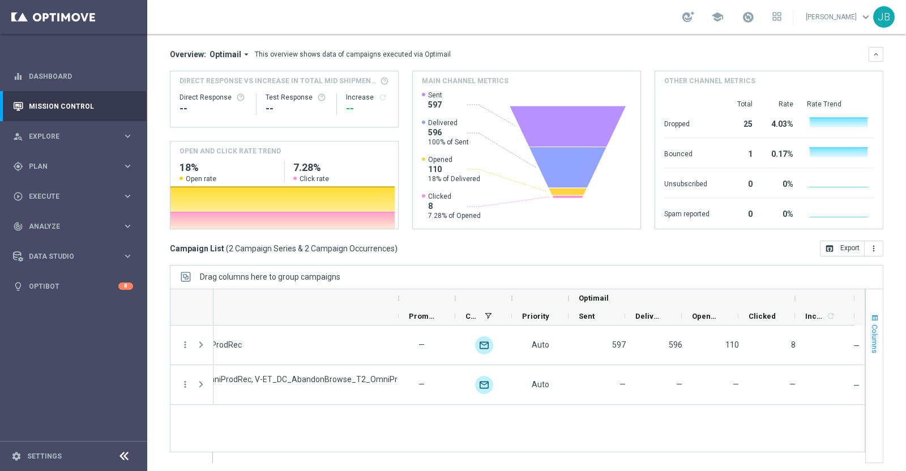
click at [870, 330] on span "Columns" at bounding box center [874, 339] width 9 height 29
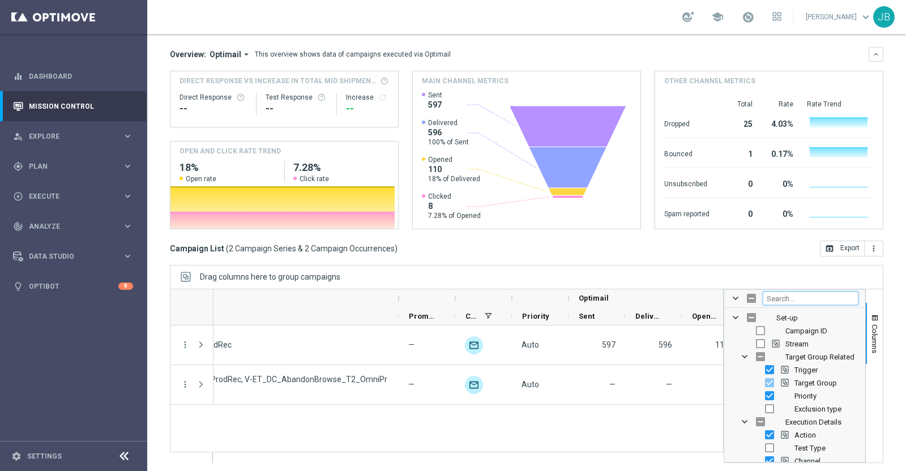
click at [784, 297] on input "Filter Columns Input" at bounding box center [811, 299] width 96 height 14
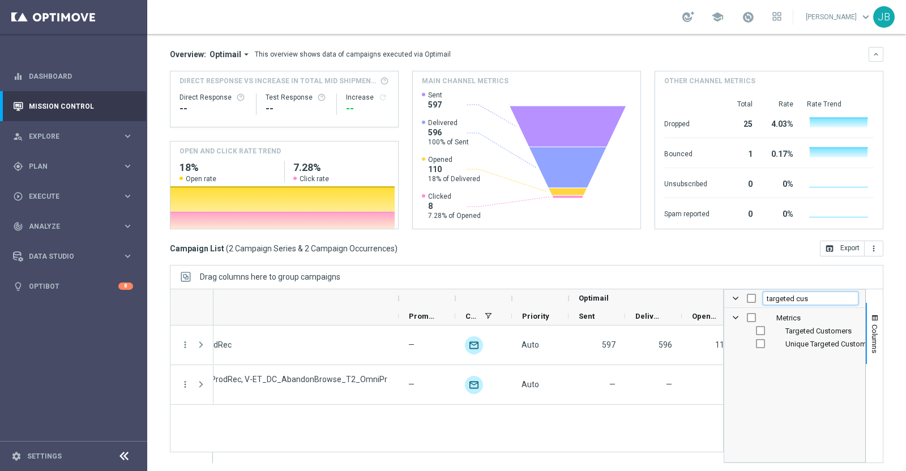
type input "targeted cus"
click at [756, 330] on input "Press SPACE to toggle visibility (hidden)" at bounding box center [760, 330] width 9 height 9
checkbox input "true"
checkbox input "false"
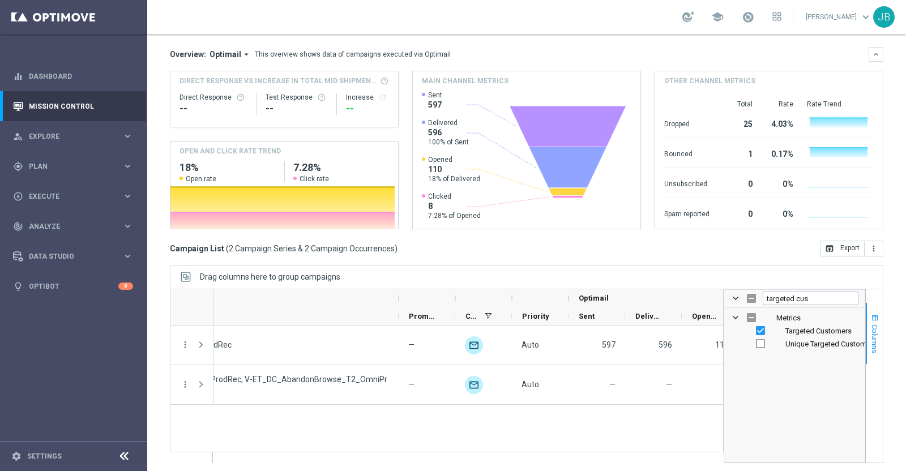
click at [870, 330] on span "Columns" at bounding box center [874, 339] width 9 height 29
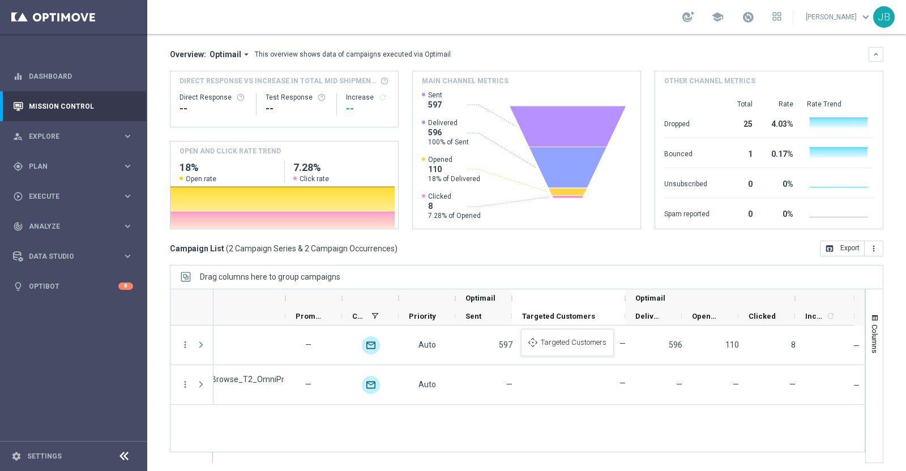
drag, startPoint x: 793, startPoint y: 313, endPoint x: 524, endPoint y: 335, distance: 269.9
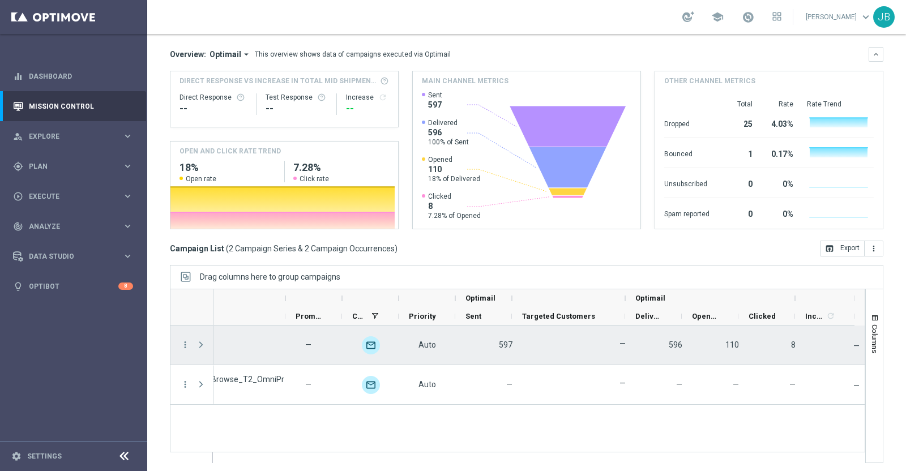
click at [567, 342] on div "—" at bounding box center [578, 345] width 113 height 39
click at [620, 341] on label "—" at bounding box center [623, 344] width 6 height 10
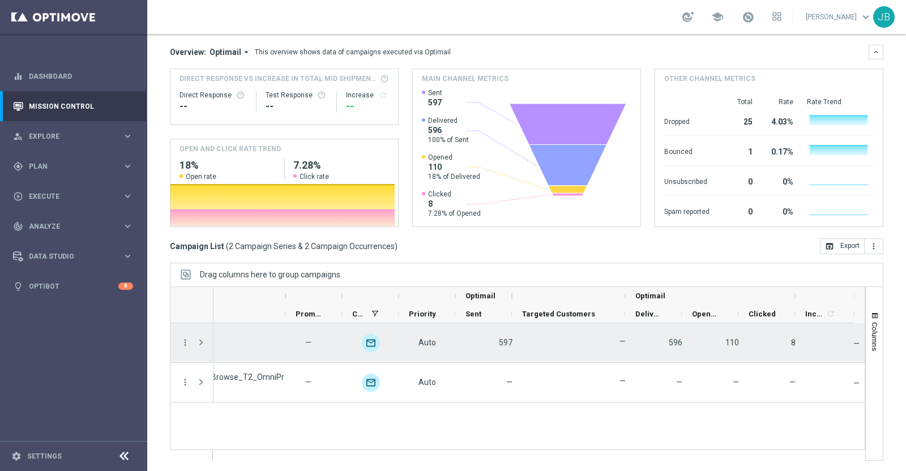
click at [499, 341] on span "597" at bounding box center [506, 342] width 14 height 9
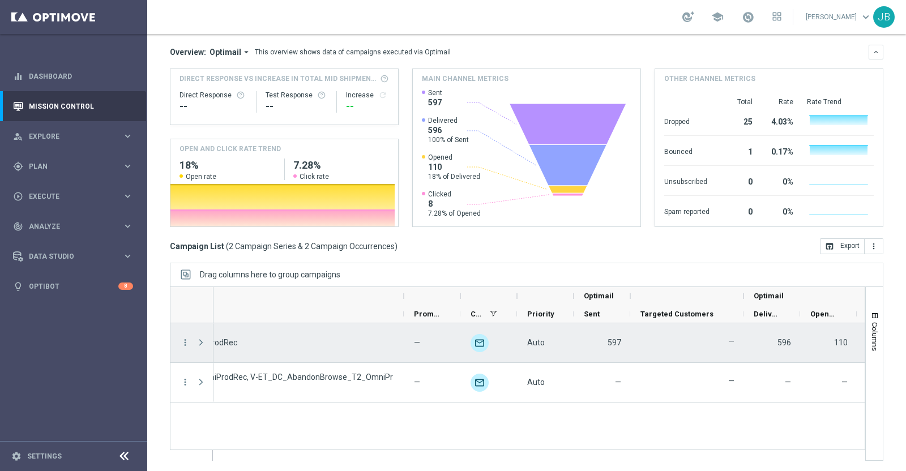
click at [617, 340] on span "597" at bounding box center [615, 342] width 14 height 9
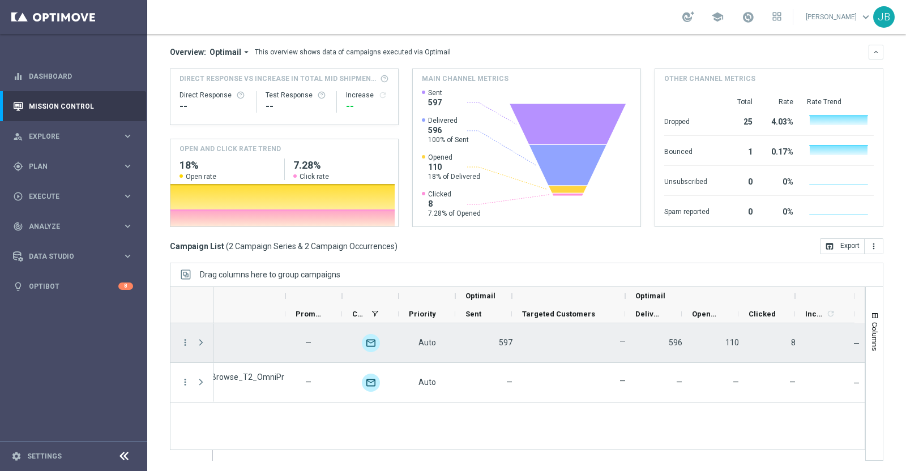
click at [725, 341] on span "110" at bounding box center [732, 342] width 14 height 9
click at [620, 340] on label "—" at bounding box center [623, 341] width 6 height 10
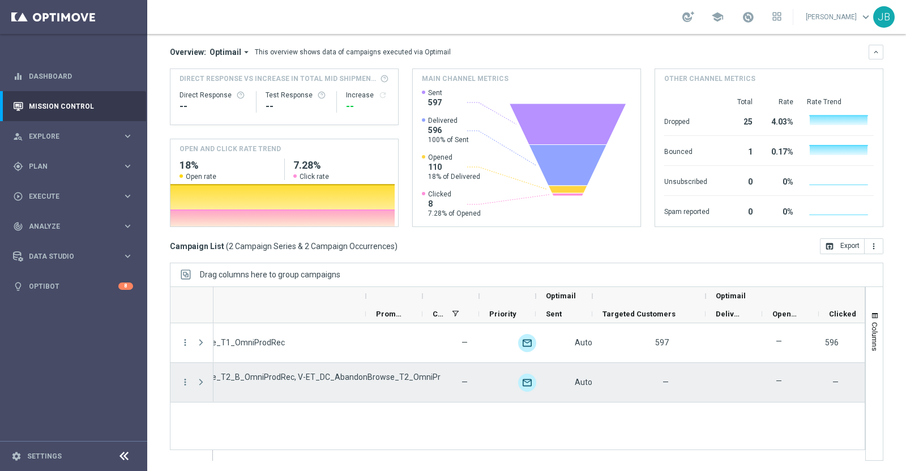
scroll to position [0, 609]
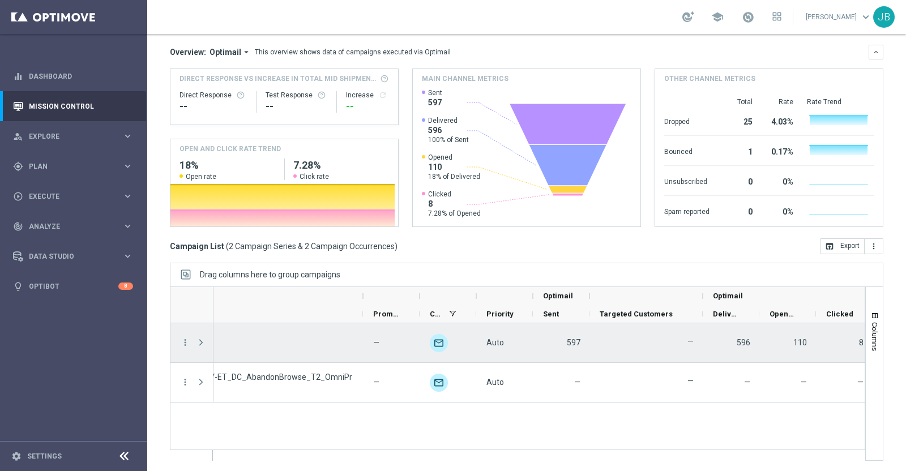
click at [691, 339] on label "—" at bounding box center [691, 341] width 6 height 10
click at [583, 342] on div "597" at bounding box center [561, 342] width 57 height 39
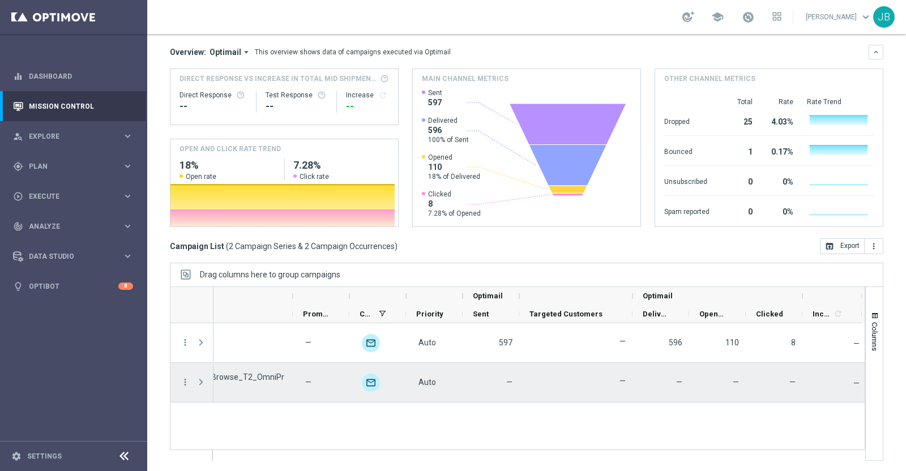
scroll to position [0, 682]
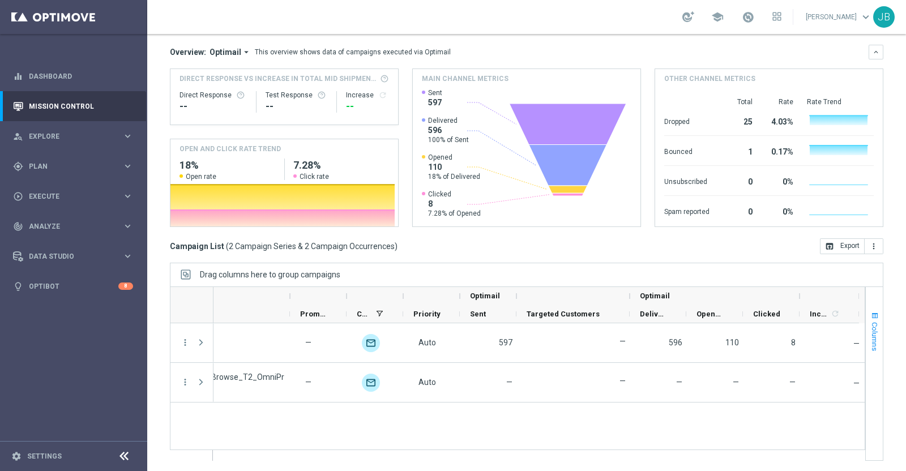
click at [870, 341] on span "Columns" at bounding box center [874, 336] width 9 height 29
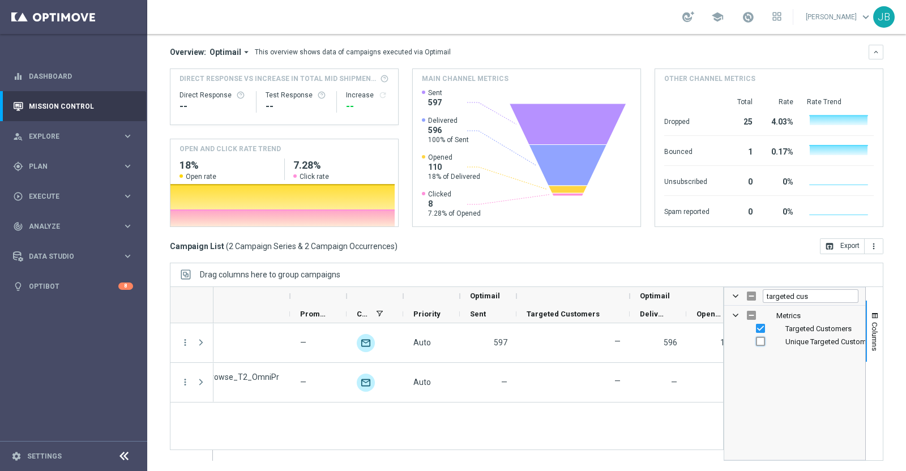
click at [756, 340] on input "Press SPACE to toggle visibility (hidden)" at bounding box center [760, 341] width 9 height 9
checkbox input "true"
click at [756, 330] on input "Press SPACE to toggle visibility (visible)" at bounding box center [760, 328] width 9 height 9
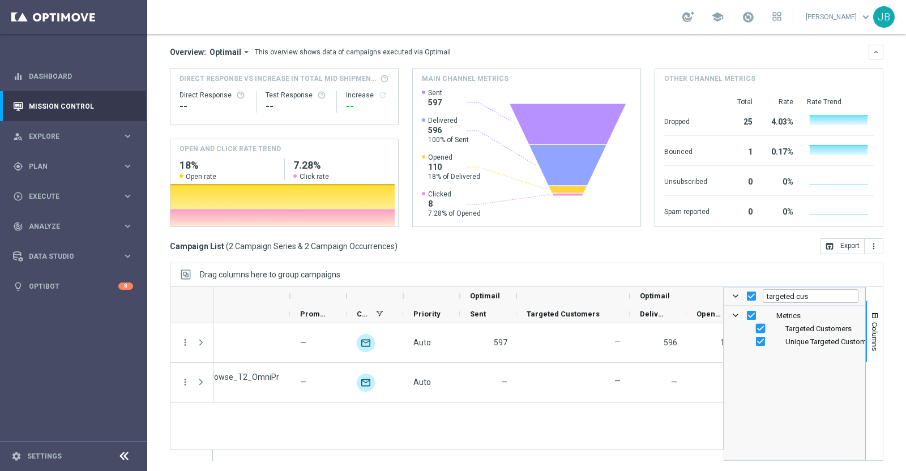
checkbox input "false"
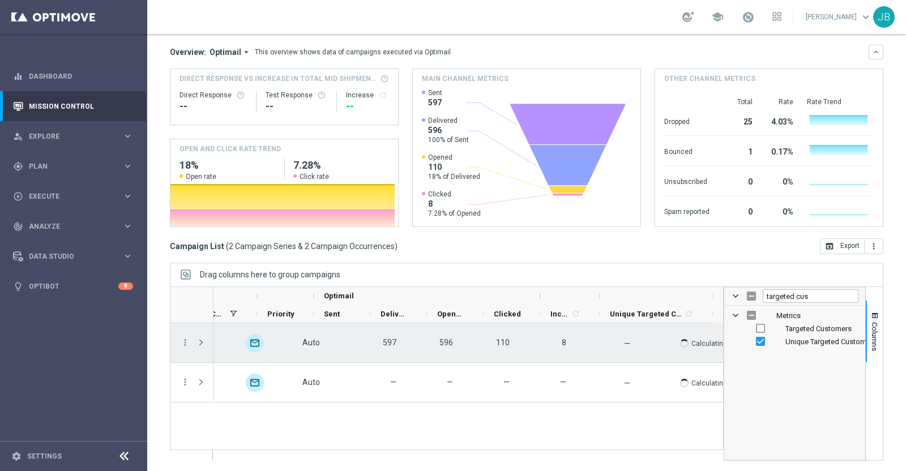
scroll to position [0, 828]
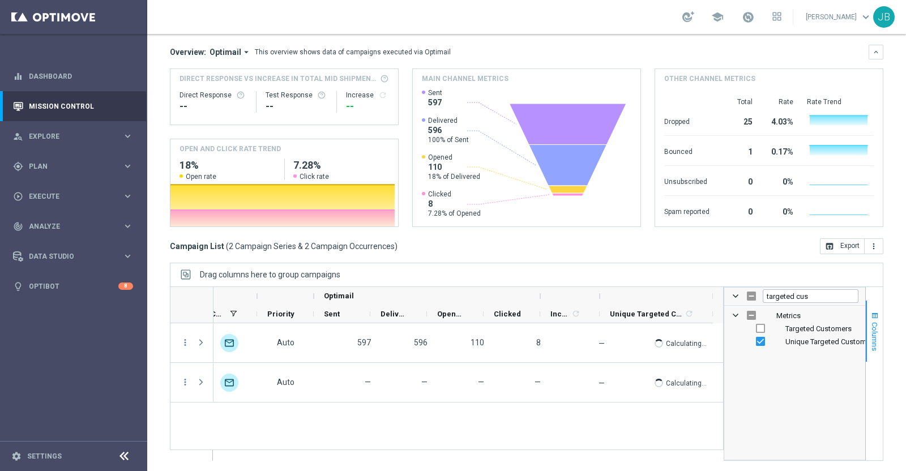
click at [870, 336] on span "Columns" at bounding box center [874, 336] width 9 height 29
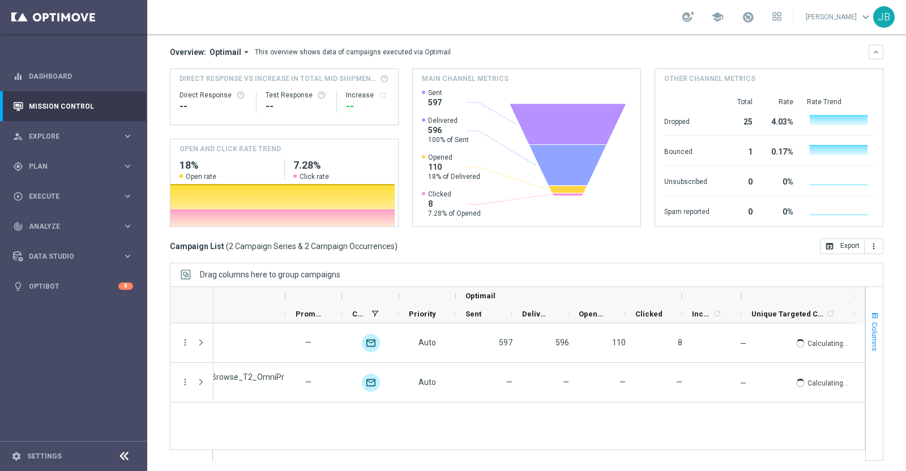
click at [870, 330] on span "Columns" at bounding box center [874, 336] width 9 height 29
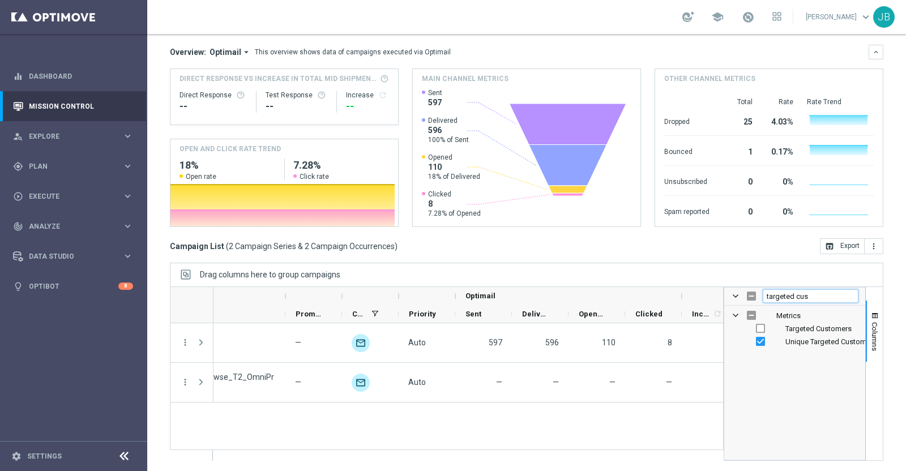
click at [810, 296] on input "targeted cus" at bounding box center [811, 296] width 96 height 14
click at [756, 329] on input "Press SPACE to toggle visibility (hidden)" at bounding box center [760, 328] width 9 height 9
checkbox input "true"
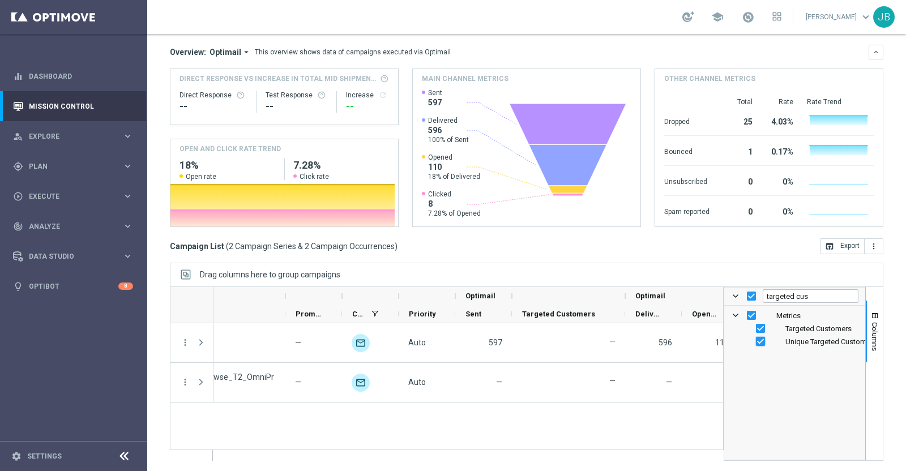
click at [756, 339] on input "Press SPACE to toggle visibility (visible)" at bounding box center [760, 341] width 9 height 9
checkbox input "false"
click at [870, 334] on span "Columns" at bounding box center [874, 336] width 9 height 29
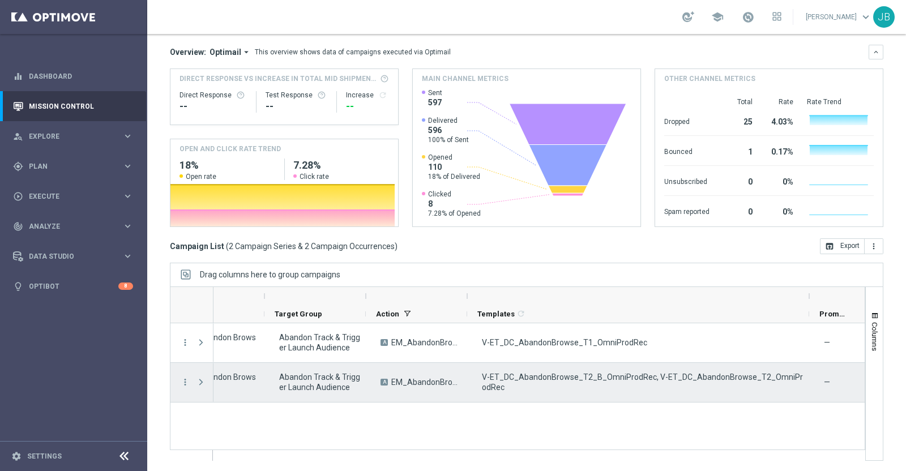
scroll to position [0, 224]
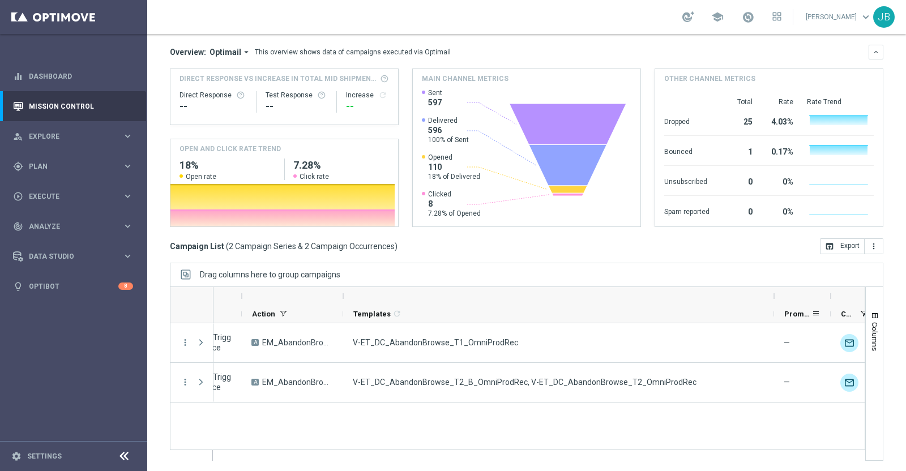
drag, startPoint x: 686, startPoint y: 296, endPoint x: 775, endPoint y: 313, distance: 90.4
click at [775, 313] on div "Optimail Templates 1 refresh Promotions Channel" at bounding box center [635, 305] width 1418 height 36
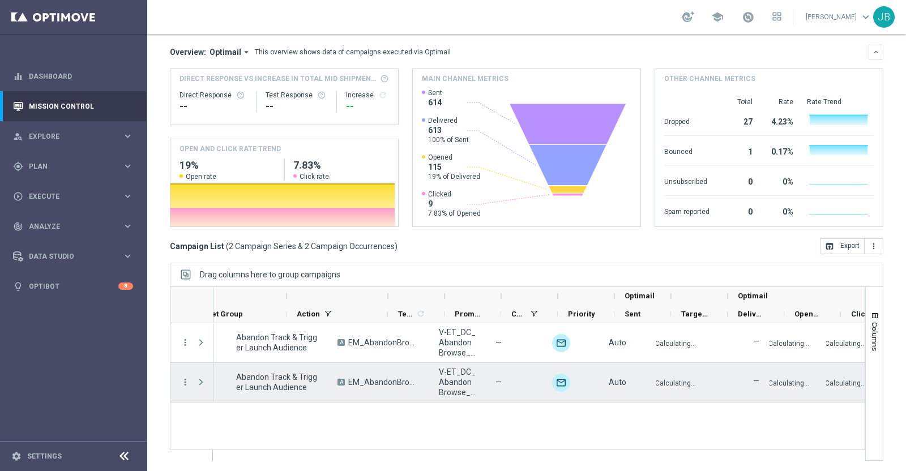
scroll to position [0, 249]
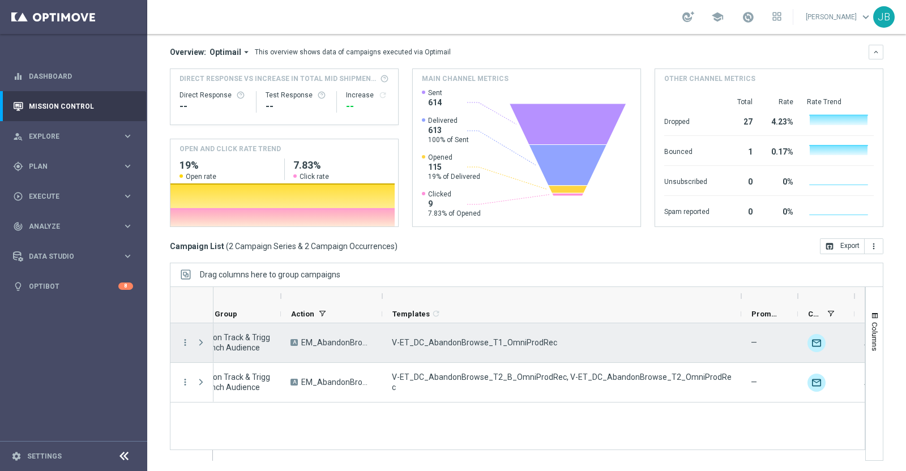
drag, startPoint x: 437, startPoint y: 294, endPoint x: 741, endPoint y: 334, distance: 306.2
click at [741, 334] on div "Action" at bounding box center [517, 374] width 695 height 174
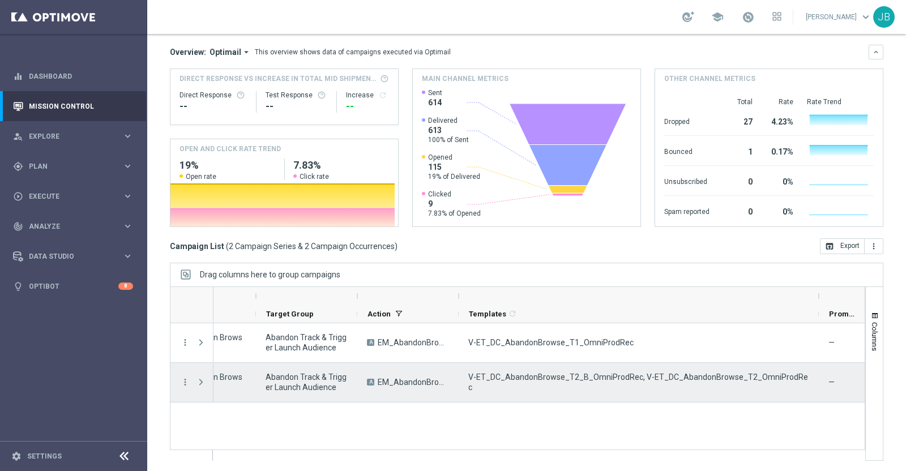
scroll to position [0, 0]
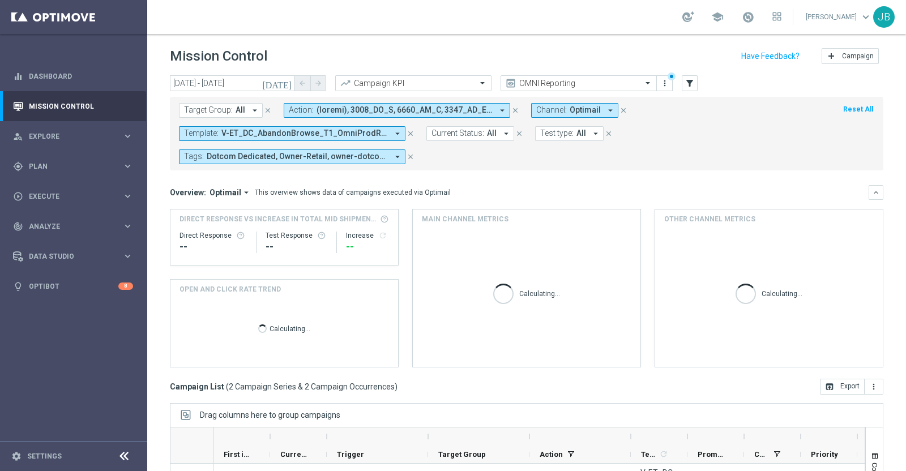
scroll to position [140, 0]
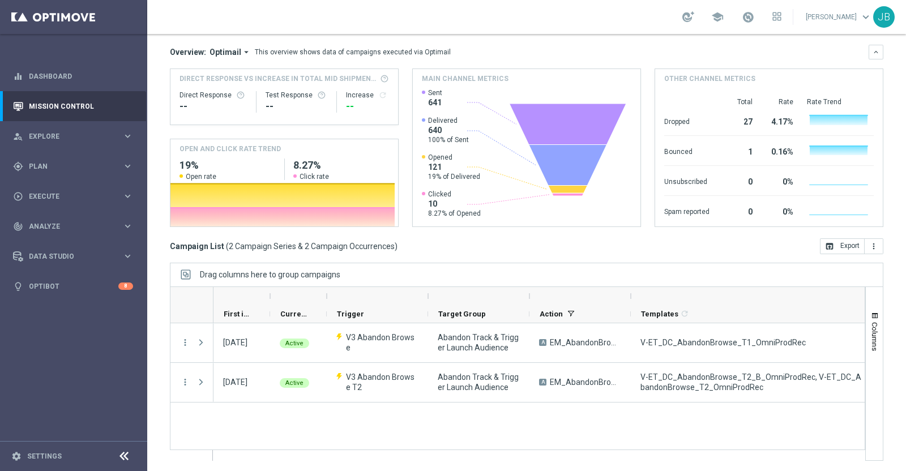
drag, startPoint x: 687, startPoint y: 296, endPoint x: 873, endPoint y: 307, distance: 186.7
click at [873, 307] on div "[DATE] [DATE] - [DATE] arrow_back arrow_forward Campaign KPI trending_up OMNI R…" at bounding box center [526, 128] width 759 height 386
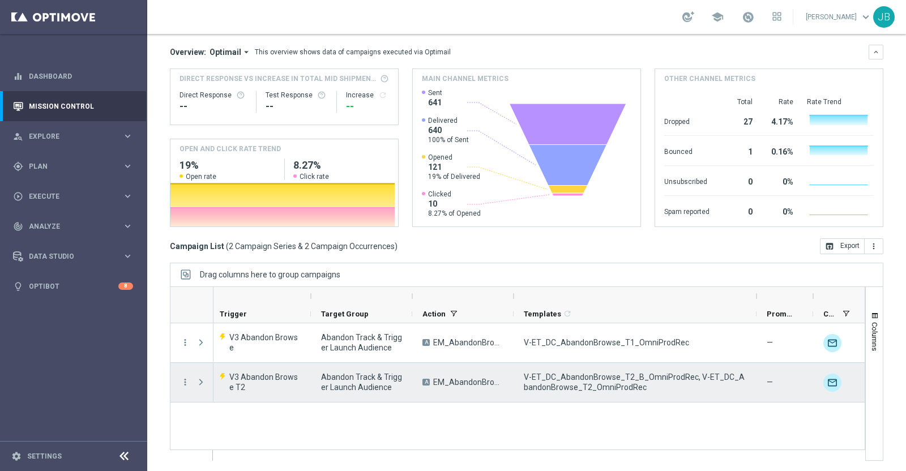
scroll to position [0, 135]
